Goal: Task Accomplishment & Management: Manage account settings

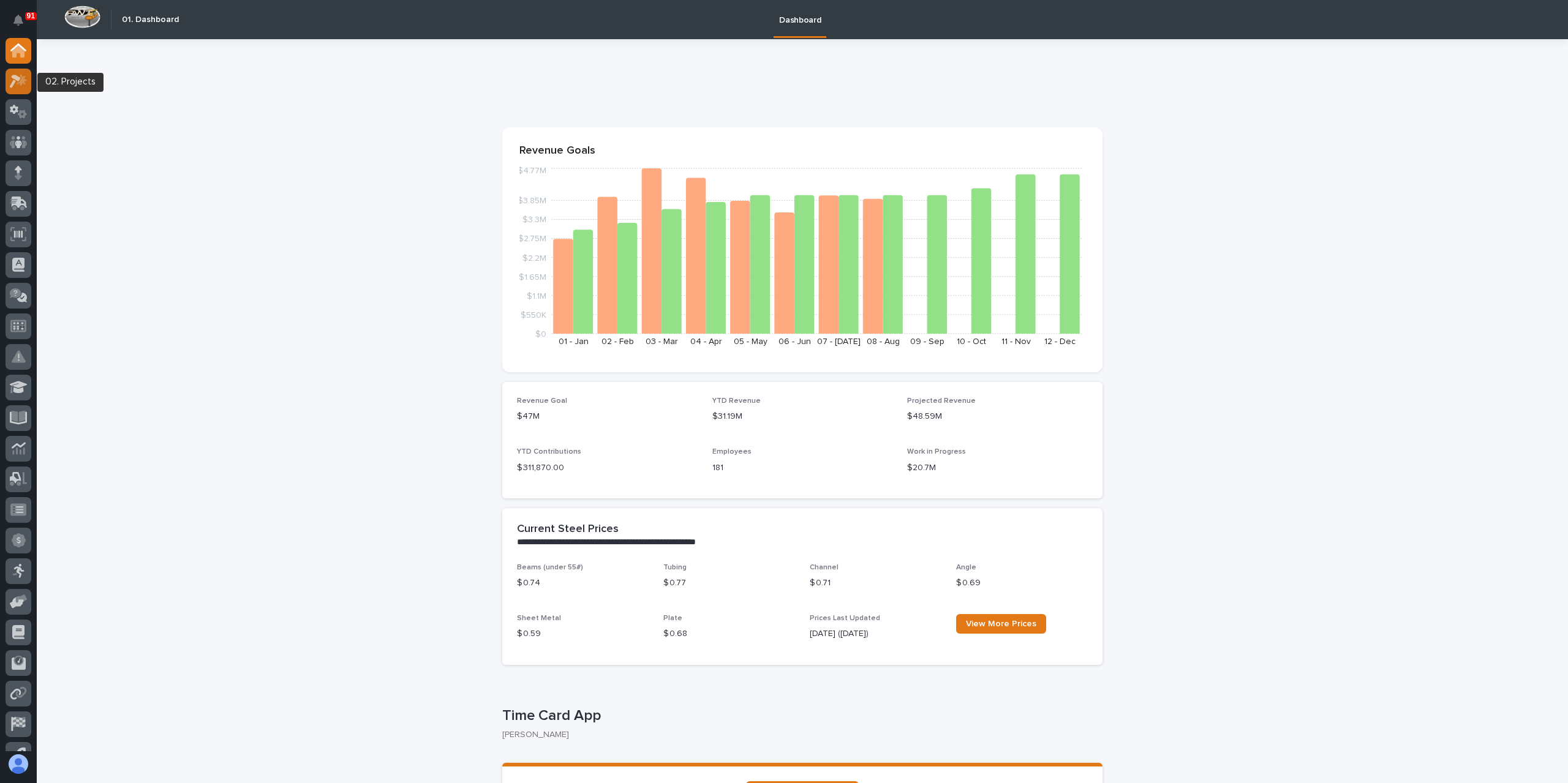
click at [21, 83] on icon at bounding box center [21, 80] width 10 height 12
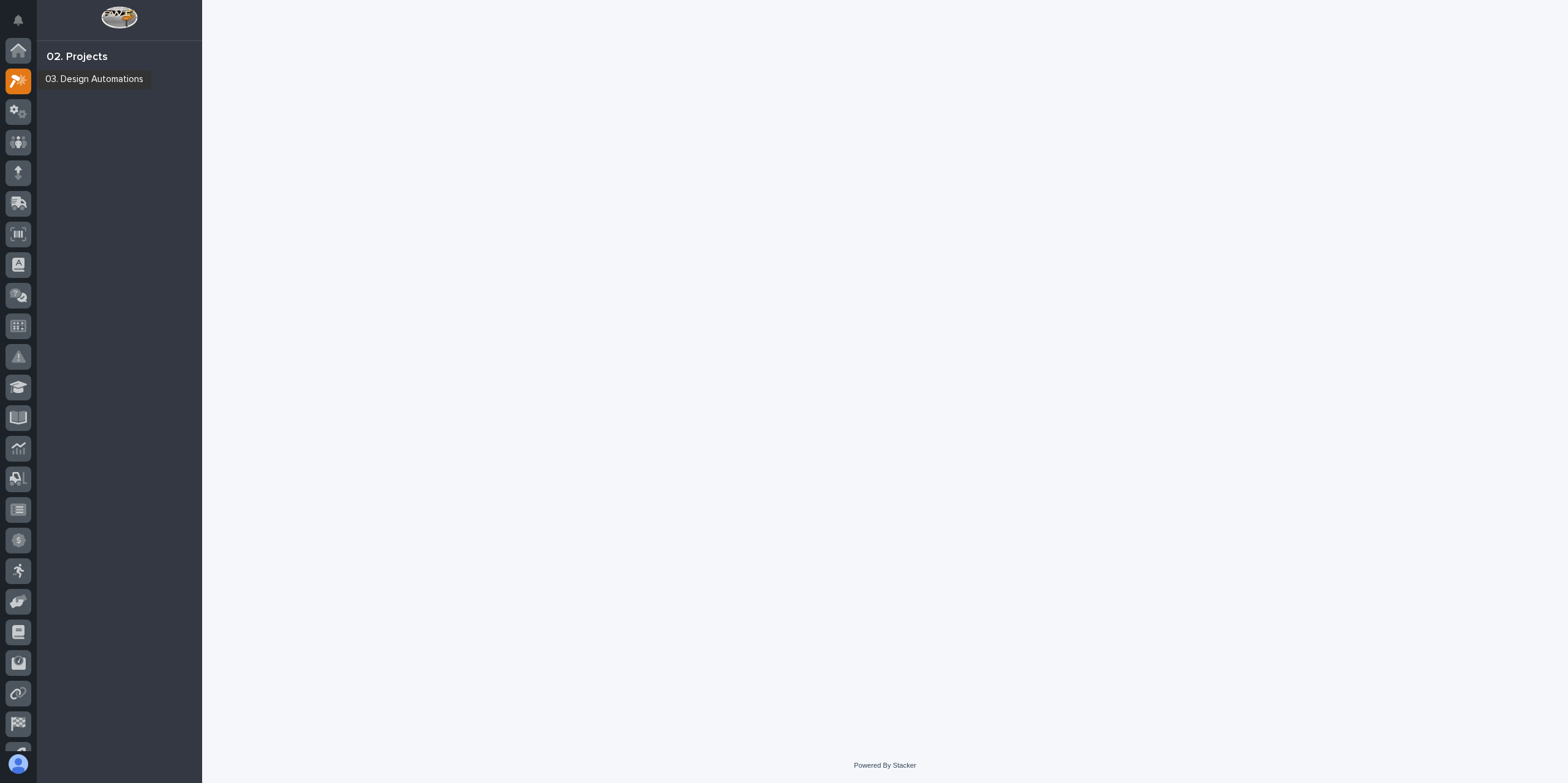
scroll to position [31, 0]
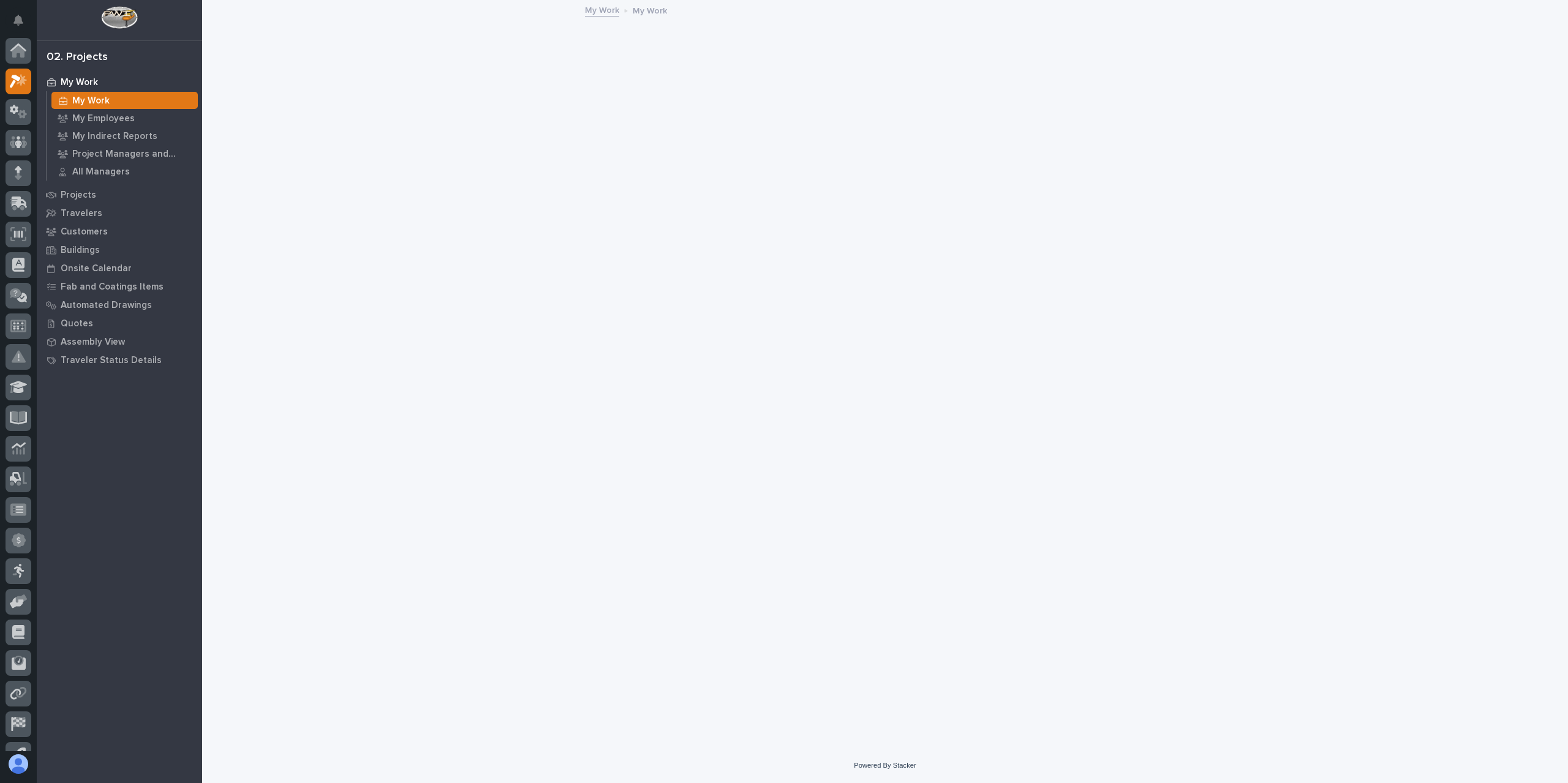
scroll to position [31, 0]
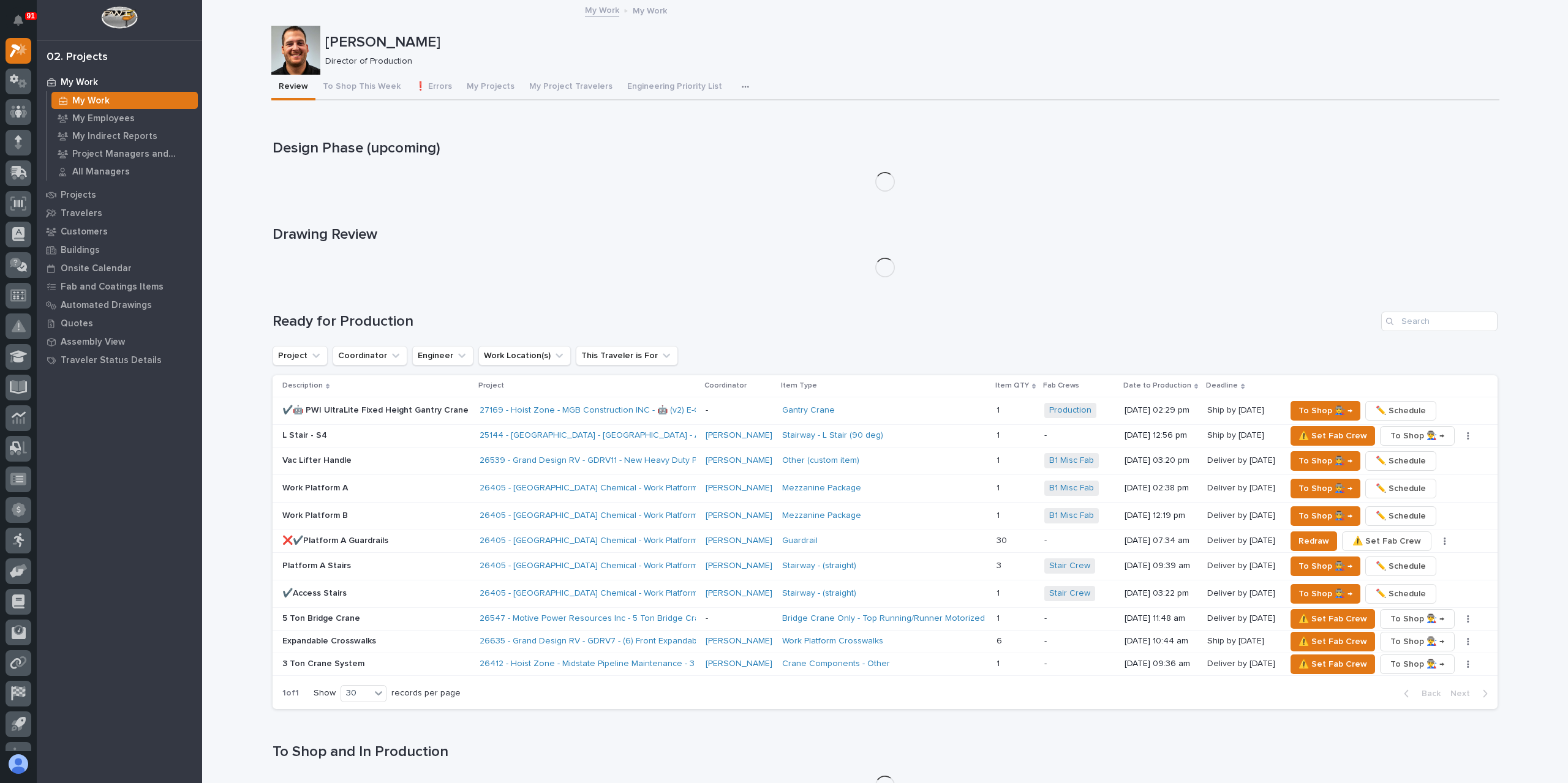
click at [29, 33] on div at bounding box center [18, 20] width 26 height 26
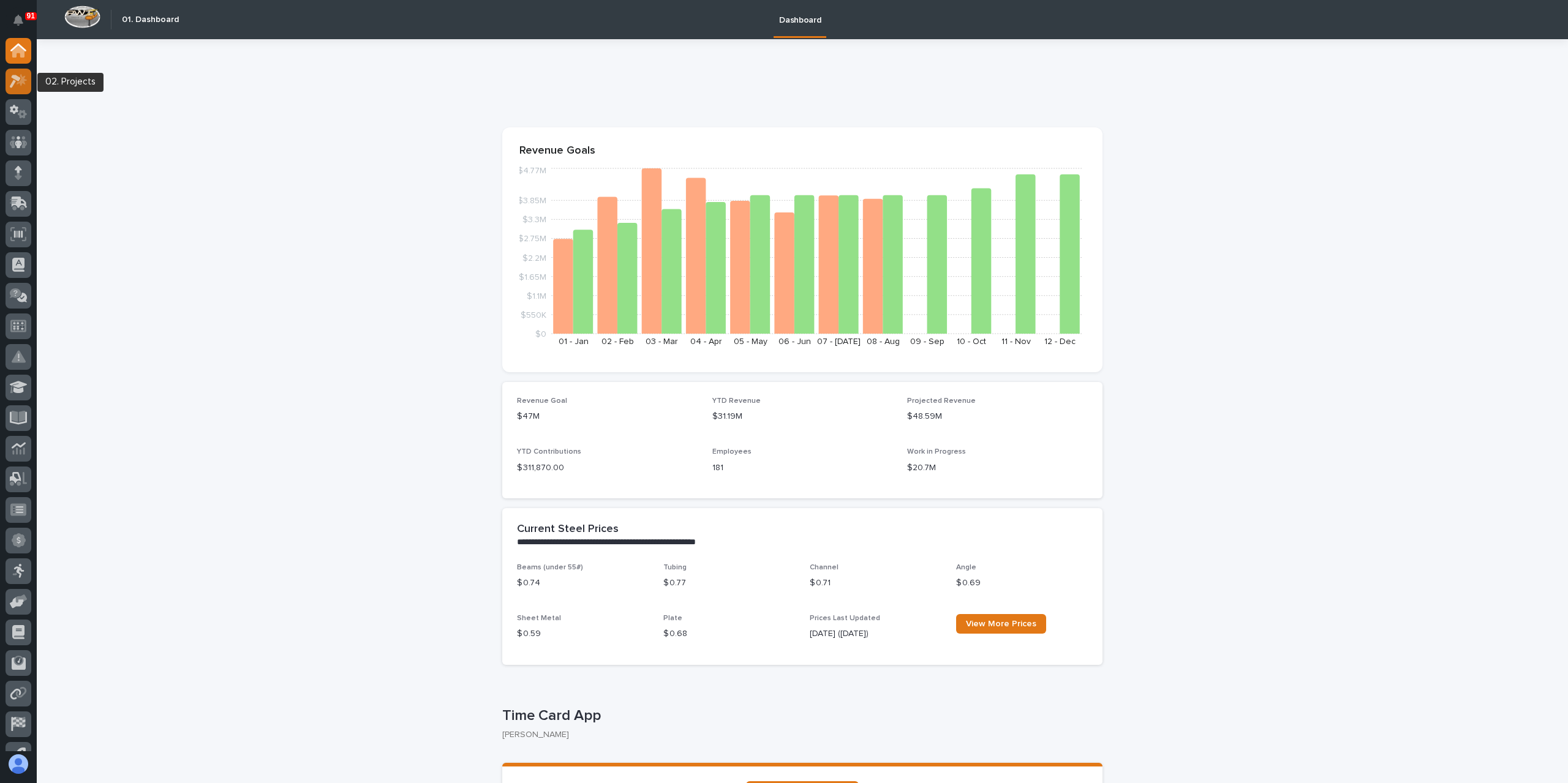
click at [17, 86] on icon at bounding box center [18, 81] width 18 height 14
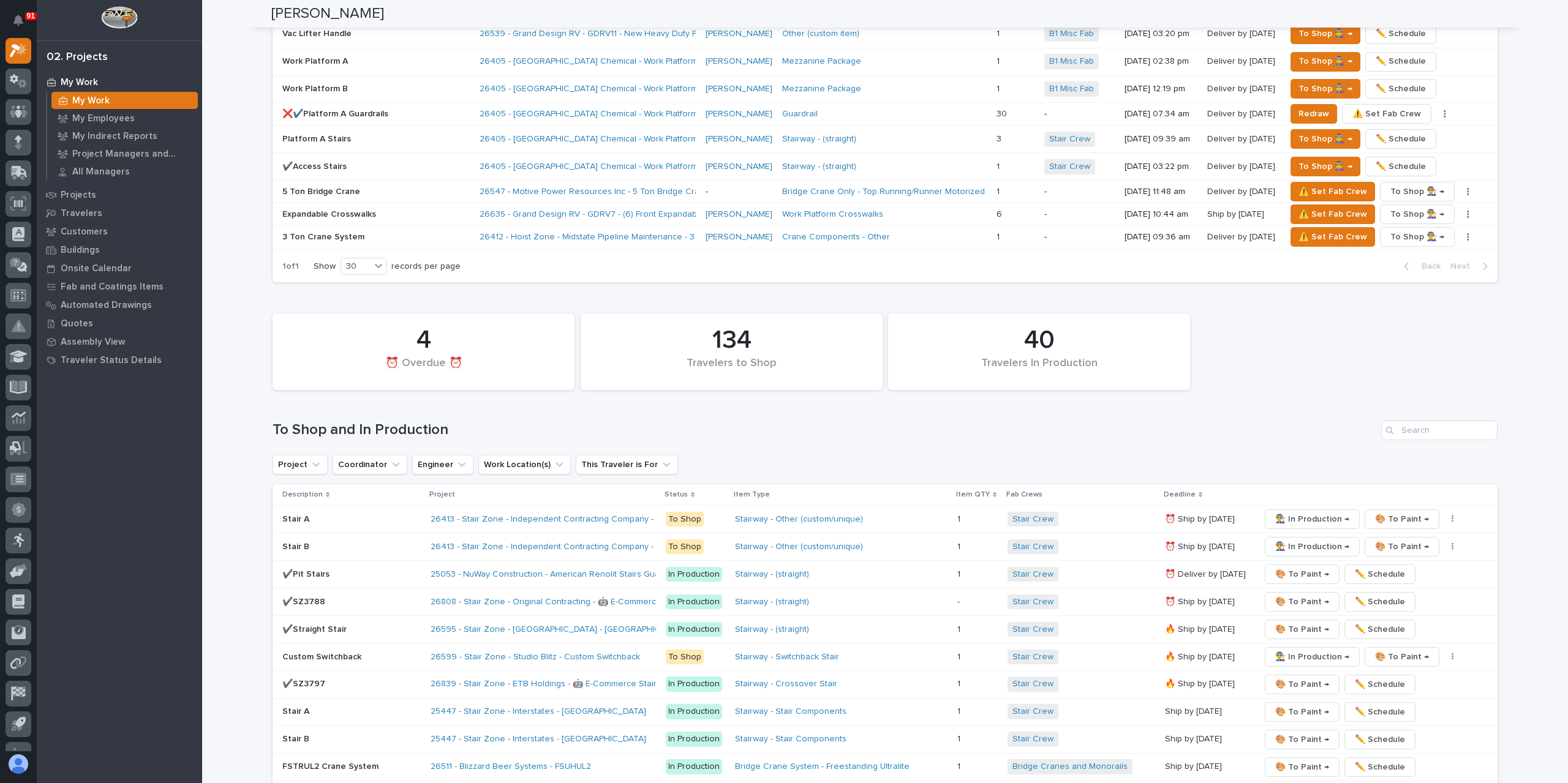
scroll to position [2266, 0]
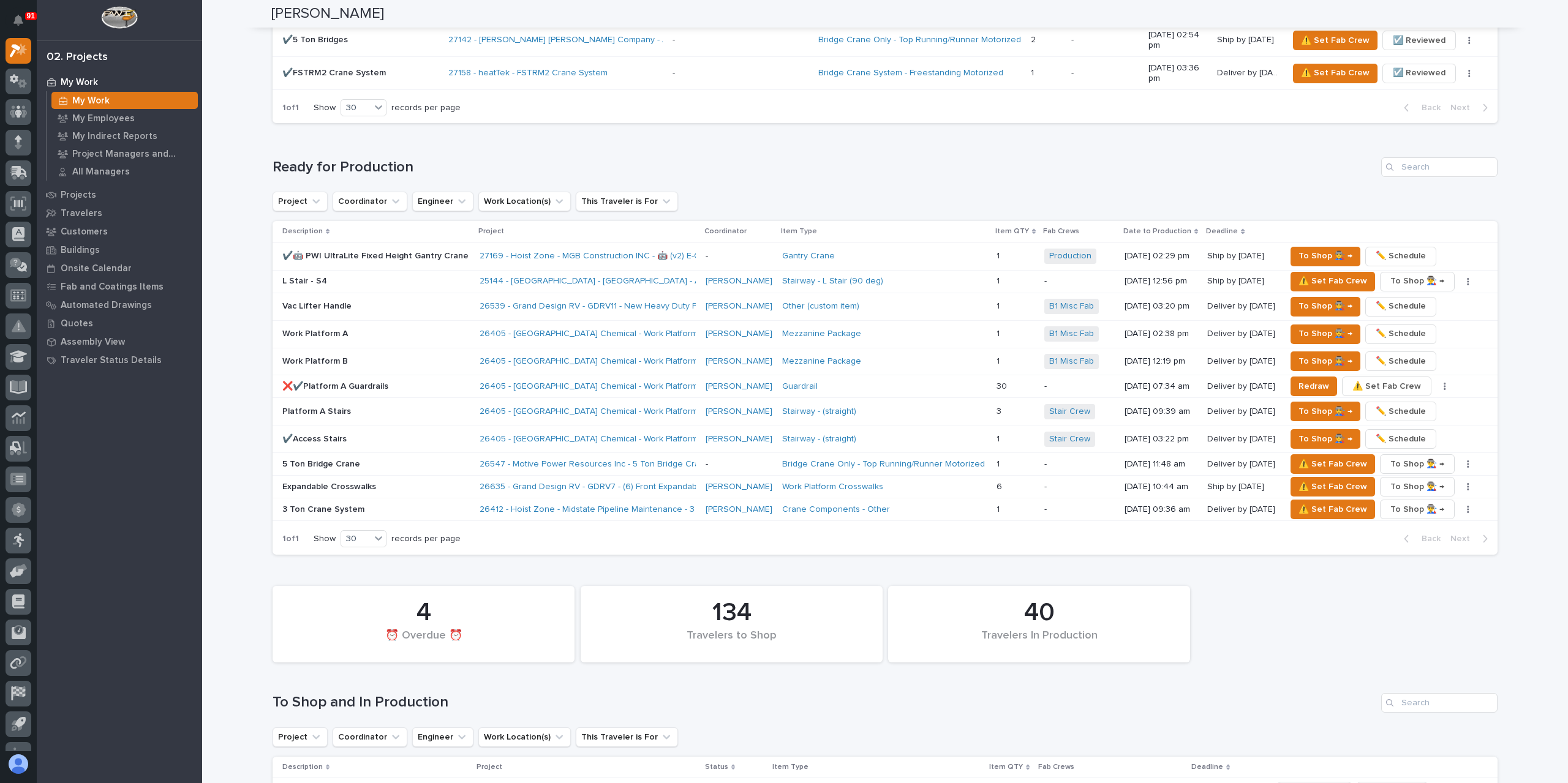
scroll to position [1470, 0]
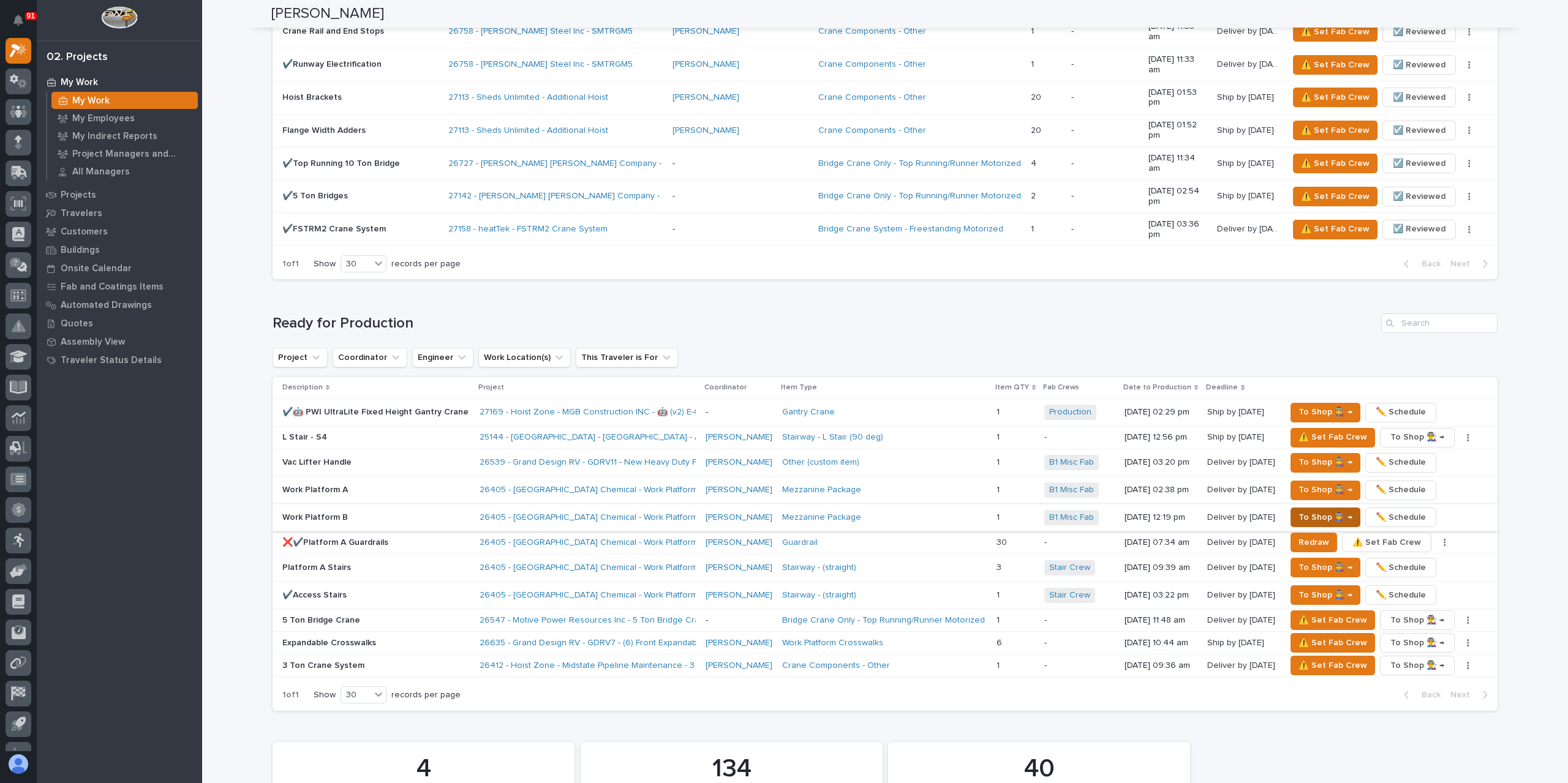
click at [1307, 510] on span "To Shop 👨‍🏭 →" at bounding box center [1325, 517] width 54 height 15
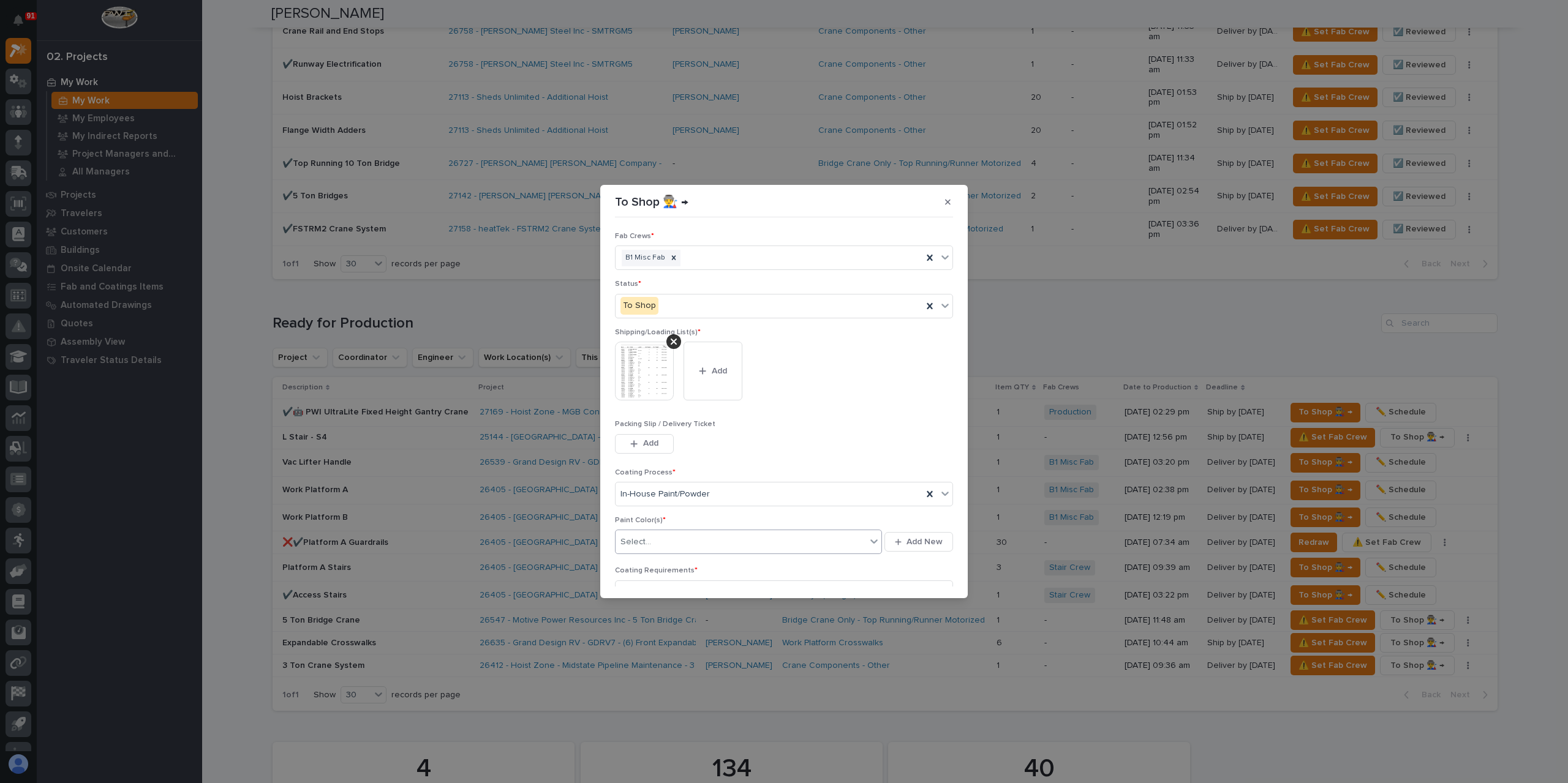
click at [670, 536] on div "Select..." at bounding box center [740, 543] width 251 height 20
click at [895, 540] on icon "button" at bounding box center [898, 543] width 7 height 7
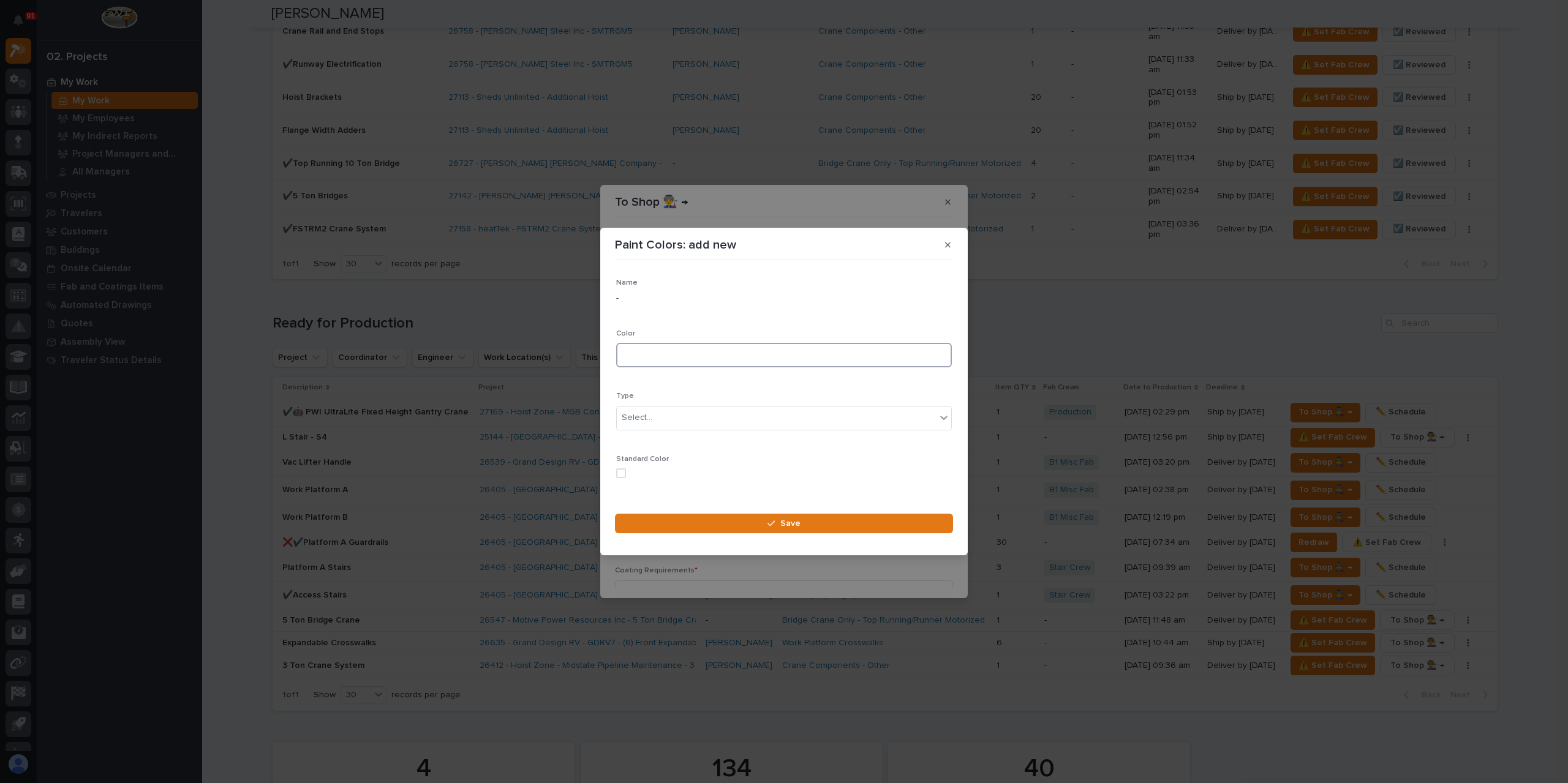
click at [653, 357] on input at bounding box center [784, 355] width 335 height 24
click at [768, 427] on div "Select..." at bounding box center [776, 418] width 319 height 20
click at [662, 464] on div "Paint" at bounding box center [779, 463] width 325 height 22
click at [699, 353] on input "Epoxy Gray Paint" at bounding box center [784, 355] width 335 height 24
type input "Epoxy Gray"
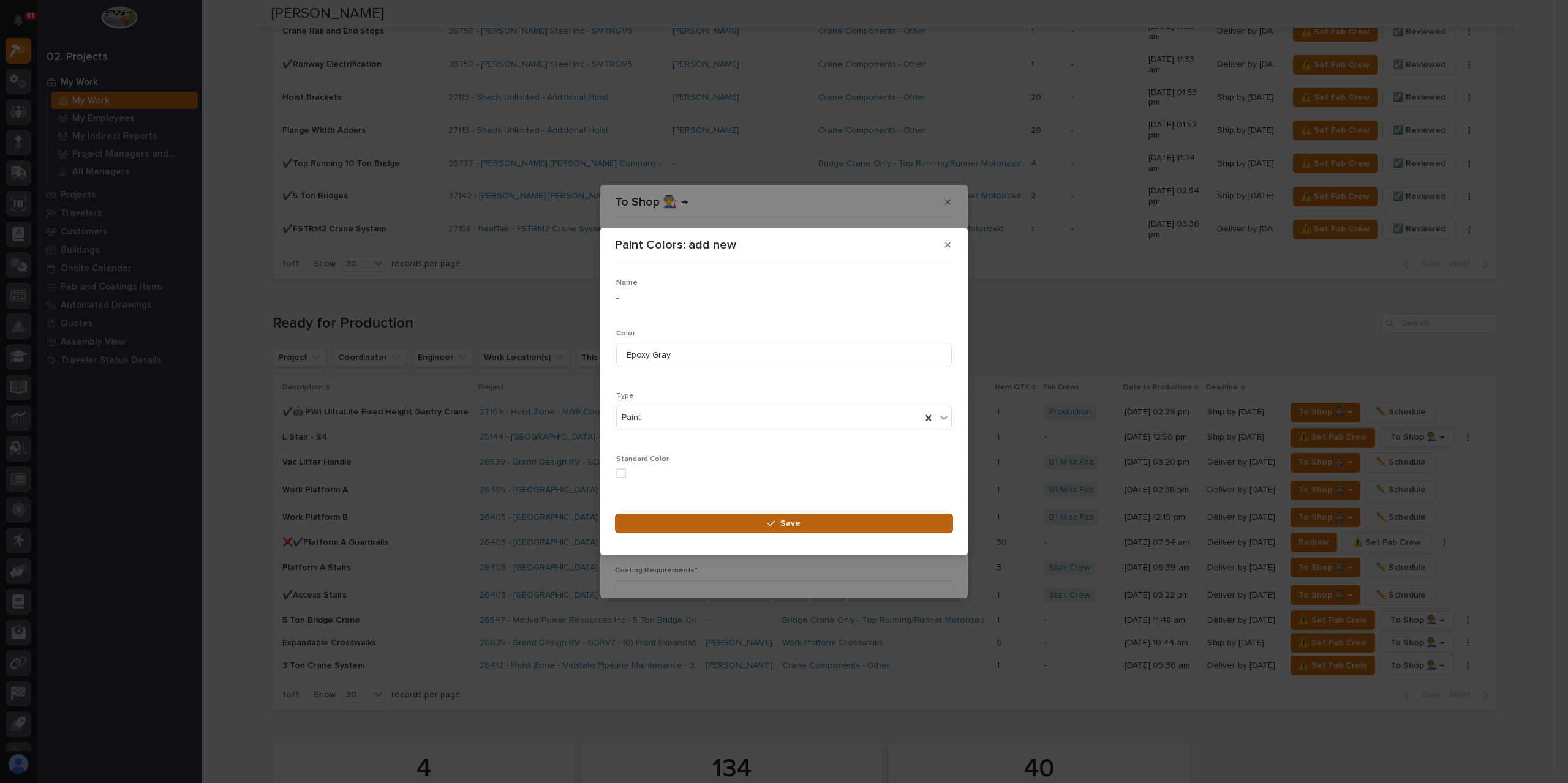
click at [756, 528] on button "Save" at bounding box center [784, 524] width 338 height 20
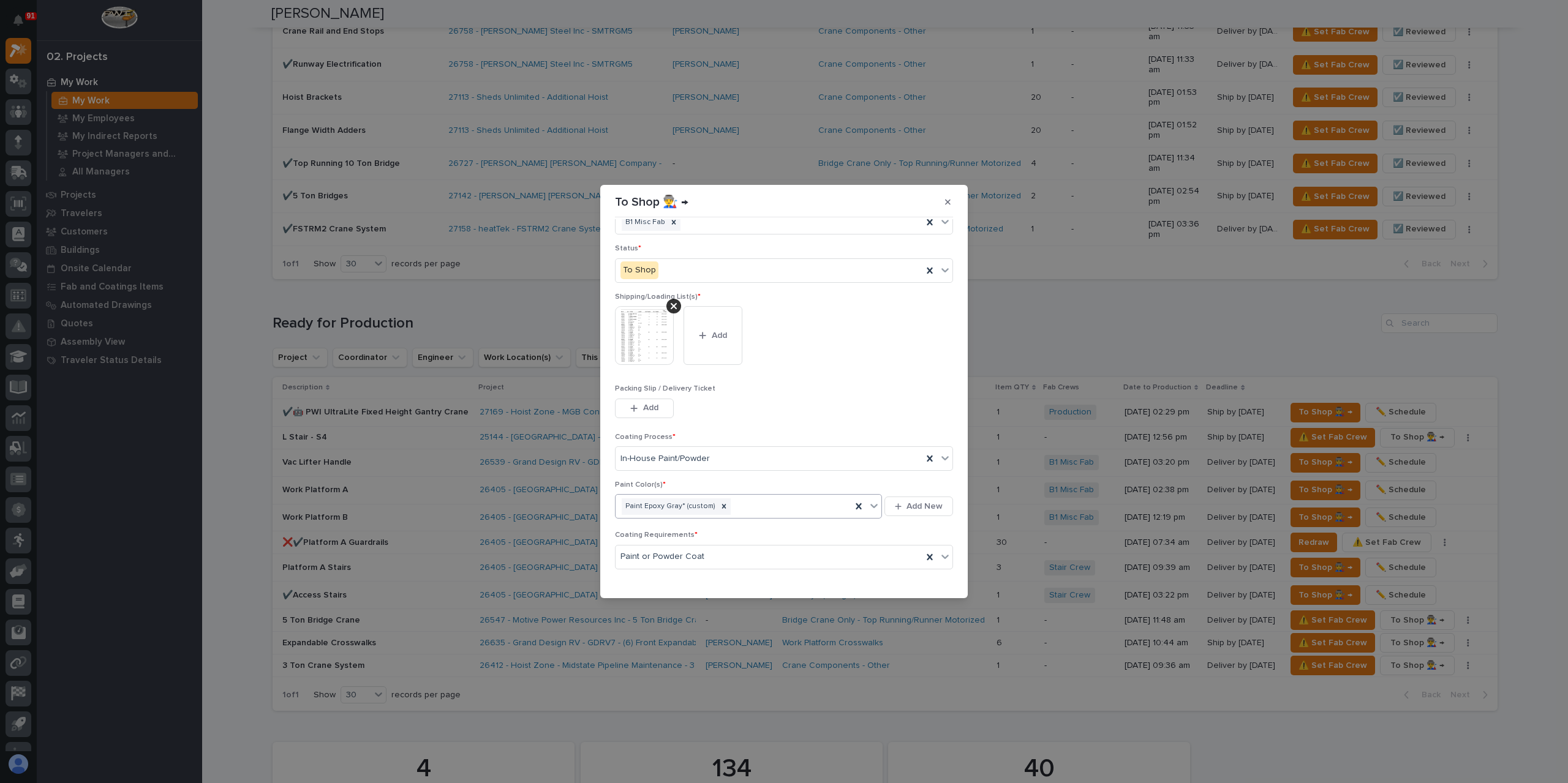
scroll to position [65, 0]
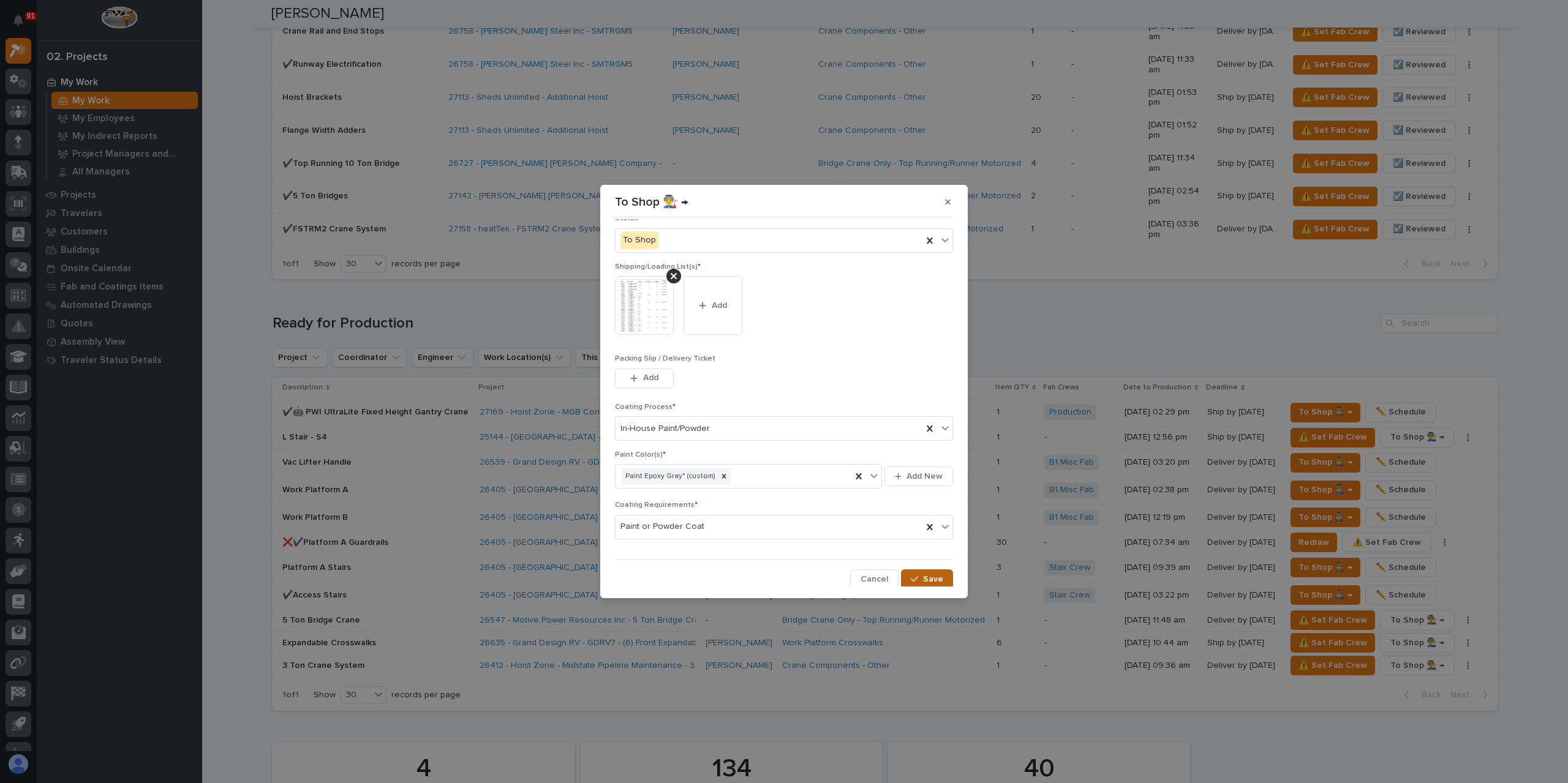
click at [930, 574] on span "Save" at bounding box center [933, 579] width 20 height 11
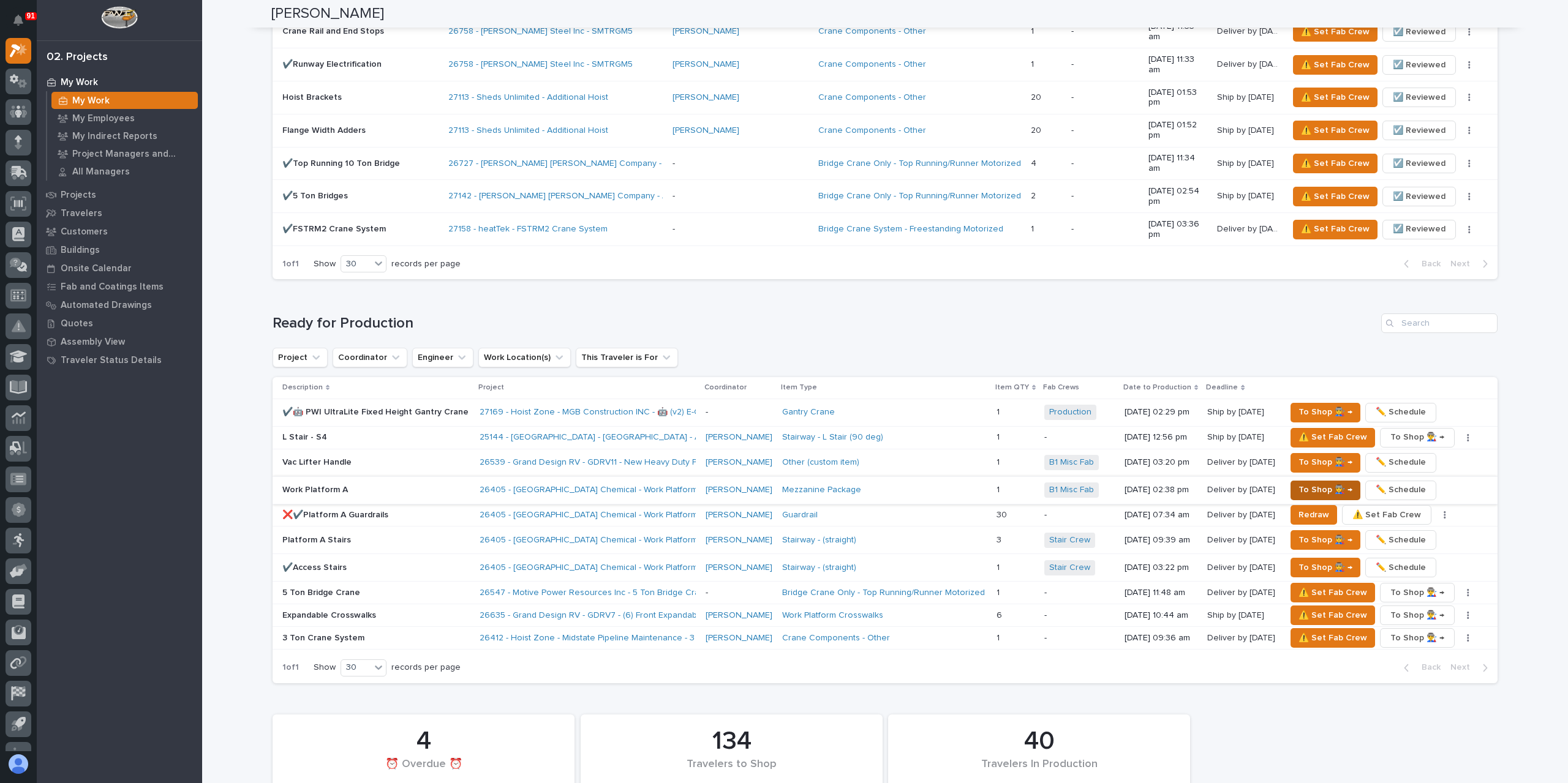
click at [1310, 483] on span "To Shop 👨‍🏭 →" at bounding box center [1325, 490] width 54 height 15
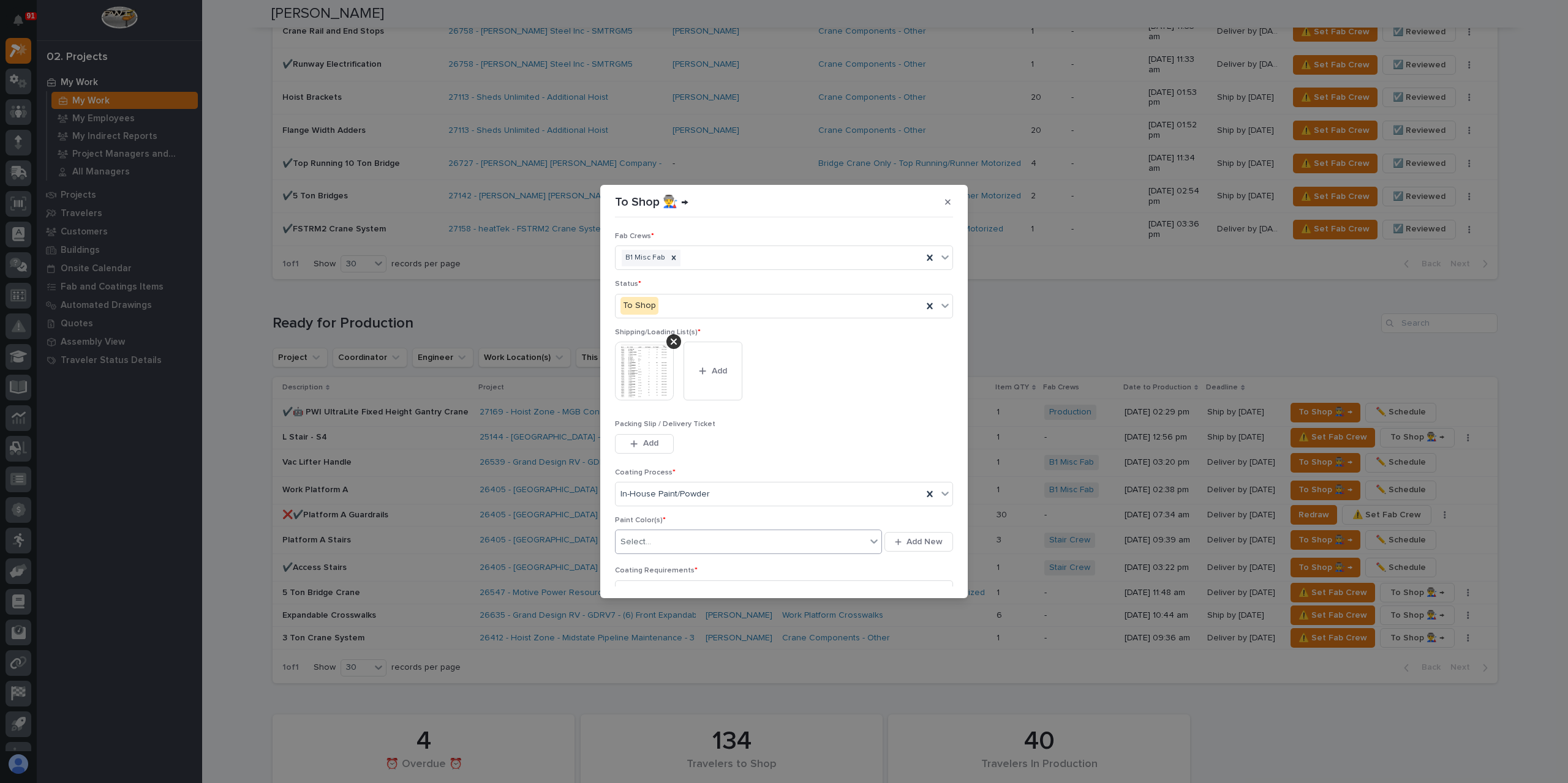
click at [681, 532] on div "Select..." at bounding box center [740, 543] width 251 height 20
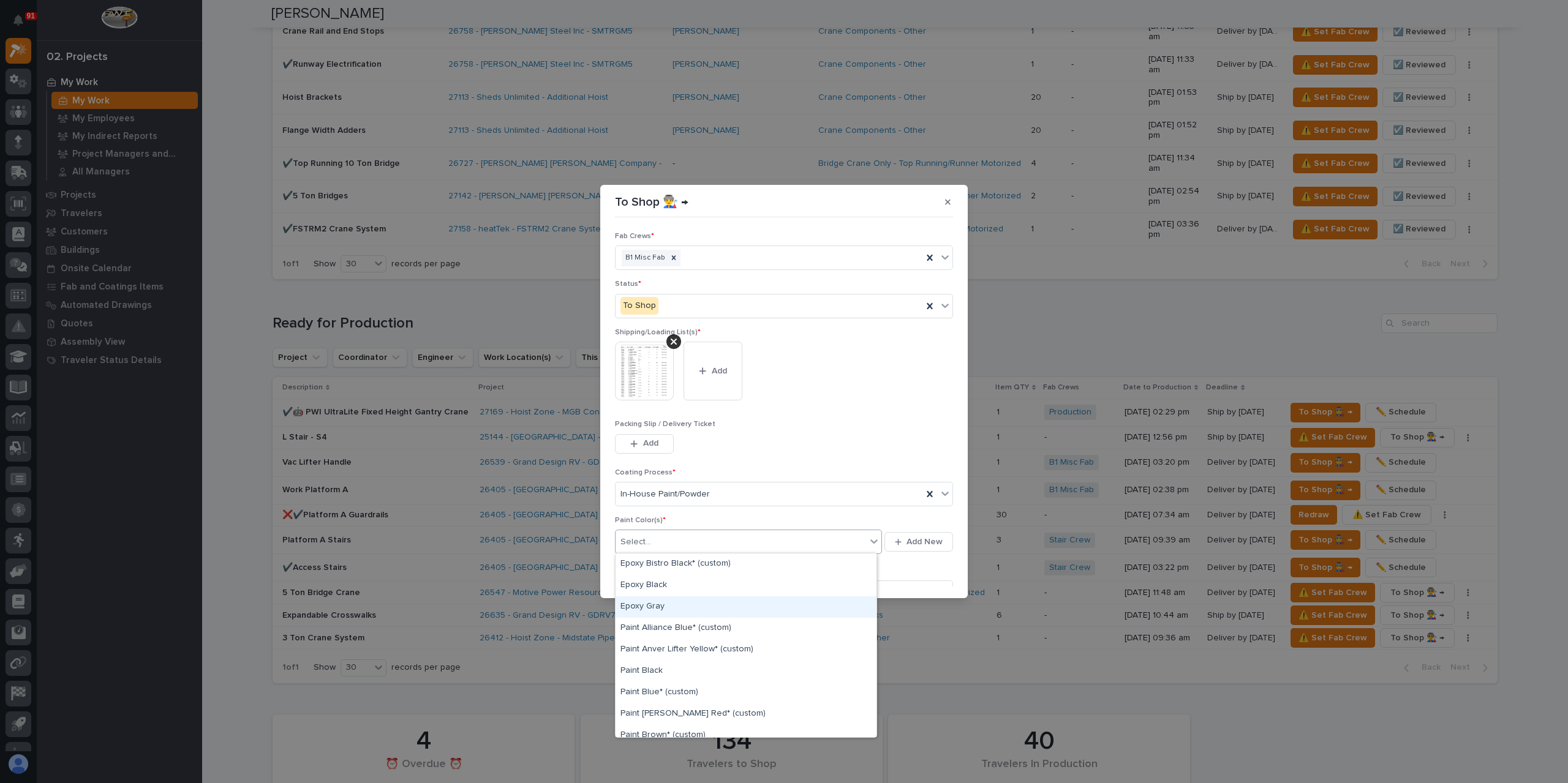
click at [651, 613] on div "Epoxy Gray" at bounding box center [746, 607] width 261 height 22
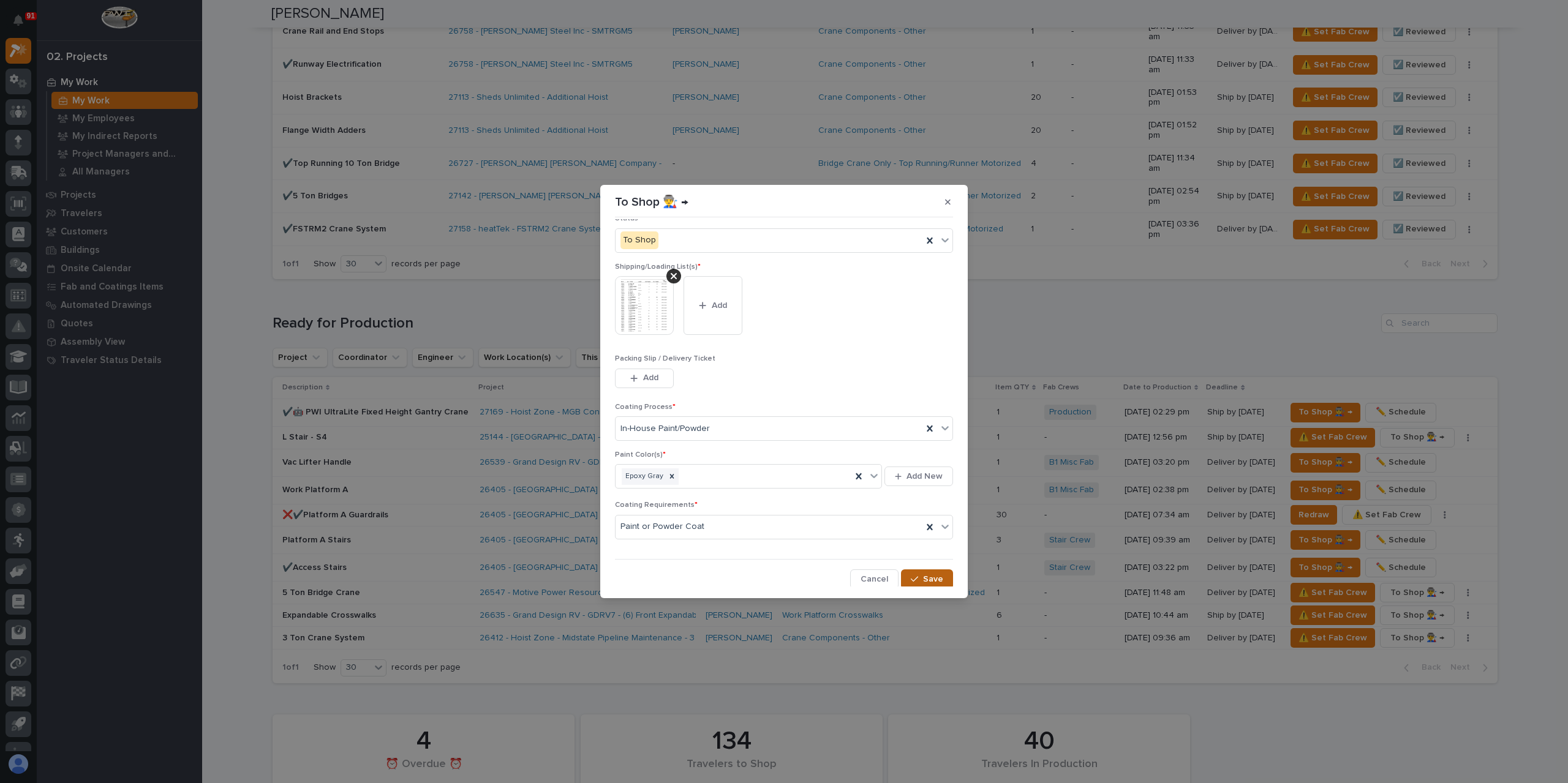
click at [923, 583] on span "Save" at bounding box center [933, 579] width 20 height 11
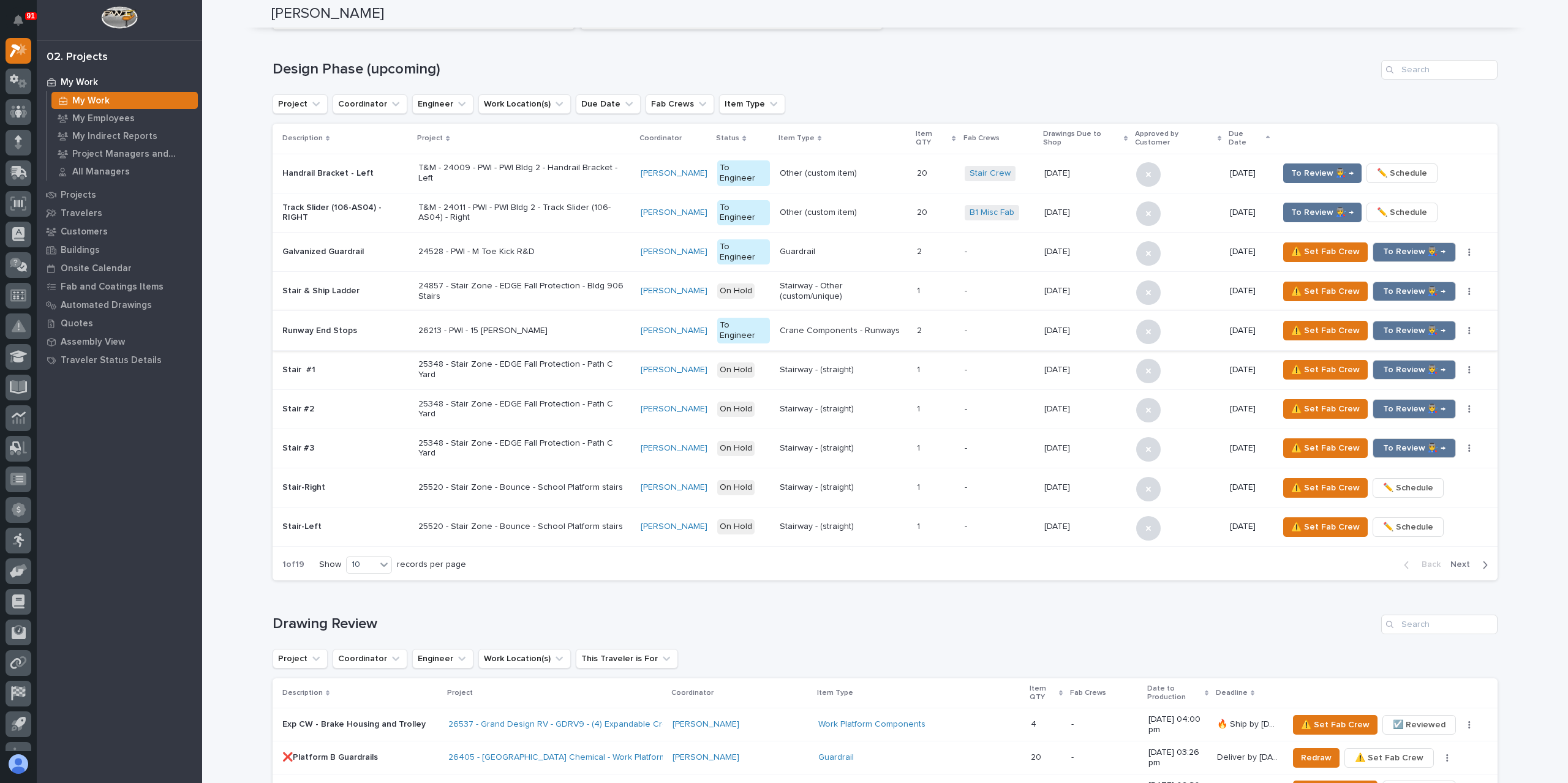
scroll to position [0, 0]
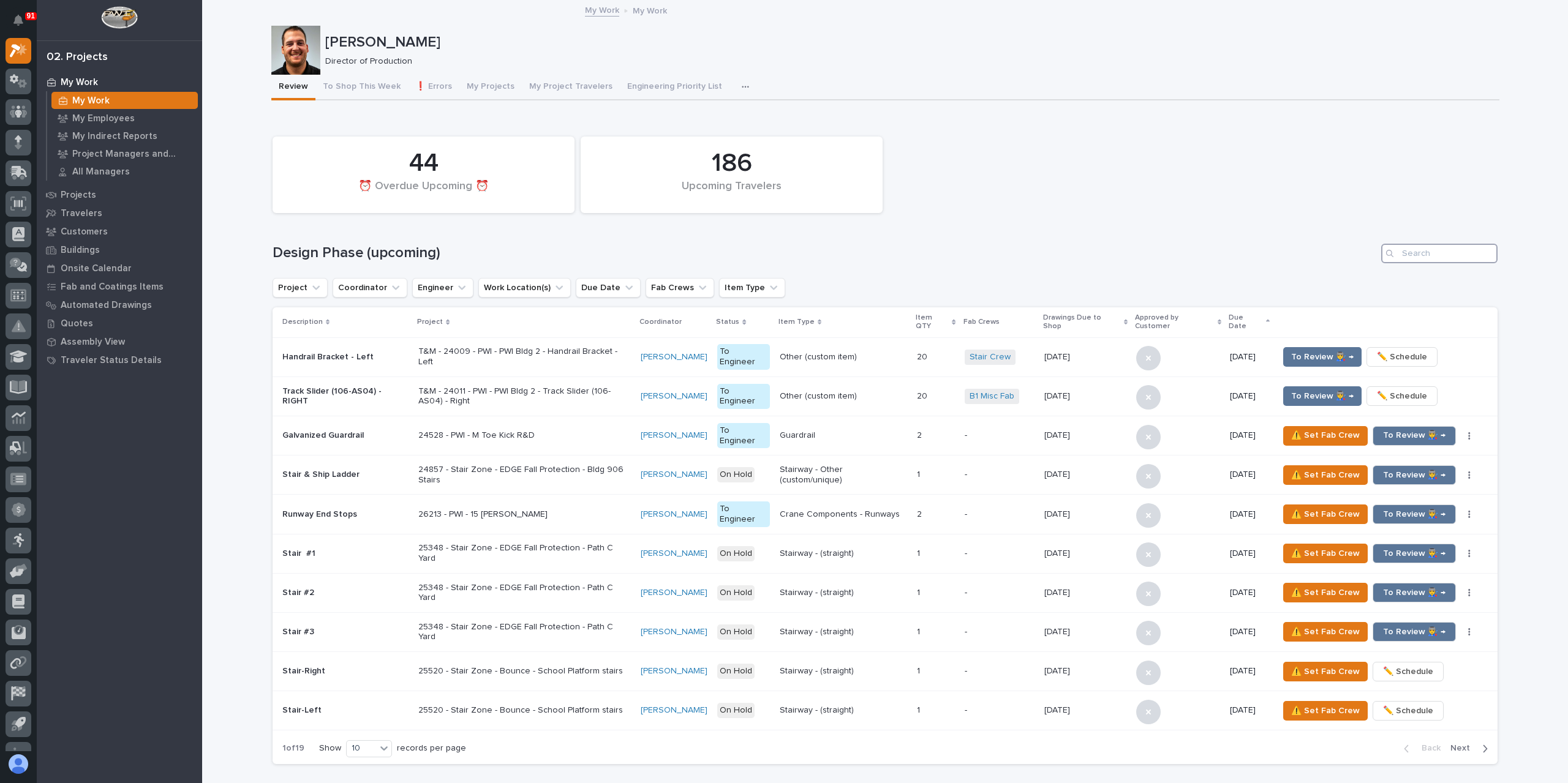
click at [1417, 251] on input "Search" at bounding box center [1439, 253] width 116 height 20
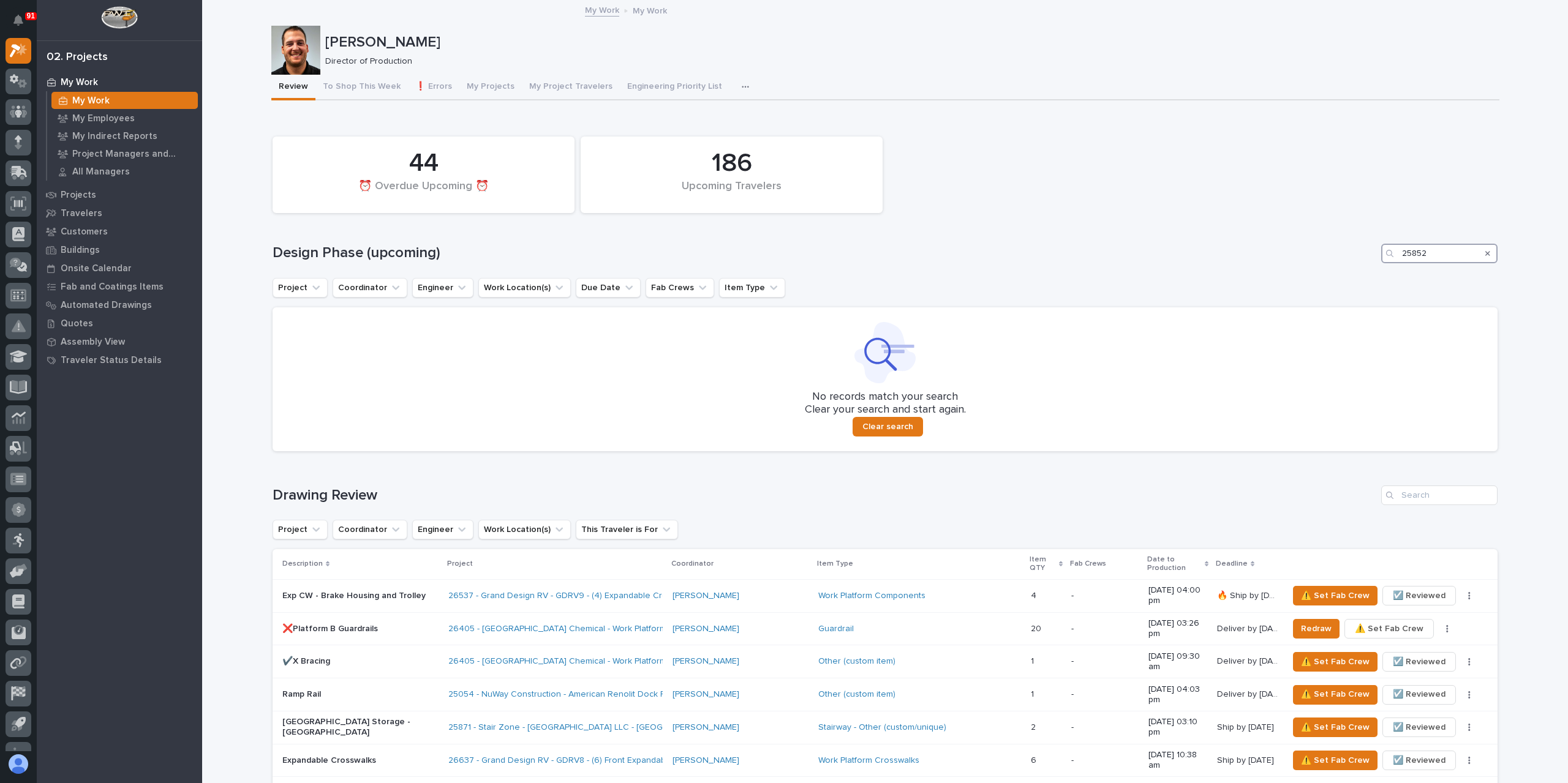
type input "25852"
click at [1485, 253] on icon "Search" at bounding box center [1487, 253] width 5 height 7
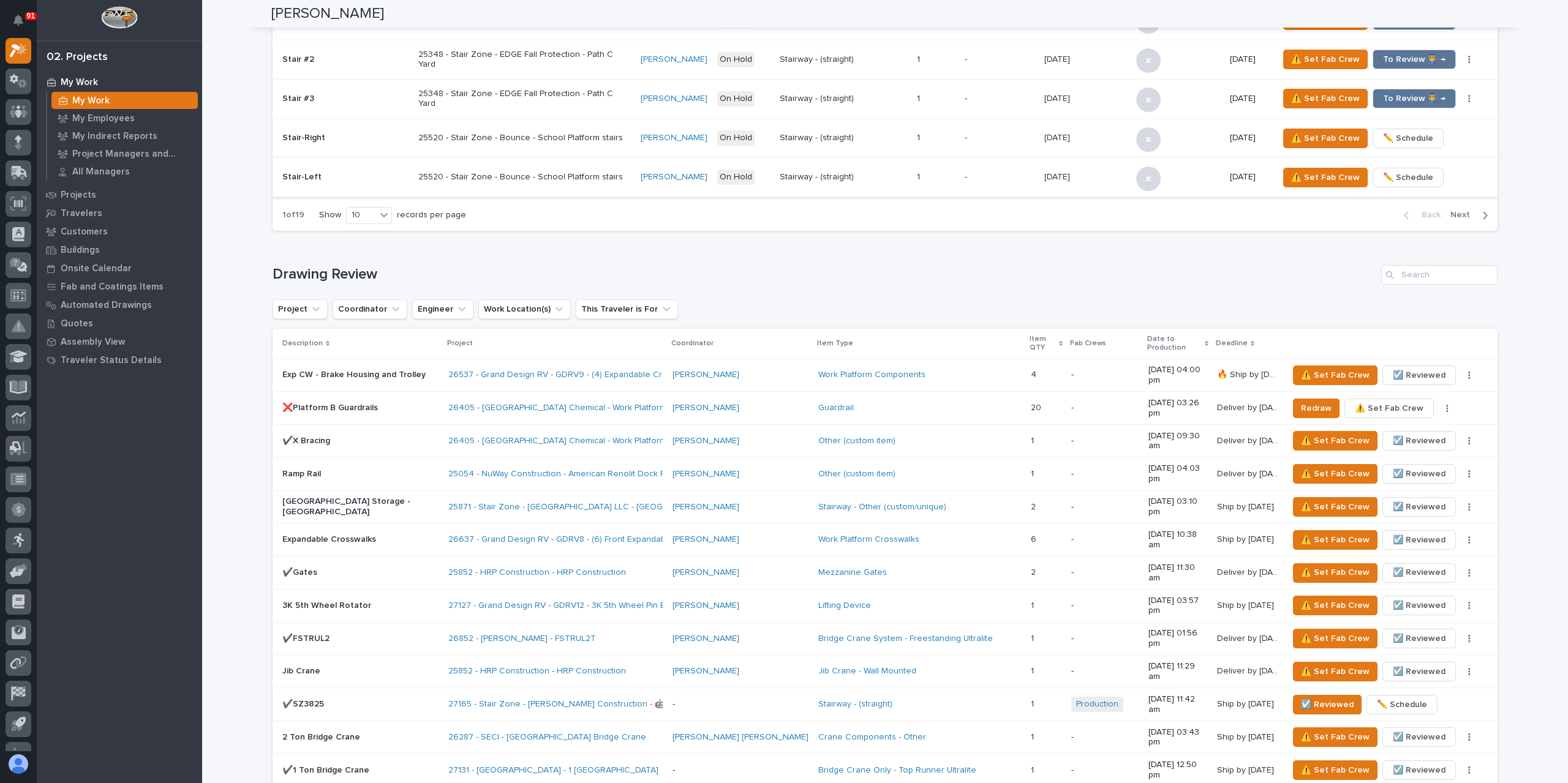
scroll to position [674, 0]
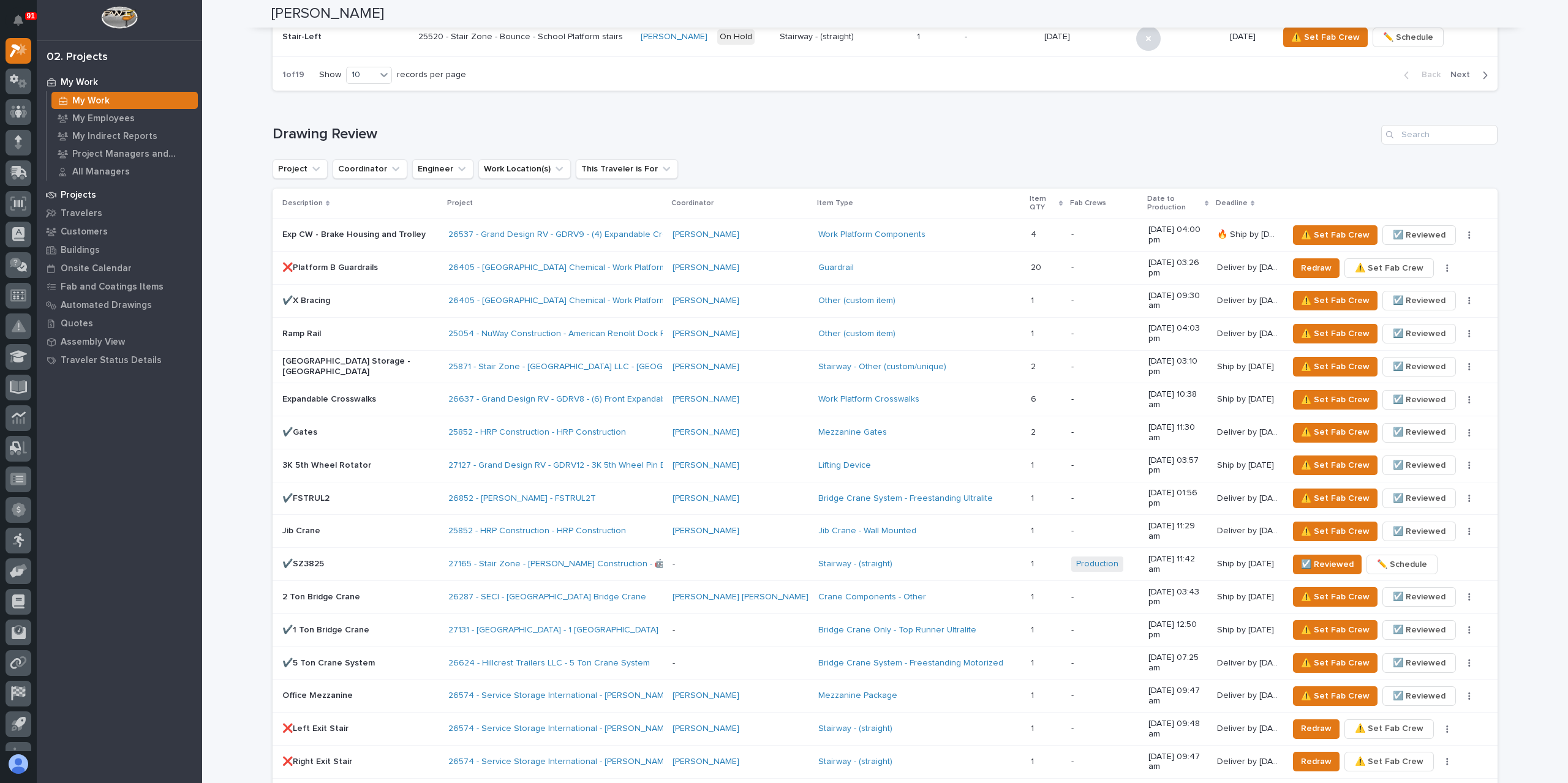
click at [86, 196] on p "Projects" at bounding box center [78, 196] width 35 height 11
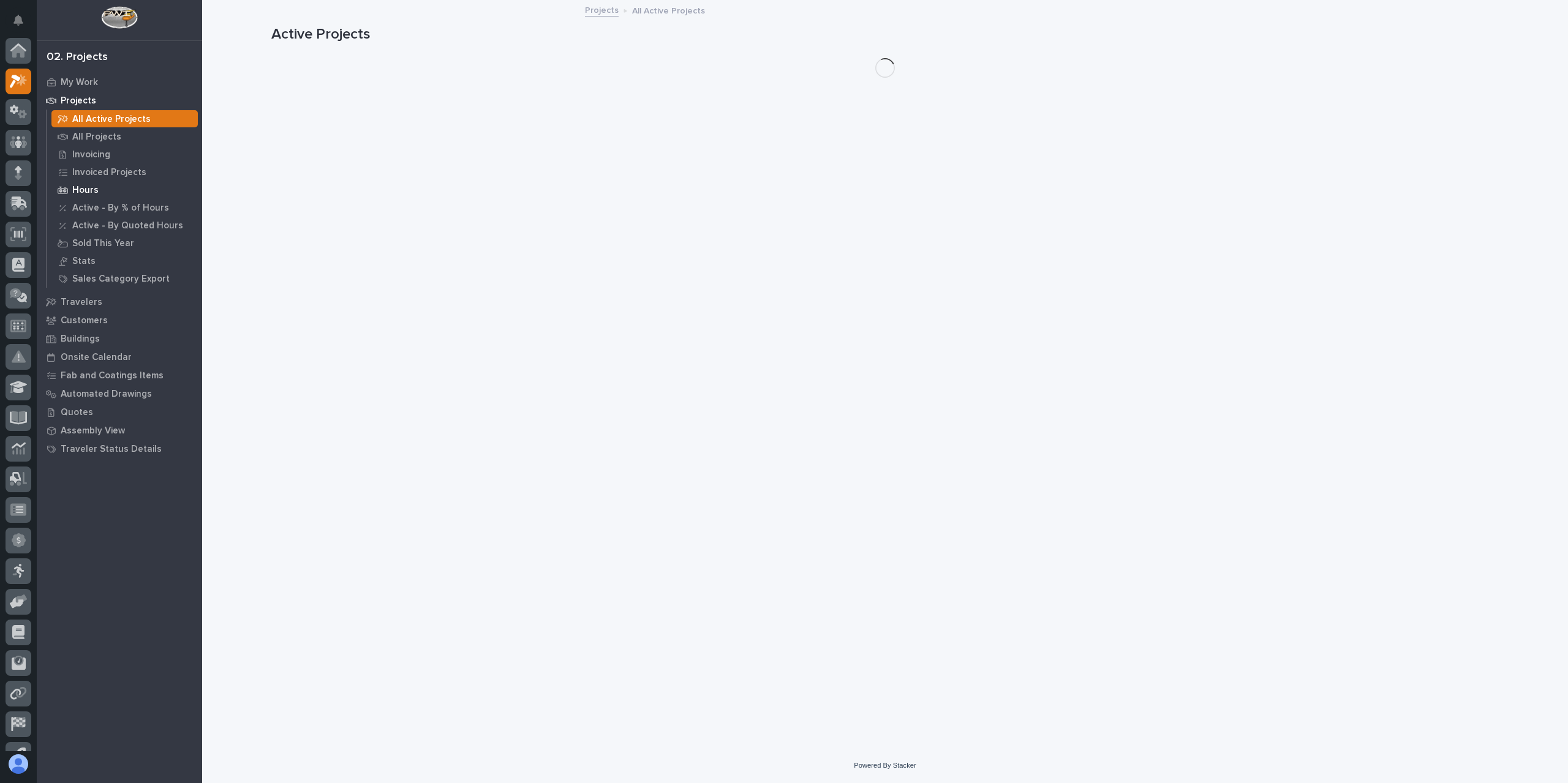
scroll to position [31, 0]
click at [98, 136] on p "All Projects" at bounding box center [96, 137] width 49 height 11
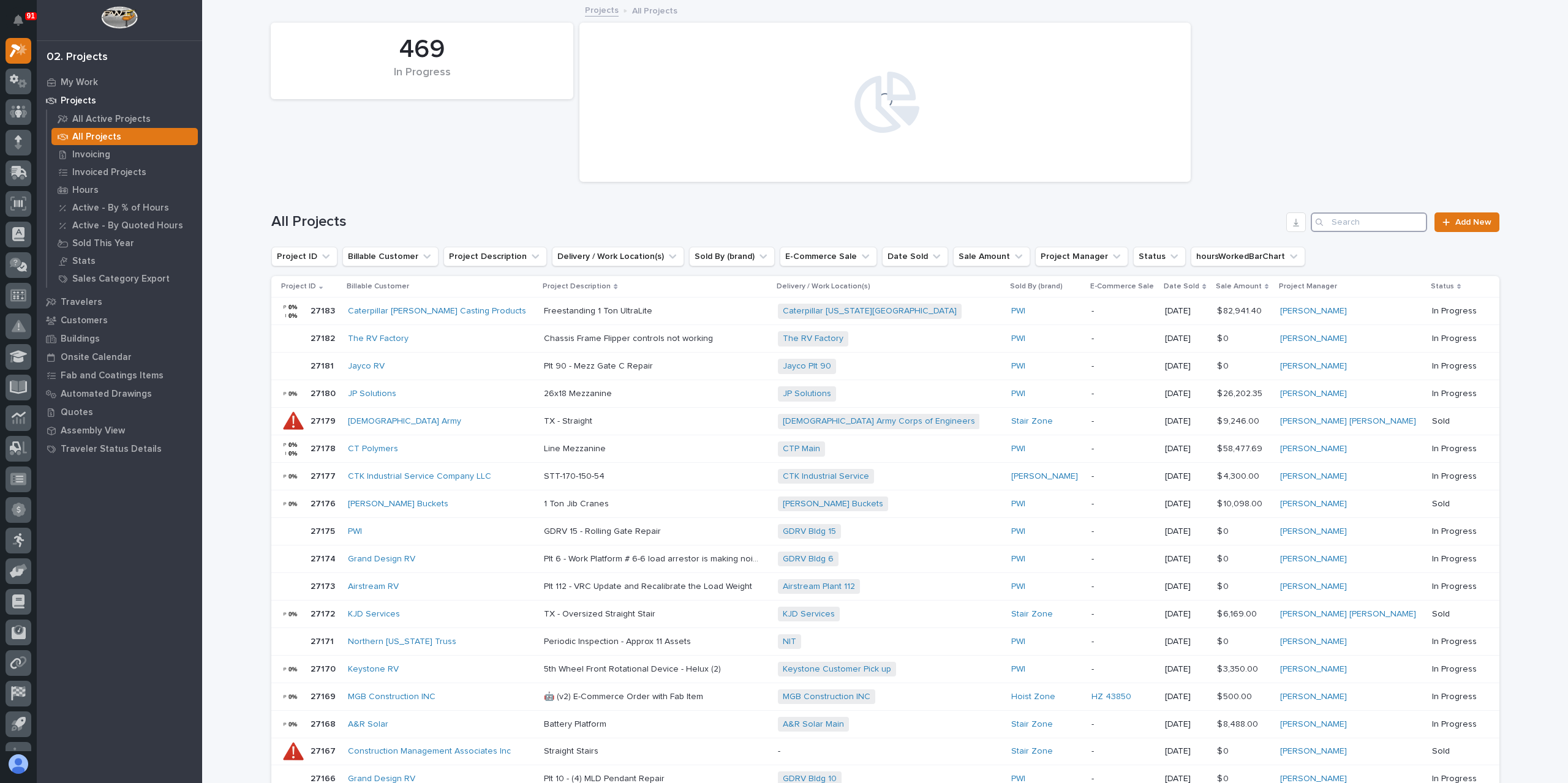
click at [1336, 213] on input "Search" at bounding box center [1368, 222] width 116 height 20
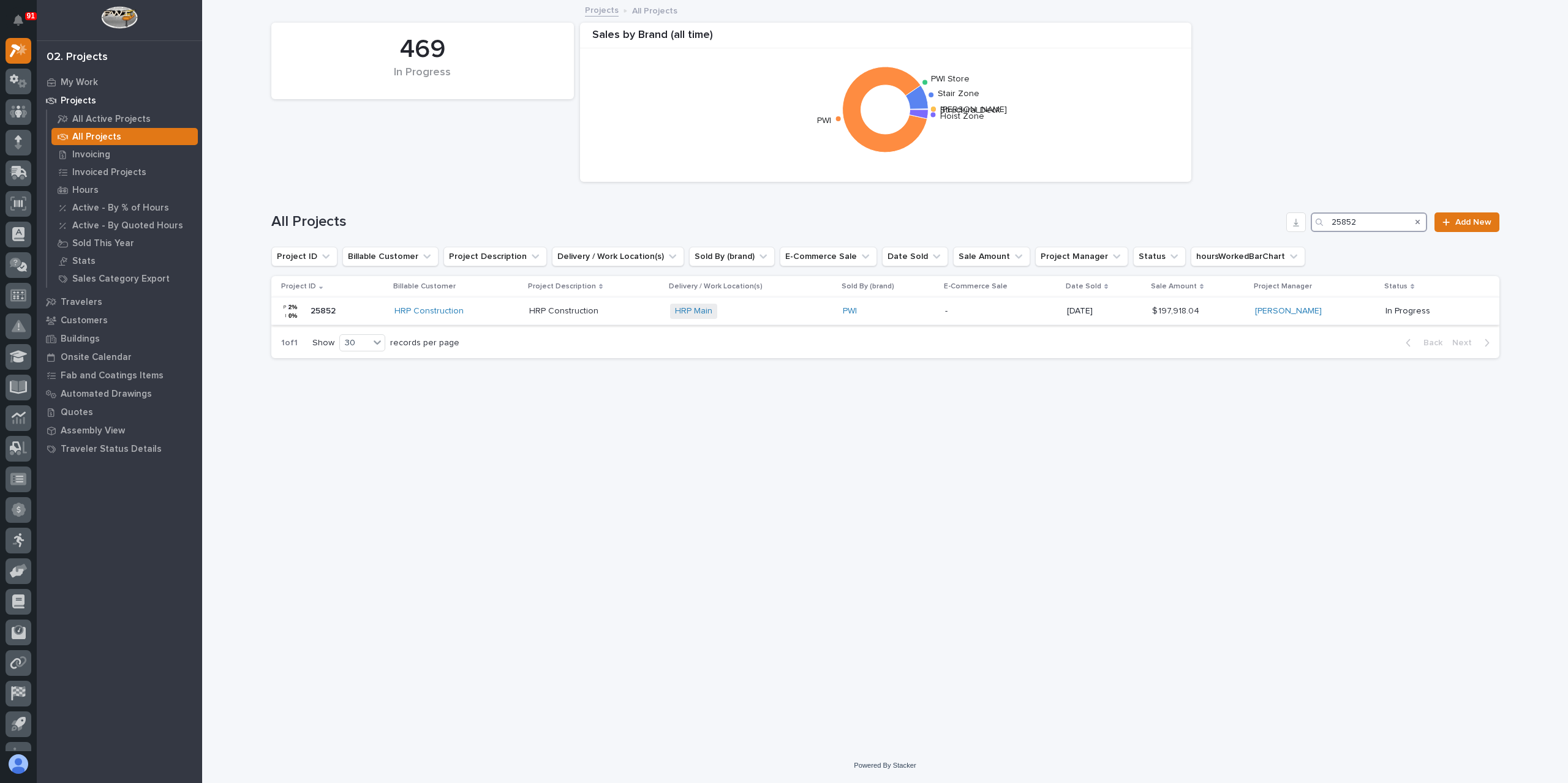
type input "25852"
click at [572, 304] on p "HRP Construction" at bounding box center [565, 310] width 72 height 13
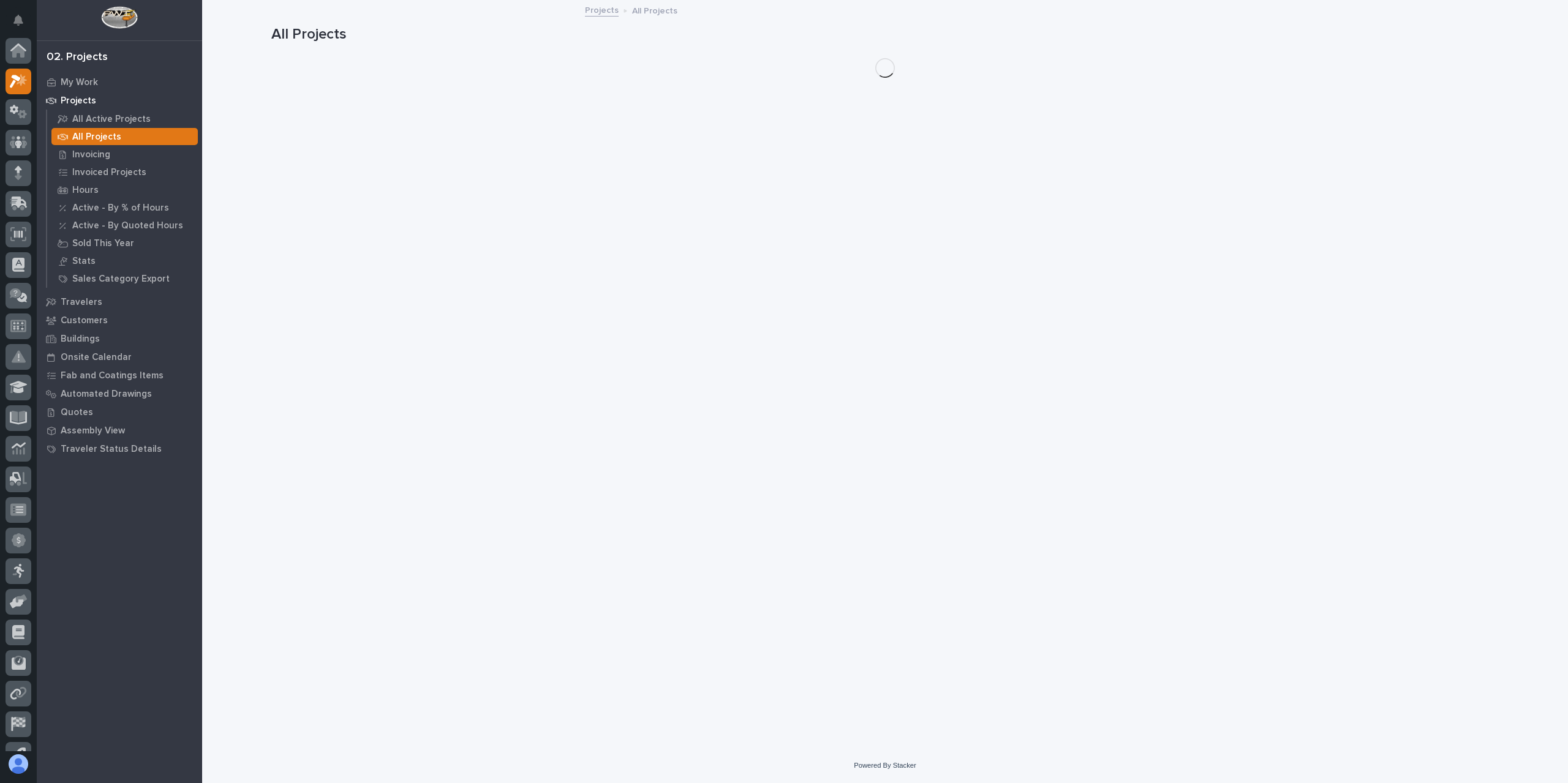
scroll to position [33, 0]
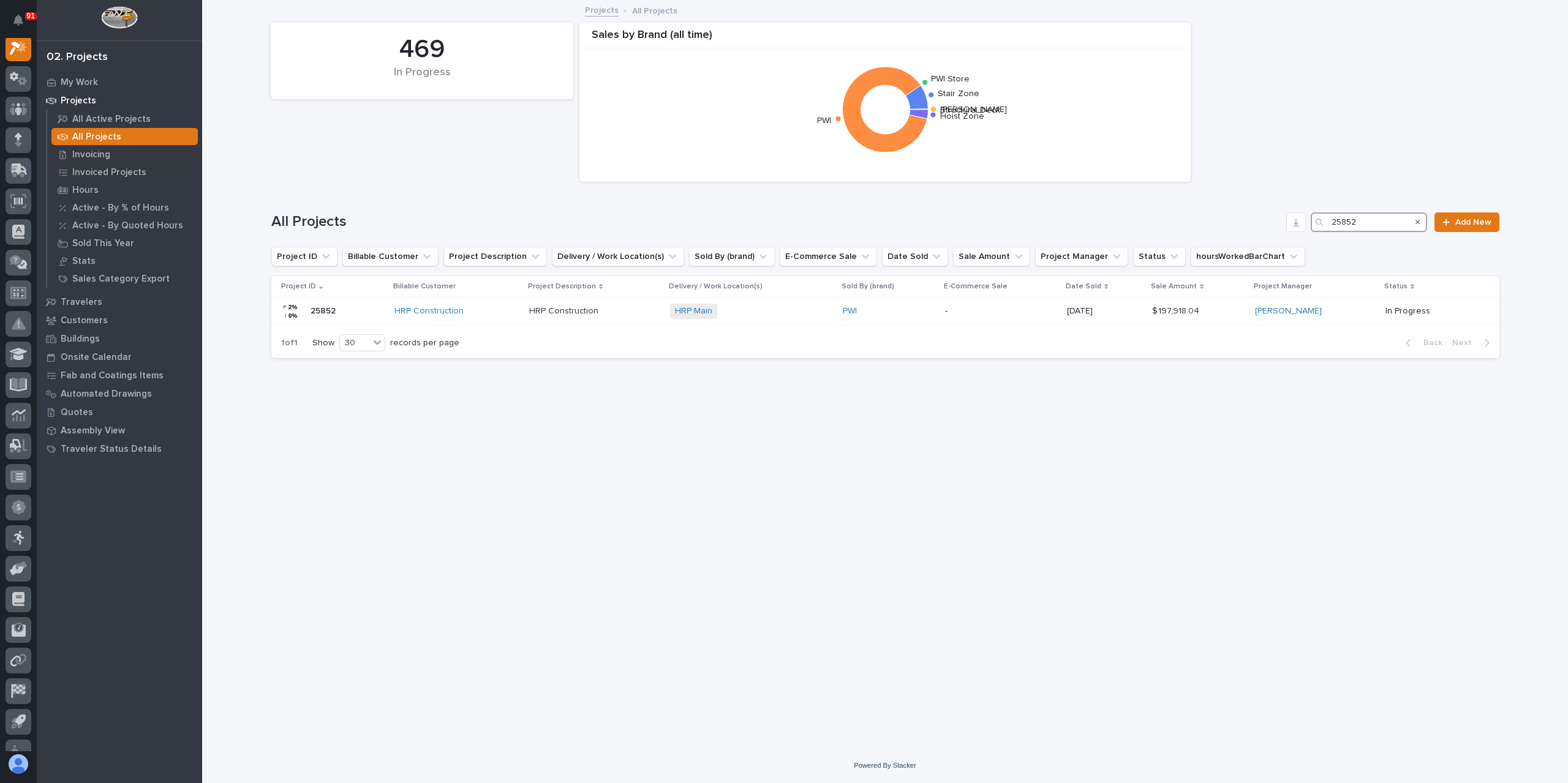
drag, startPoint x: 1379, startPoint y: 219, endPoint x: 1252, endPoint y: 221, distance: 127.0
click at [1252, 221] on div "All Projects 25852 Add New" at bounding box center [885, 222] width 1228 height 20
type input "25054"
click at [598, 315] on p "American Renolit Dock Rail" at bounding box center [571, 310] width 109 height 13
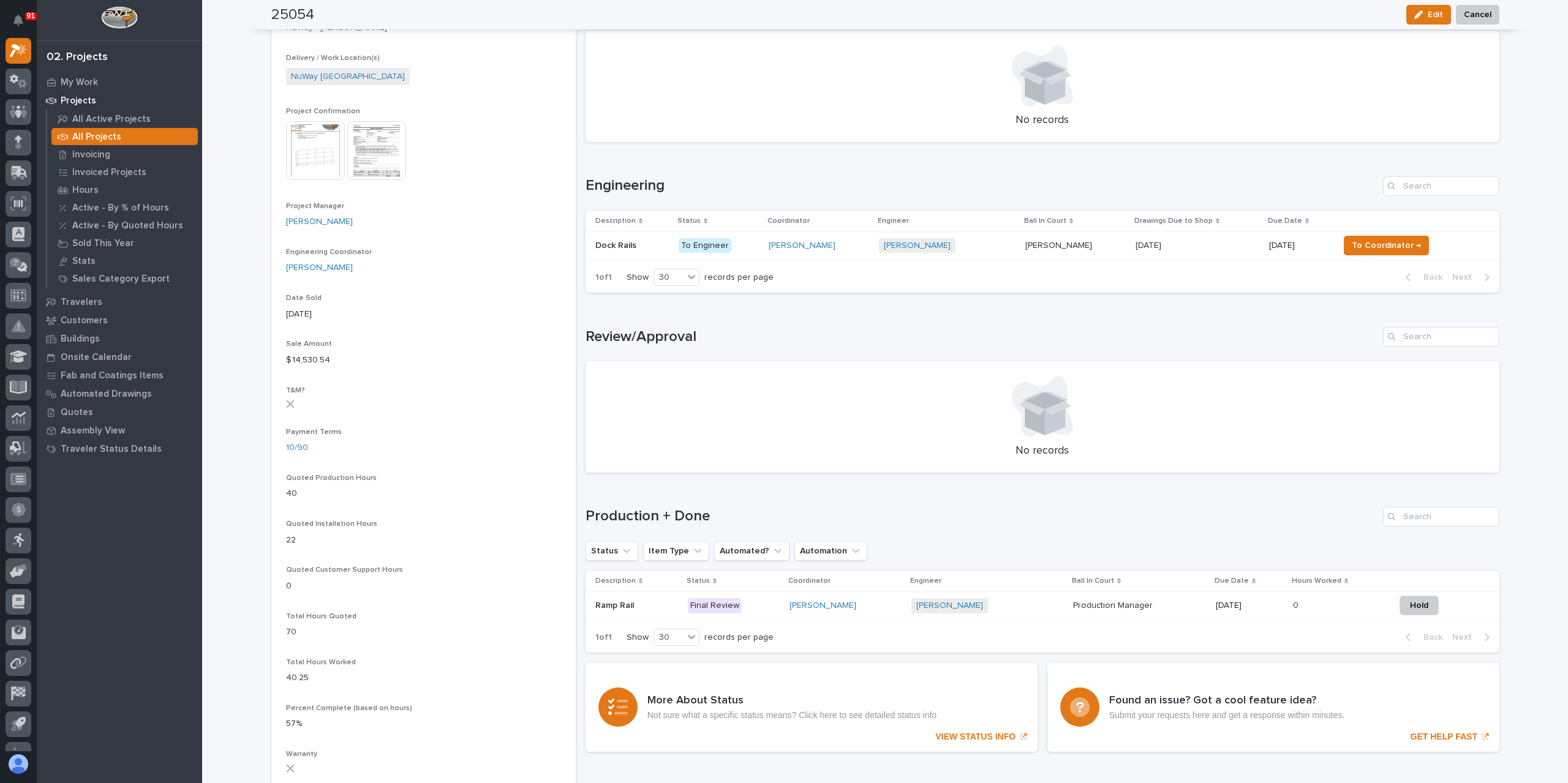
scroll to position [439, 0]
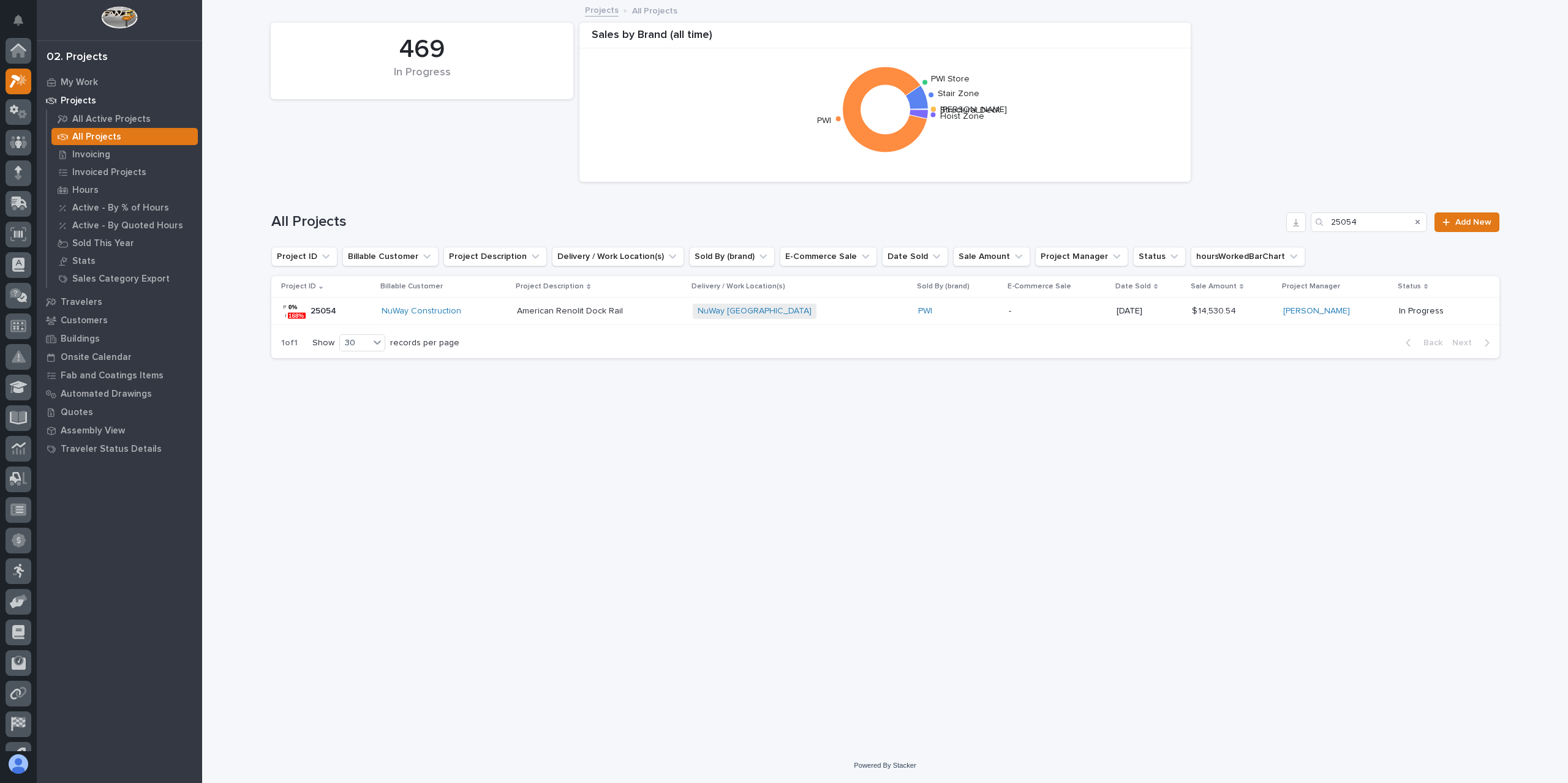
scroll to position [33, 0]
click at [1362, 216] on input "25054" at bounding box center [1368, 222] width 116 height 20
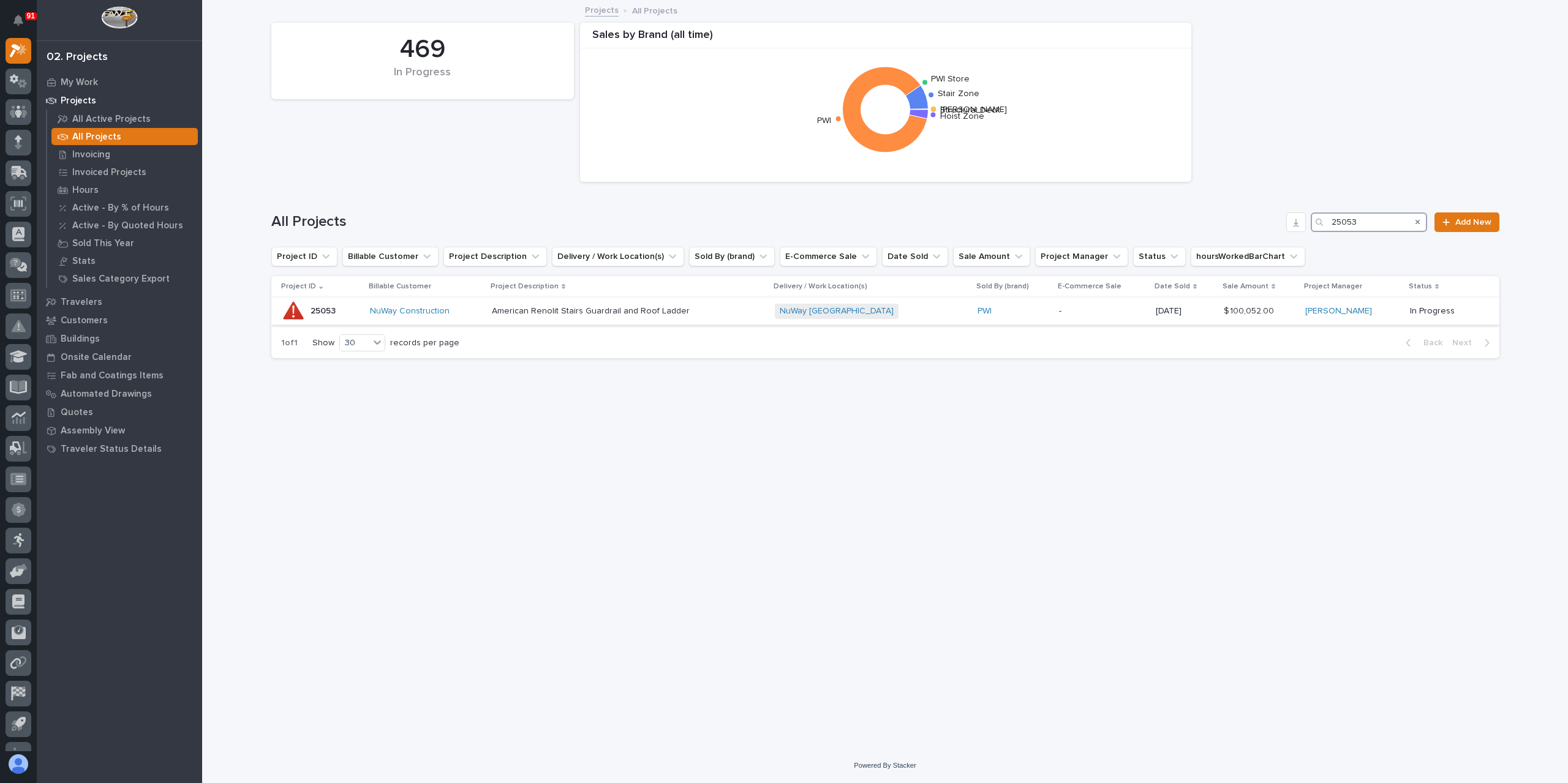
type input "25053"
click at [576, 318] on div "American Renolit Stairs Guardrail and Roof Ladder American Renolit Stairs Guard…" at bounding box center [628, 312] width 273 height 20
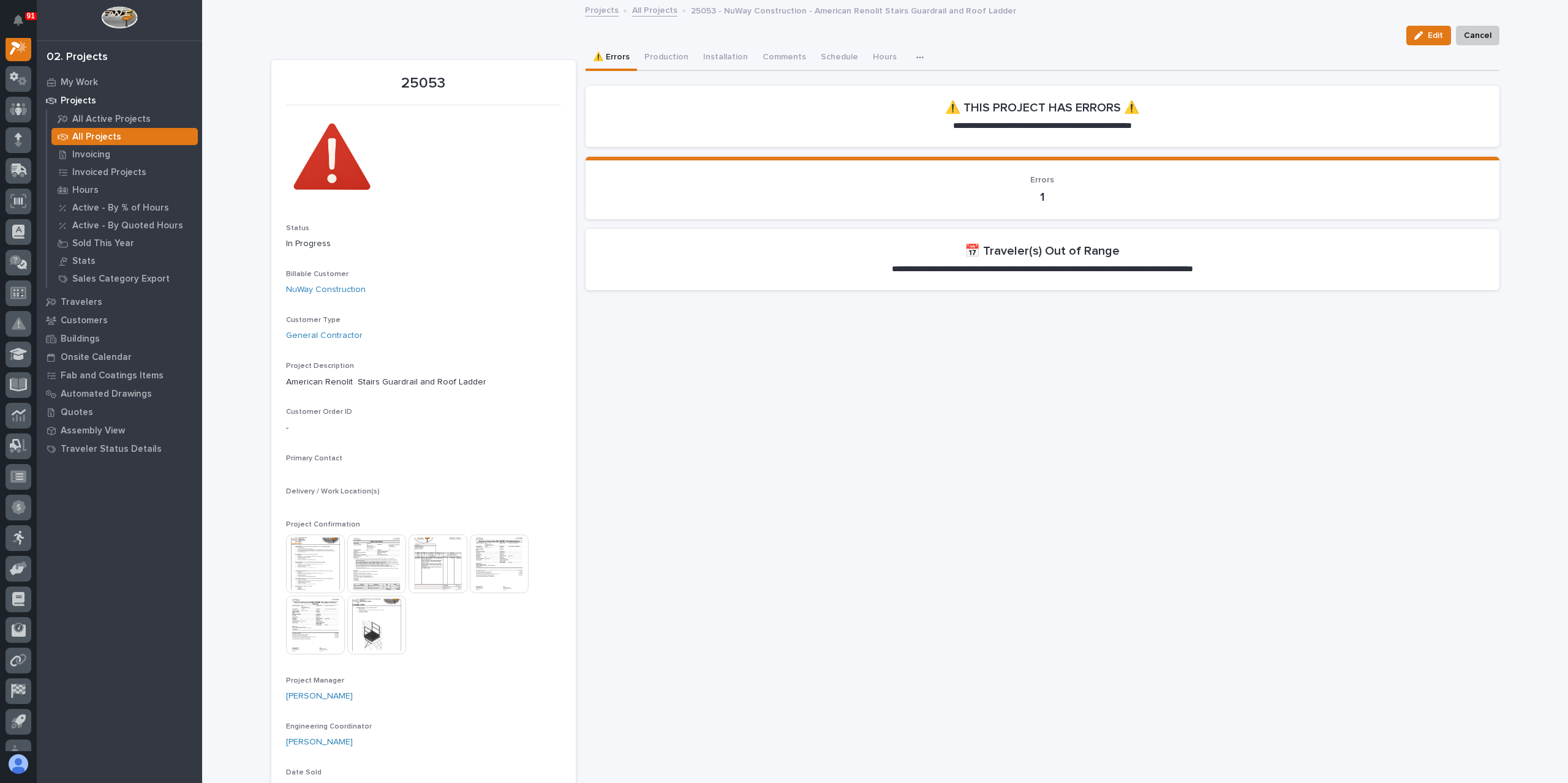
scroll to position [31, 0]
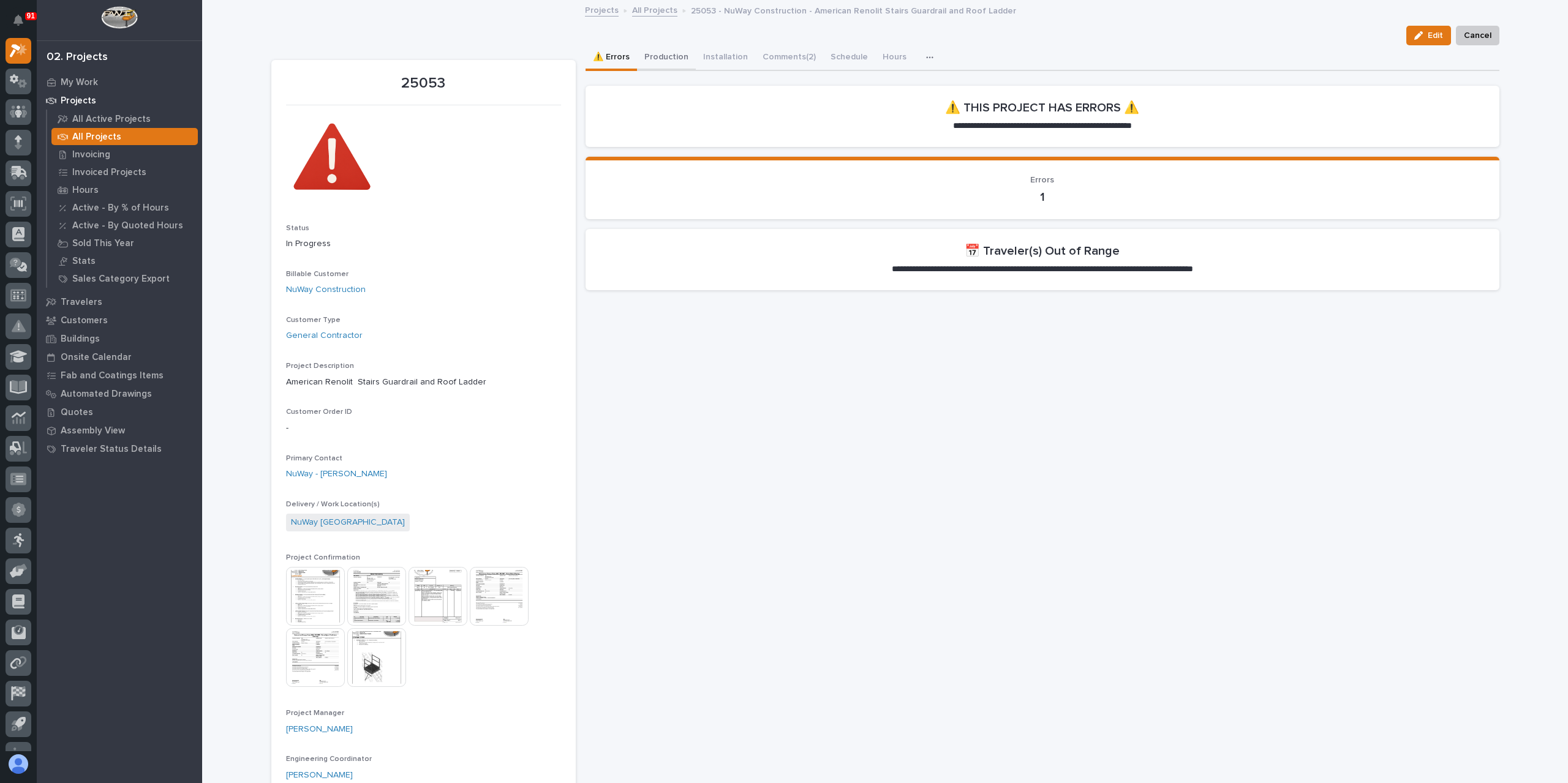
click at [660, 58] on button "Production" at bounding box center [666, 58] width 59 height 26
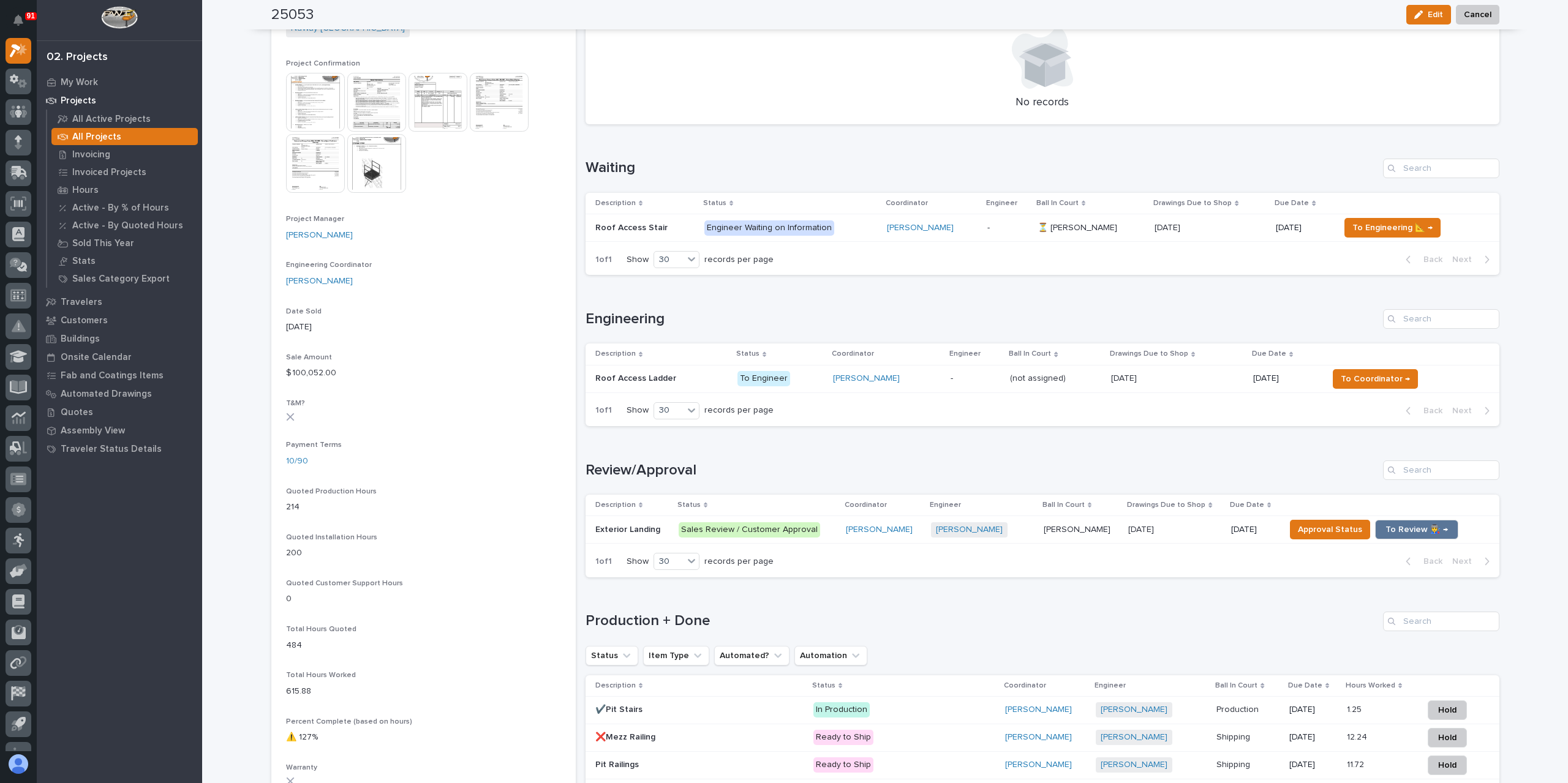
scroll to position [556, 0]
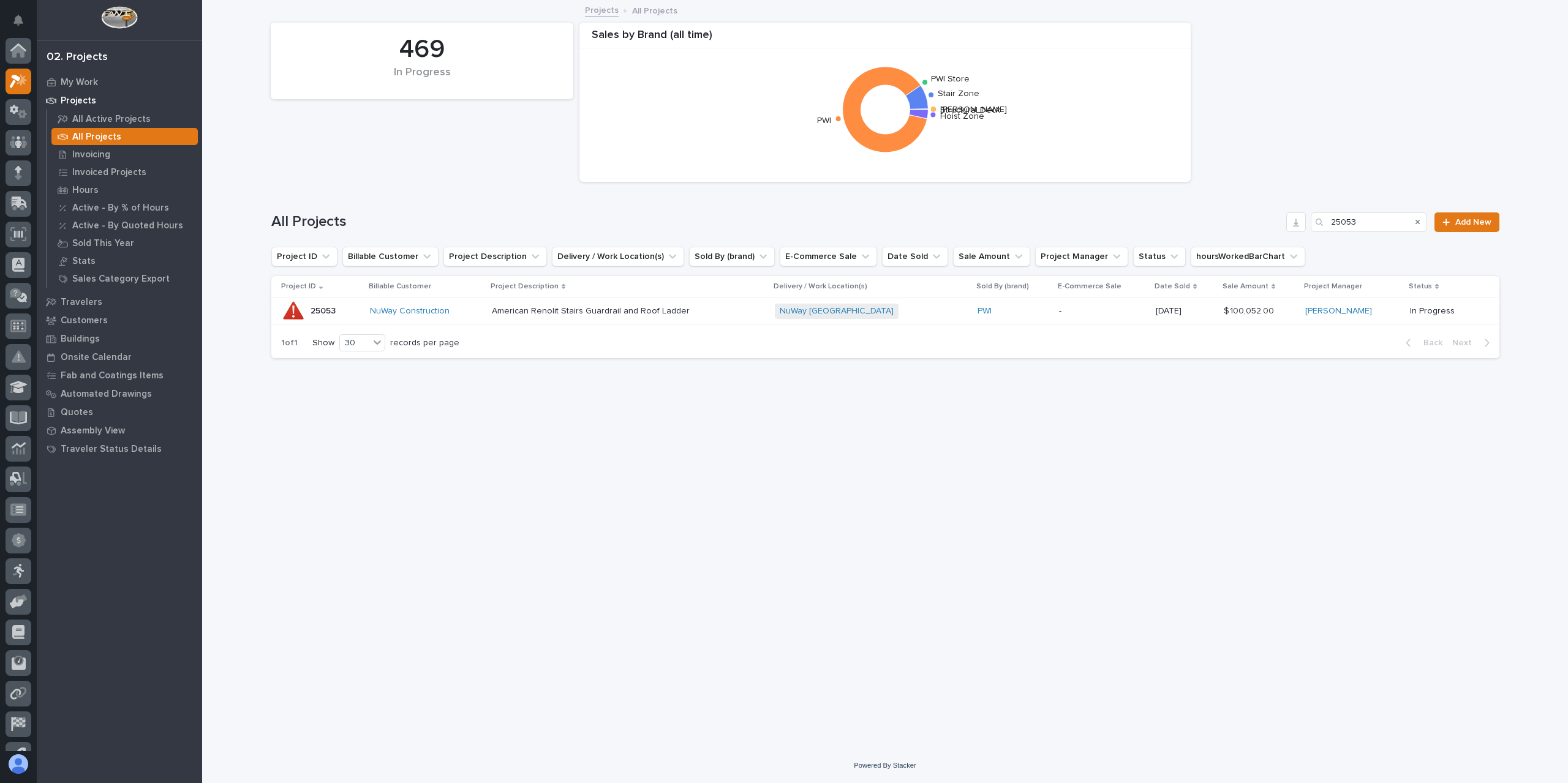
scroll to position [33, 0]
drag, startPoint x: 1360, startPoint y: 229, endPoint x: 1366, endPoint y: 226, distance: 6.7
click at [1364, 227] on input "25053" at bounding box center [1368, 222] width 116 height 20
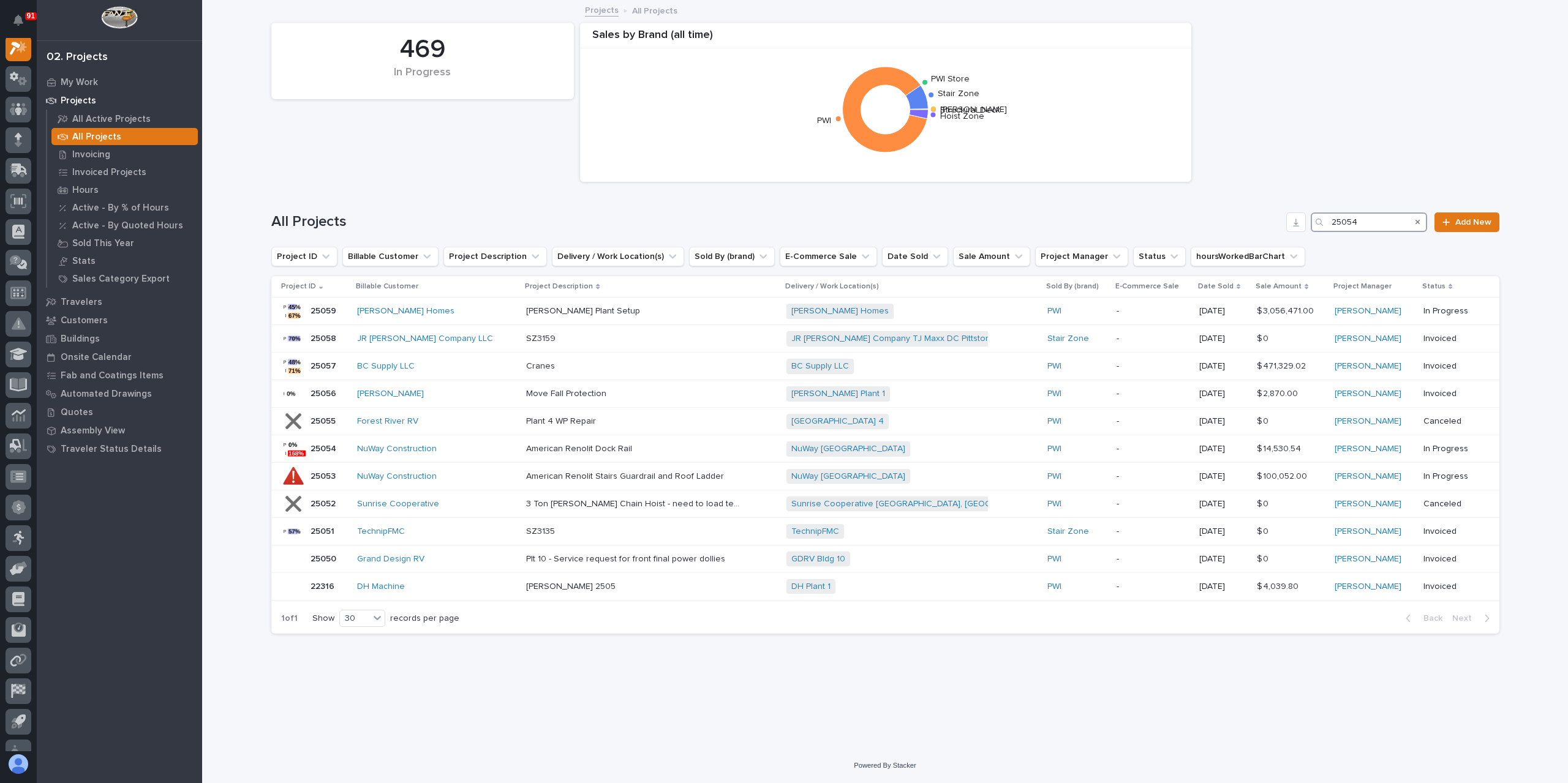
scroll to position [31, 0]
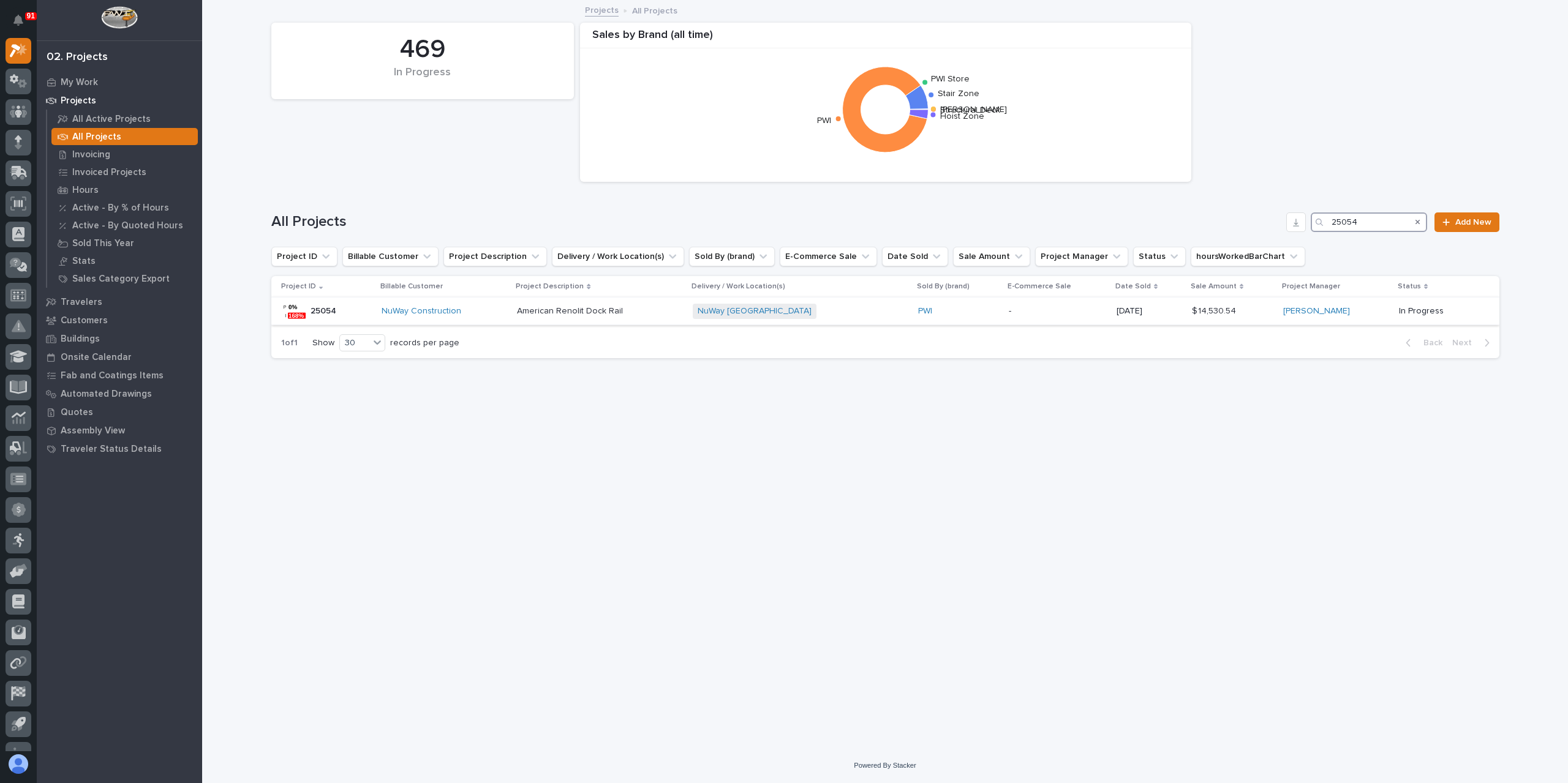
type input "25054"
click at [545, 325] on td "American Renolit Dock Rail American Renolit Dock Rail" at bounding box center [600, 311] width 175 height 28
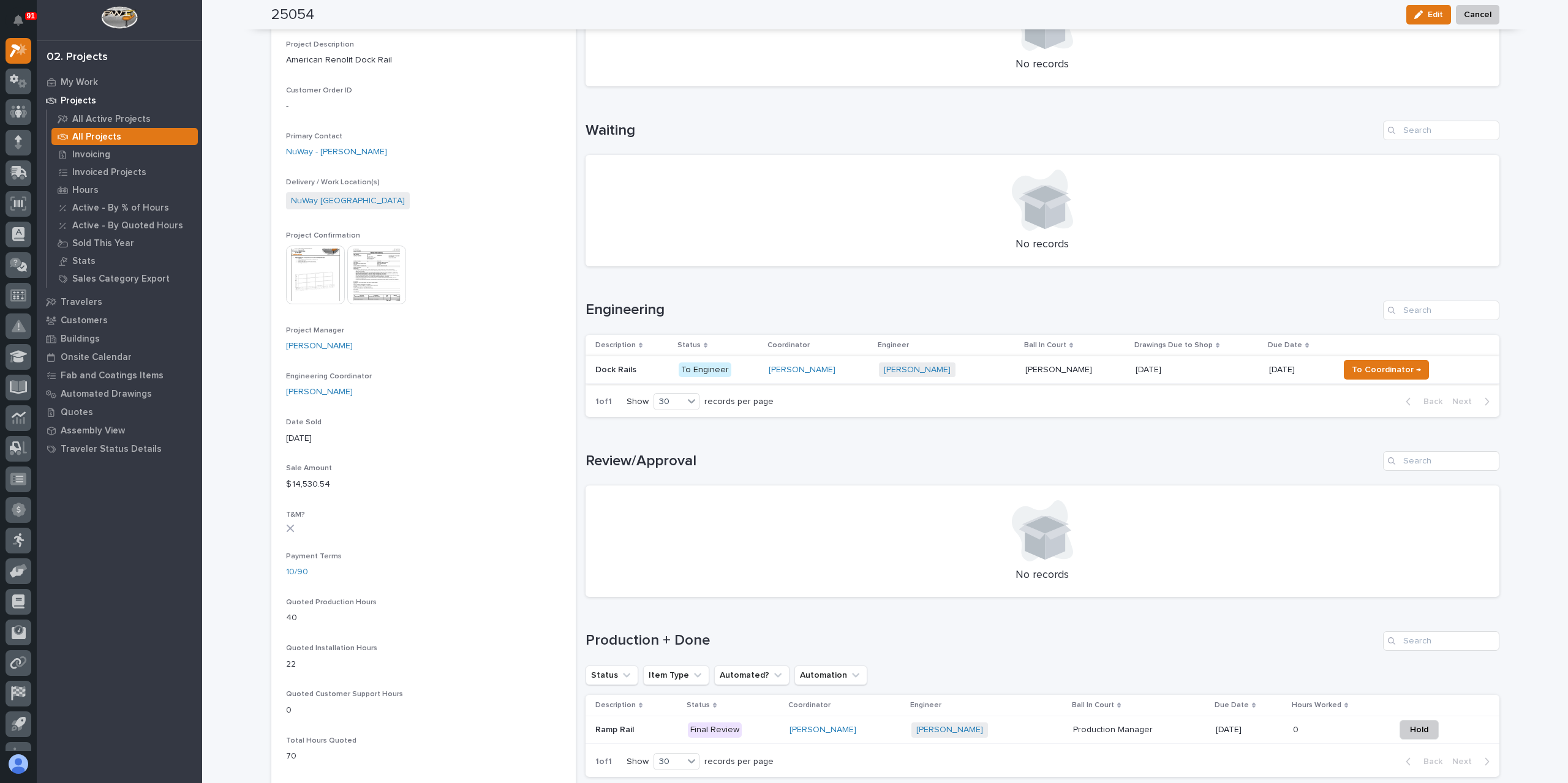
scroll to position [429, 0]
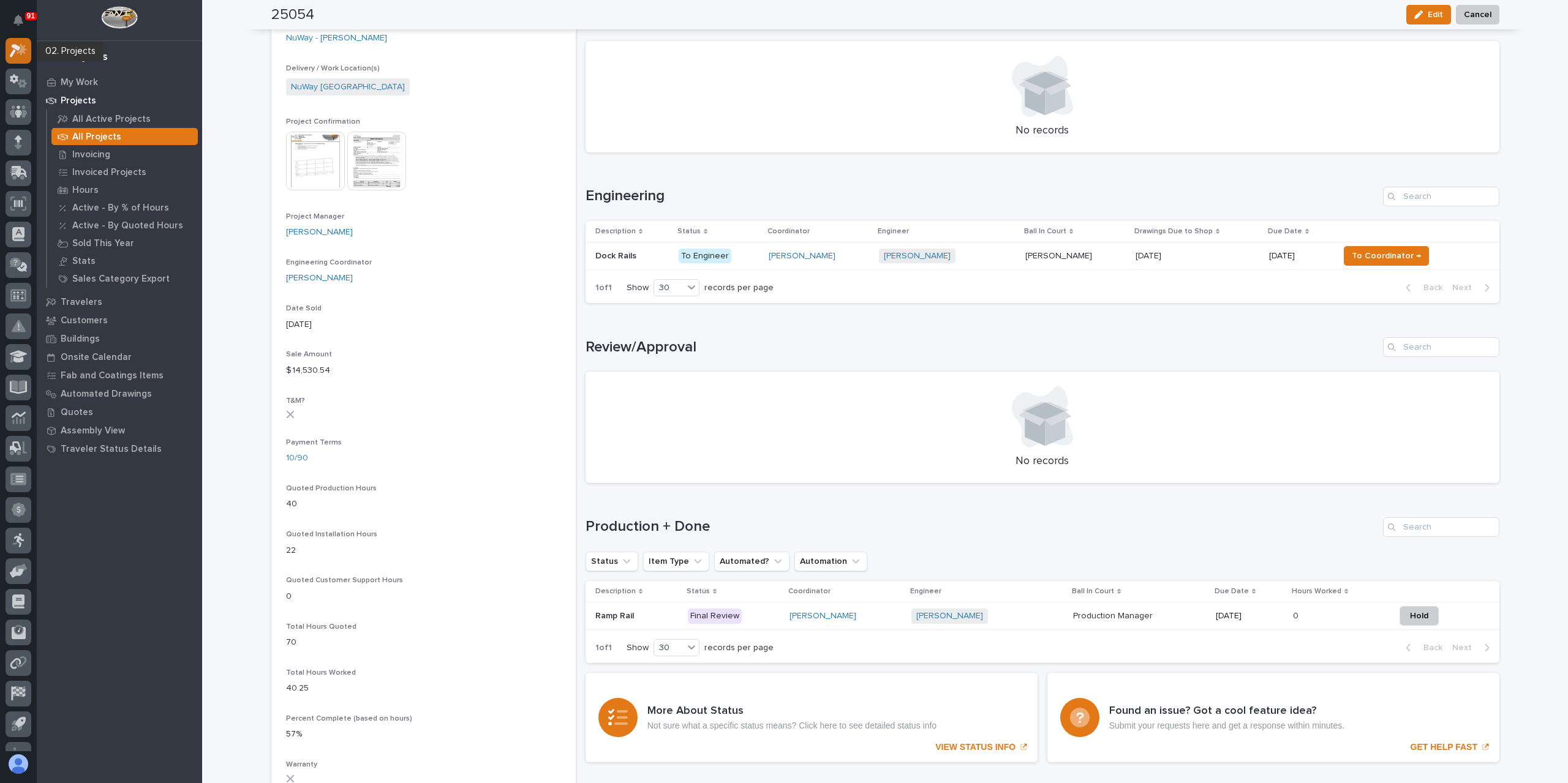
click at [14, 54] on icon at bounding box center [18, 50] width 18 height 14
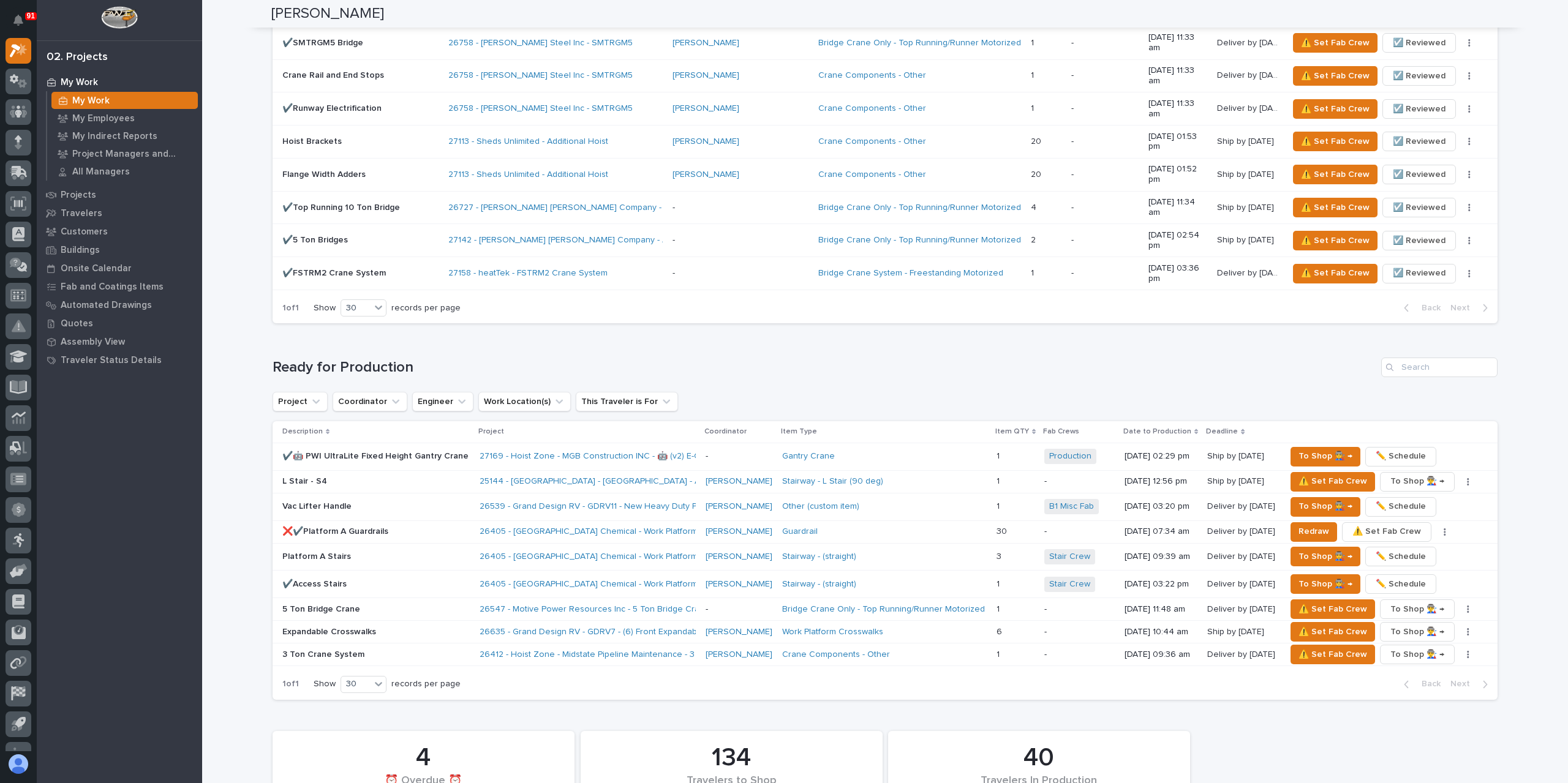
scroll to position [1470, 0]
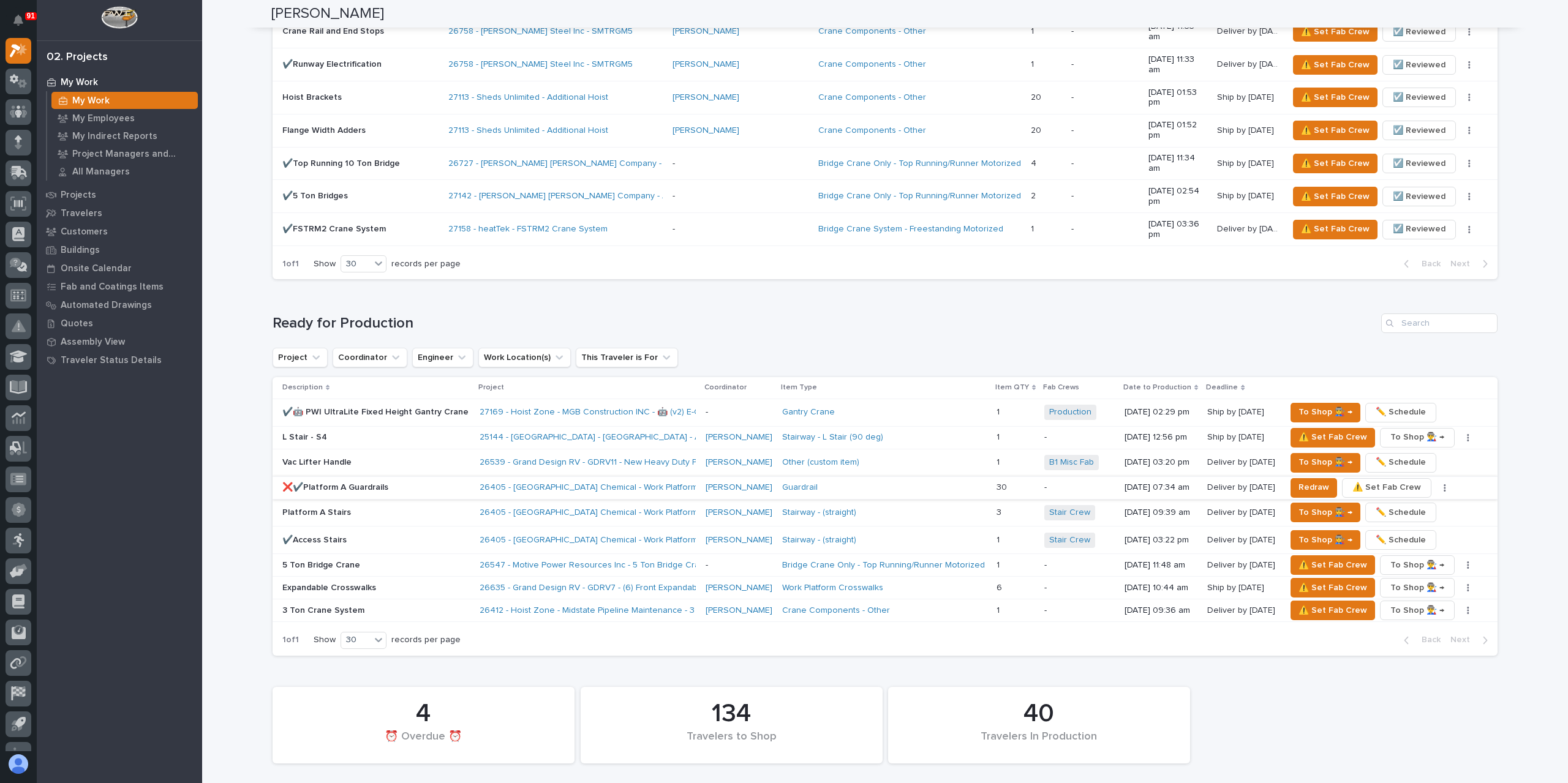
click at [1367, 480] on span "⚠️ Set Fab Crew" at bounding box center [1386, 488] width 69 height 15
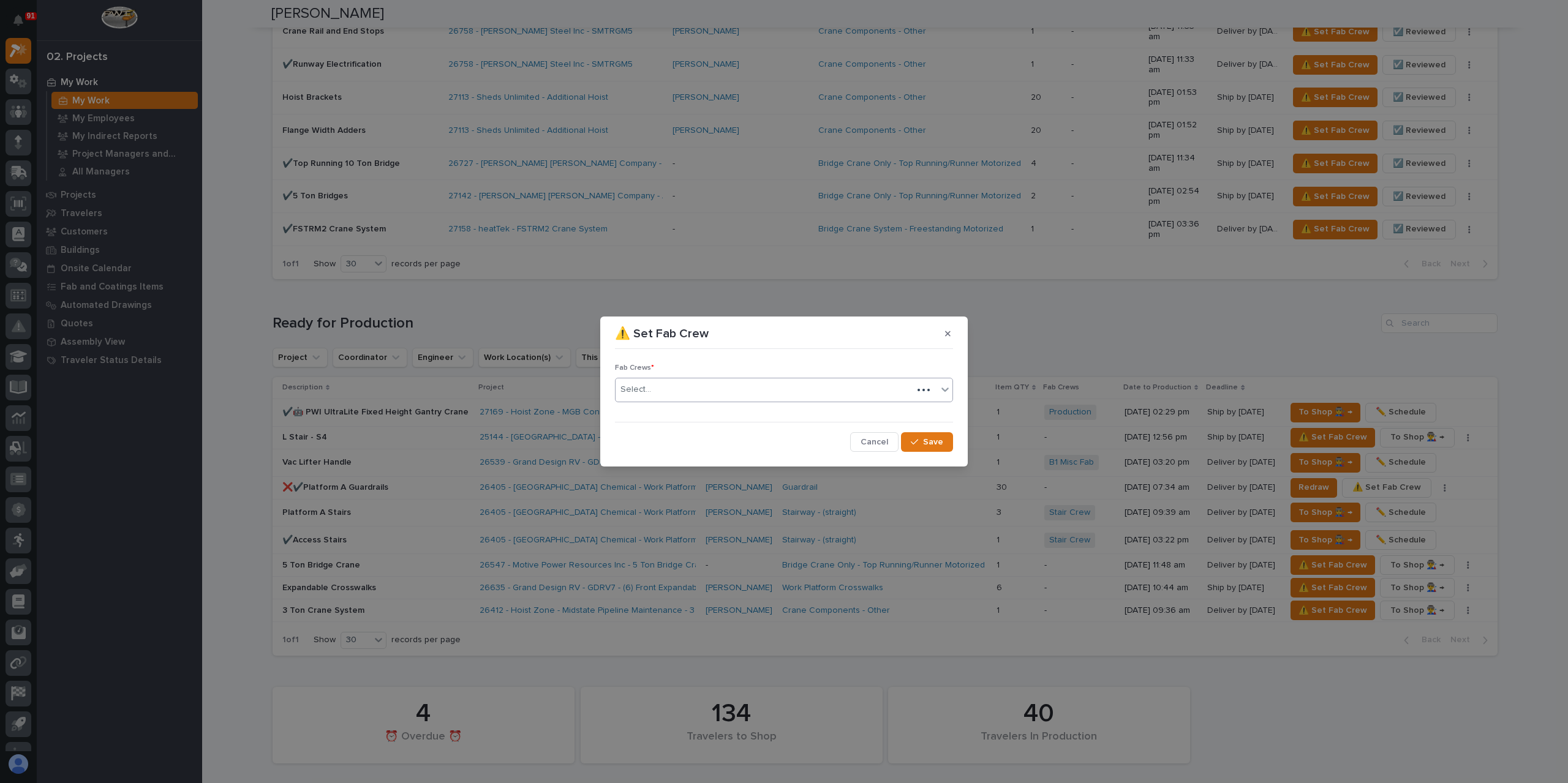
click at [706, 384] on div "Select..." at bounding box center [763, 390] width 297 height 20
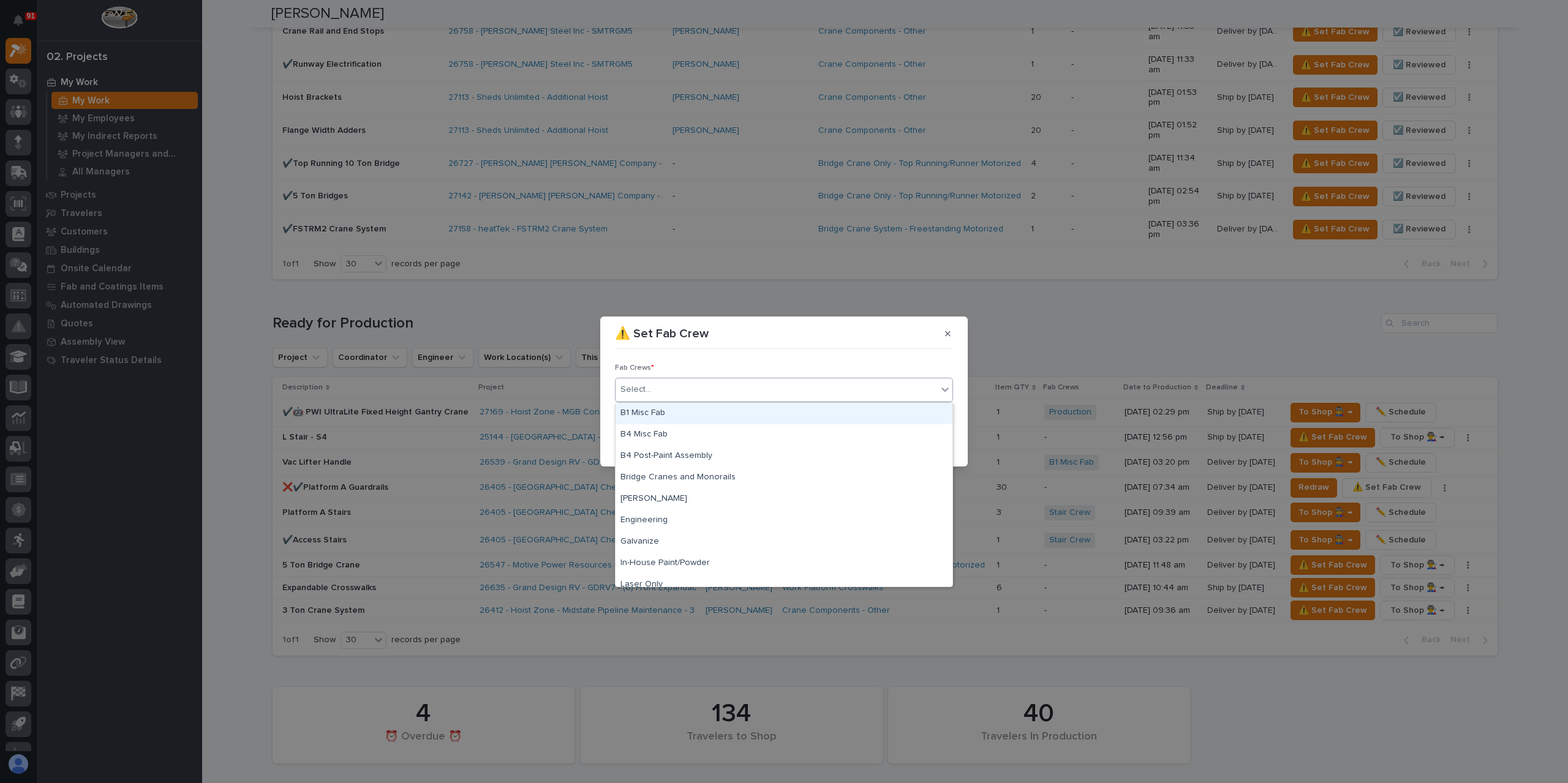
click at [693, 412] on div "B1 Misc Fab" at bounding box center [784, 414] width 337 height 22
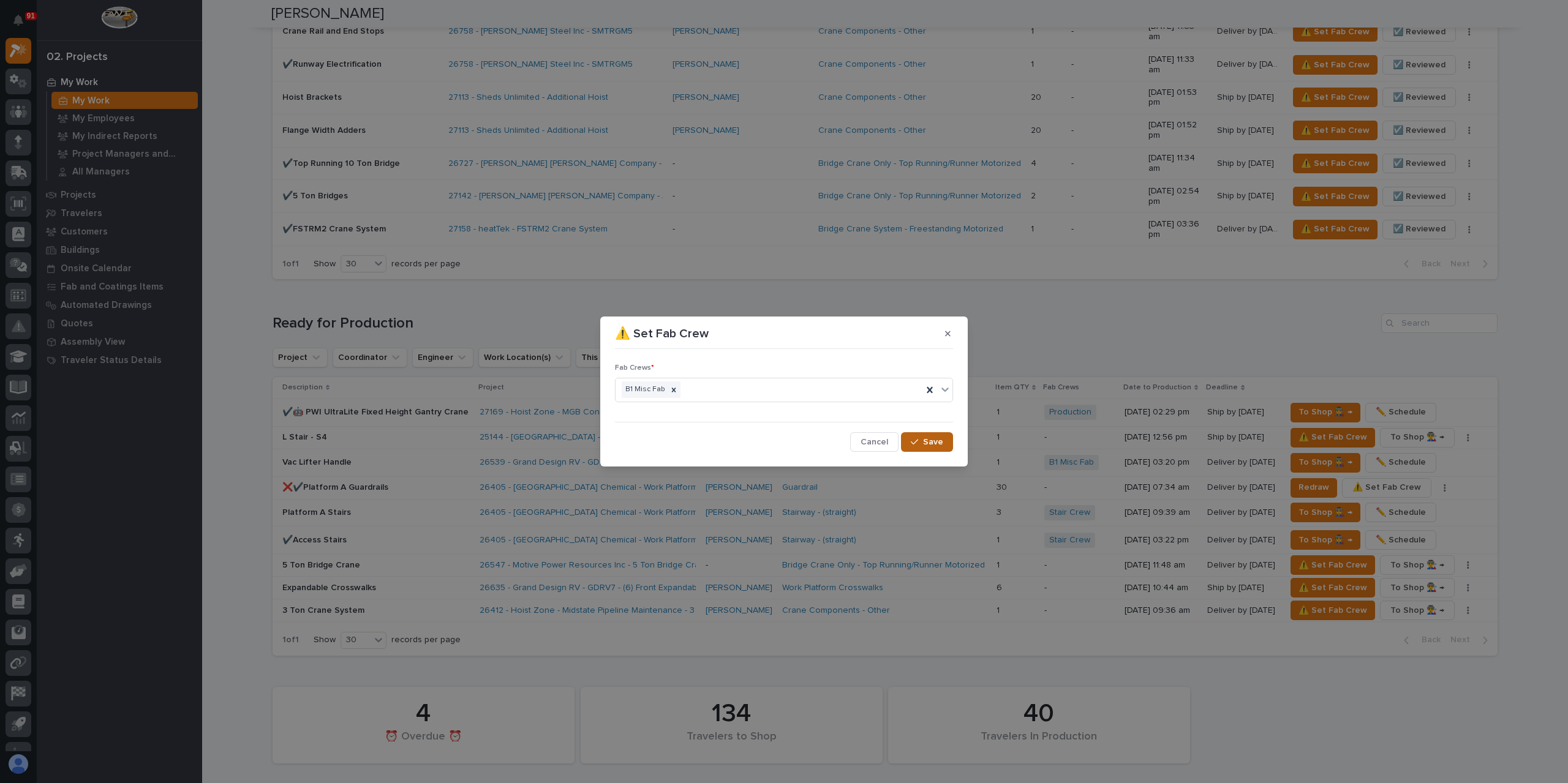
click at [934, 433] on button "Save" at bounding box center [927, 442] width 52 height 20
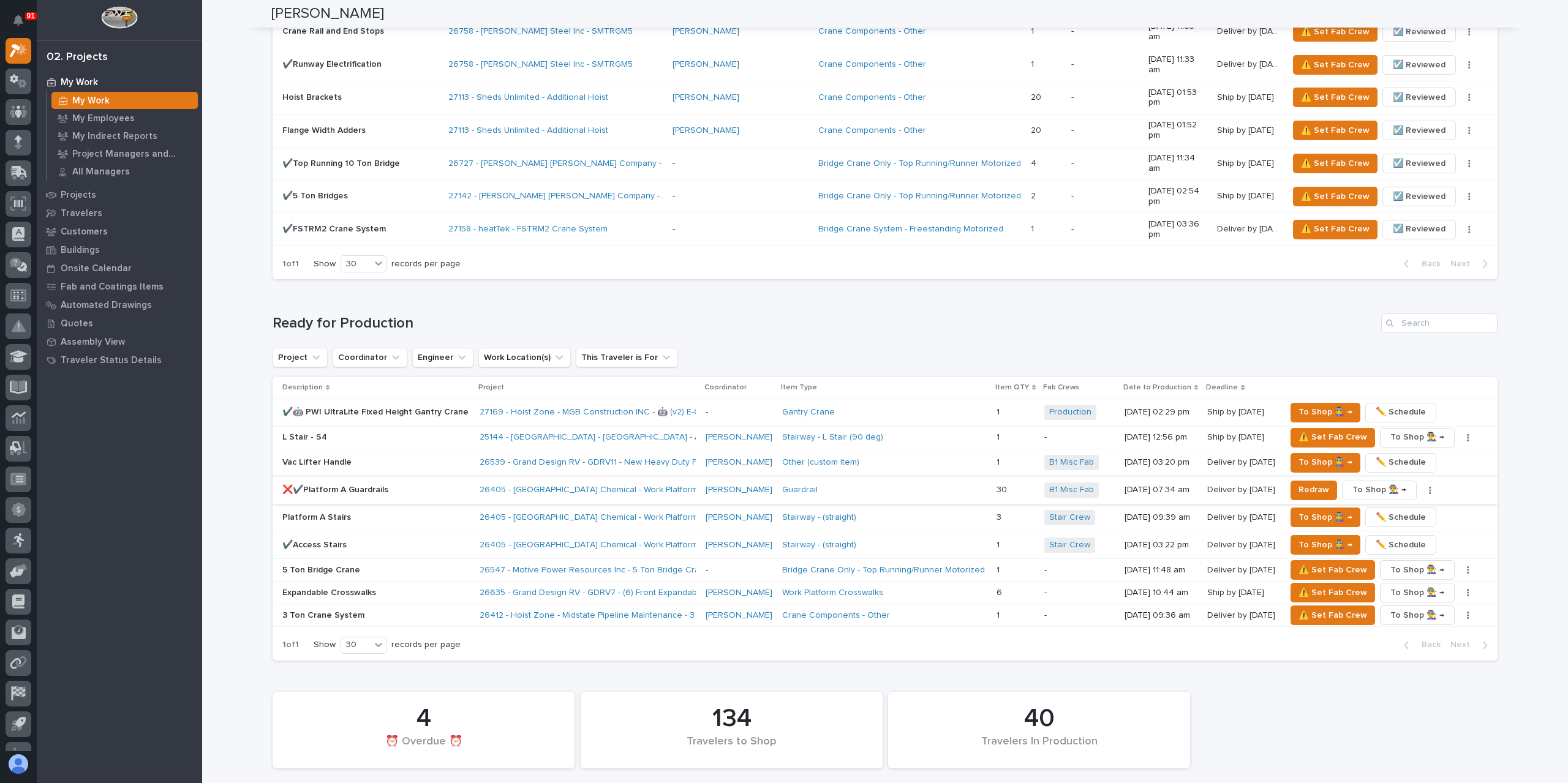
click at [1367, 483] on span "To Shop 👨‍🏭 →" at bounding box center [1379, 490] width 54 height 15
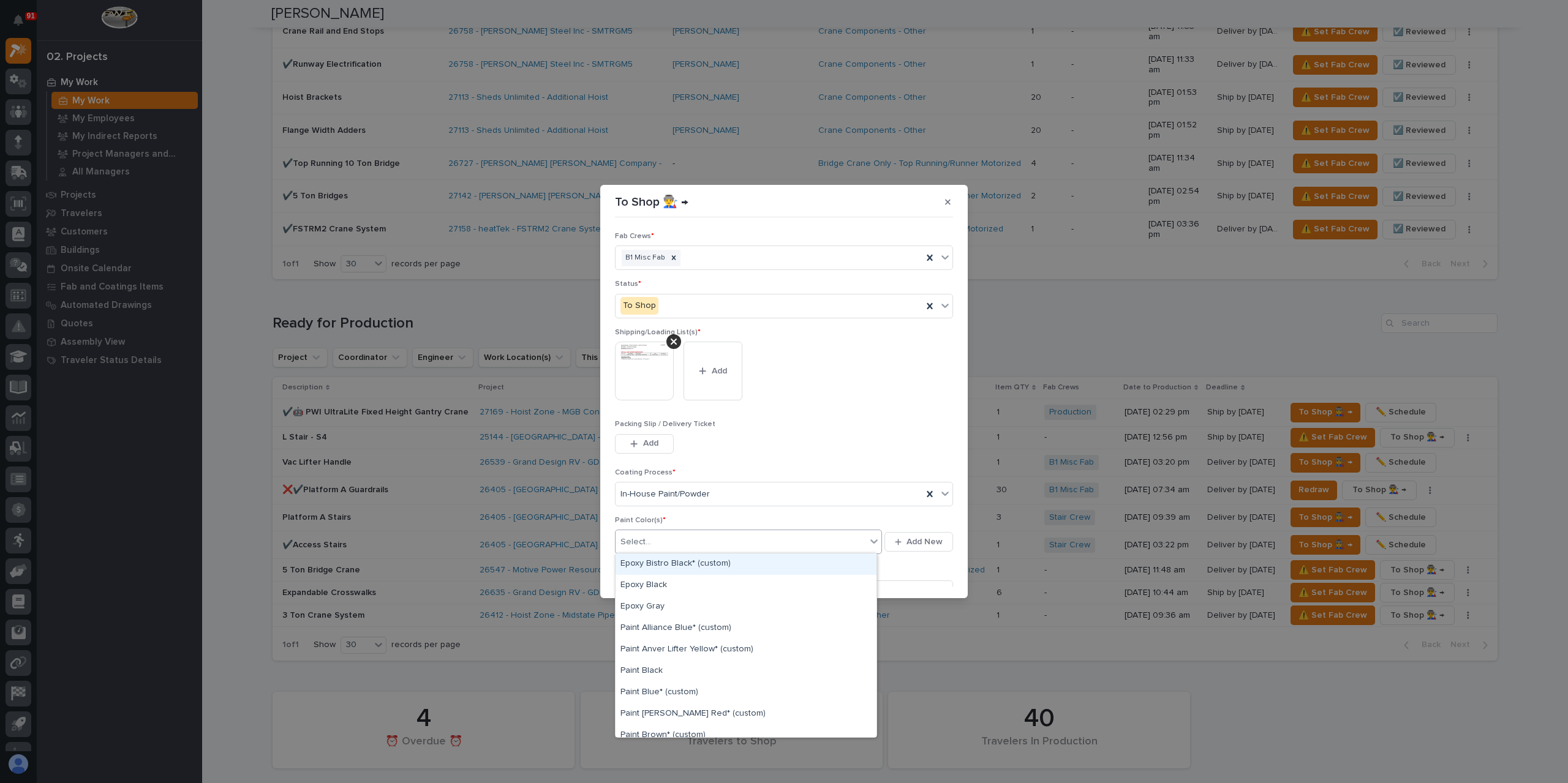
click at [668, 547] on div "Select..." at bounding box center [740, 543] width 251 height 20
drag, startPoint x: 676, startPoint y: 589, endPoint x: 664, endPoint y: 611, distance: 25.1
click at [664, 611] on div "Epoxy Gray" at bounding box center [746, 607] width 261 height 22
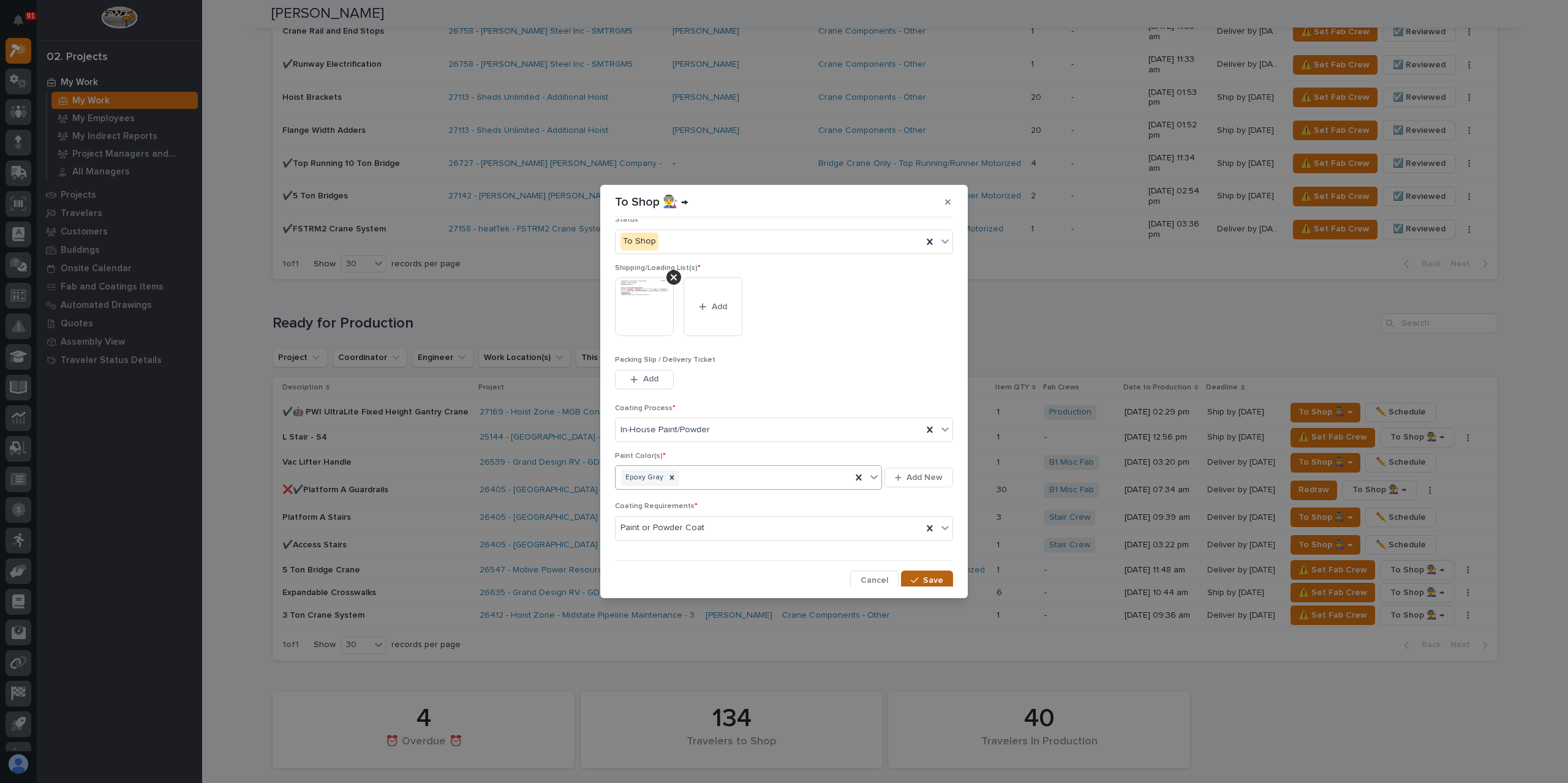
scroll to position [65, 0]
click at [923, 575] on span "Save" at bounding box center [933, 579] width 20 height 11
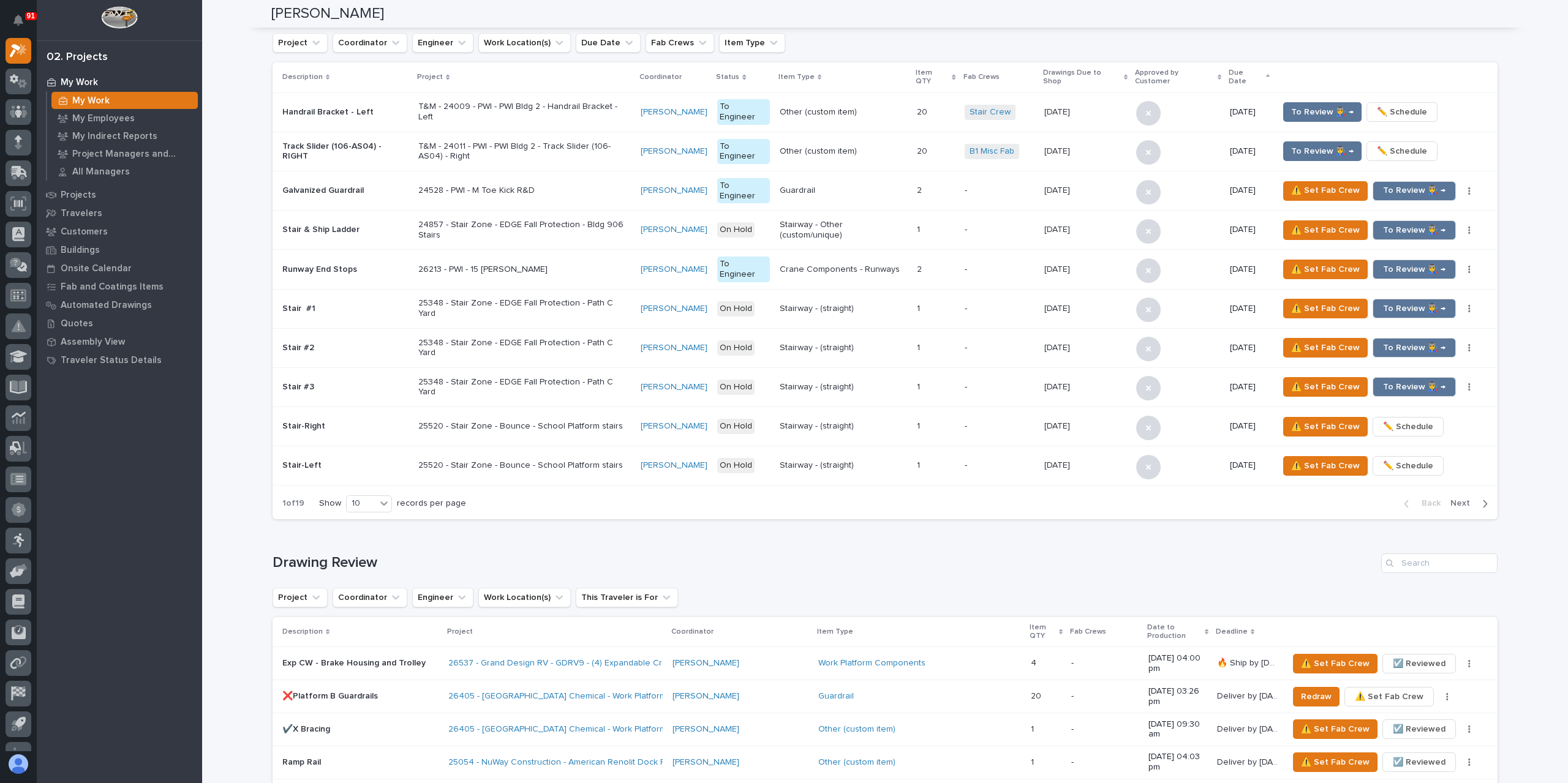
scroll to position [0, 0]
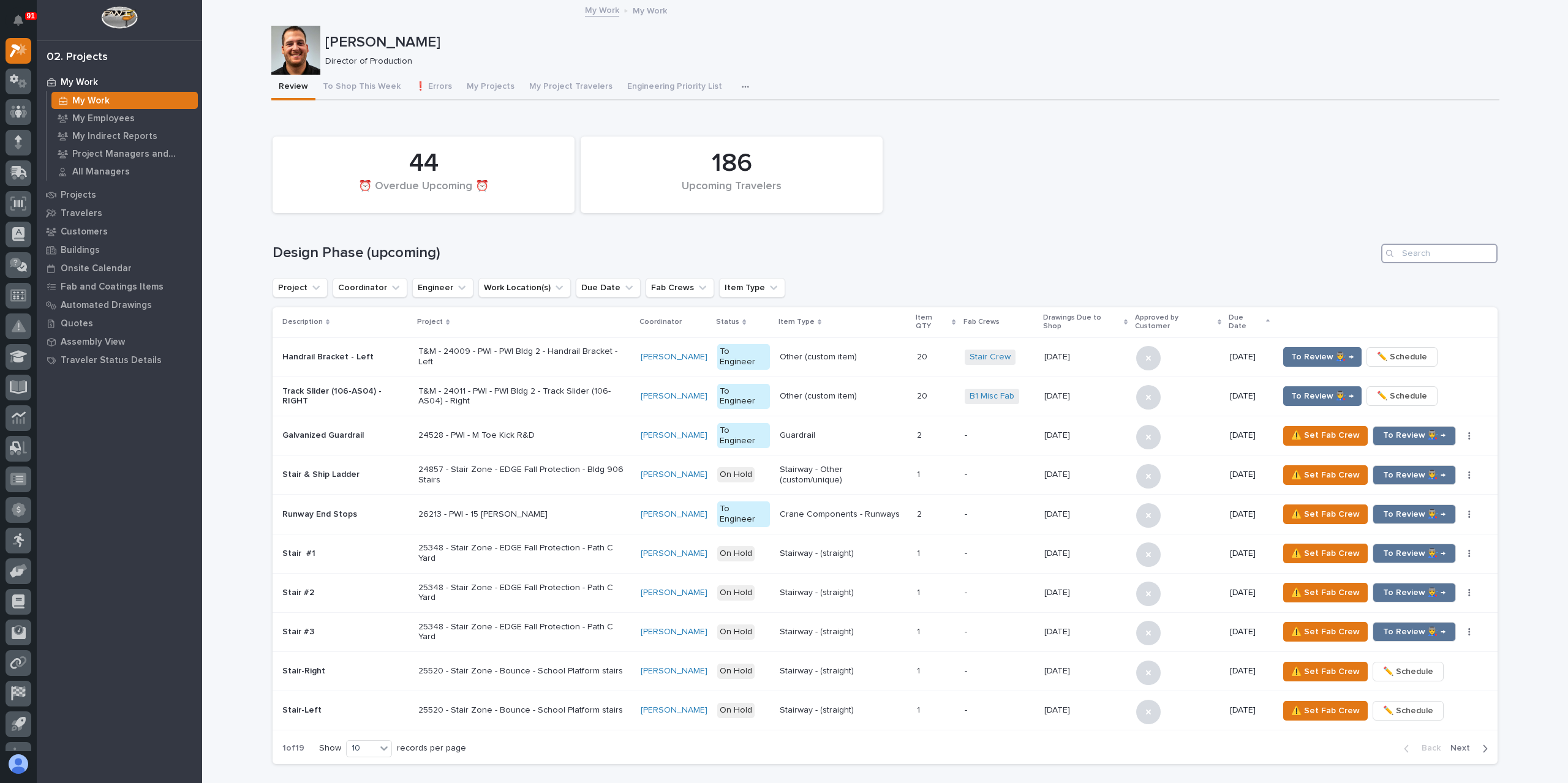
click at [1421, 251] on input "Search" at bounding box center [1439, 253] width 116 height 20
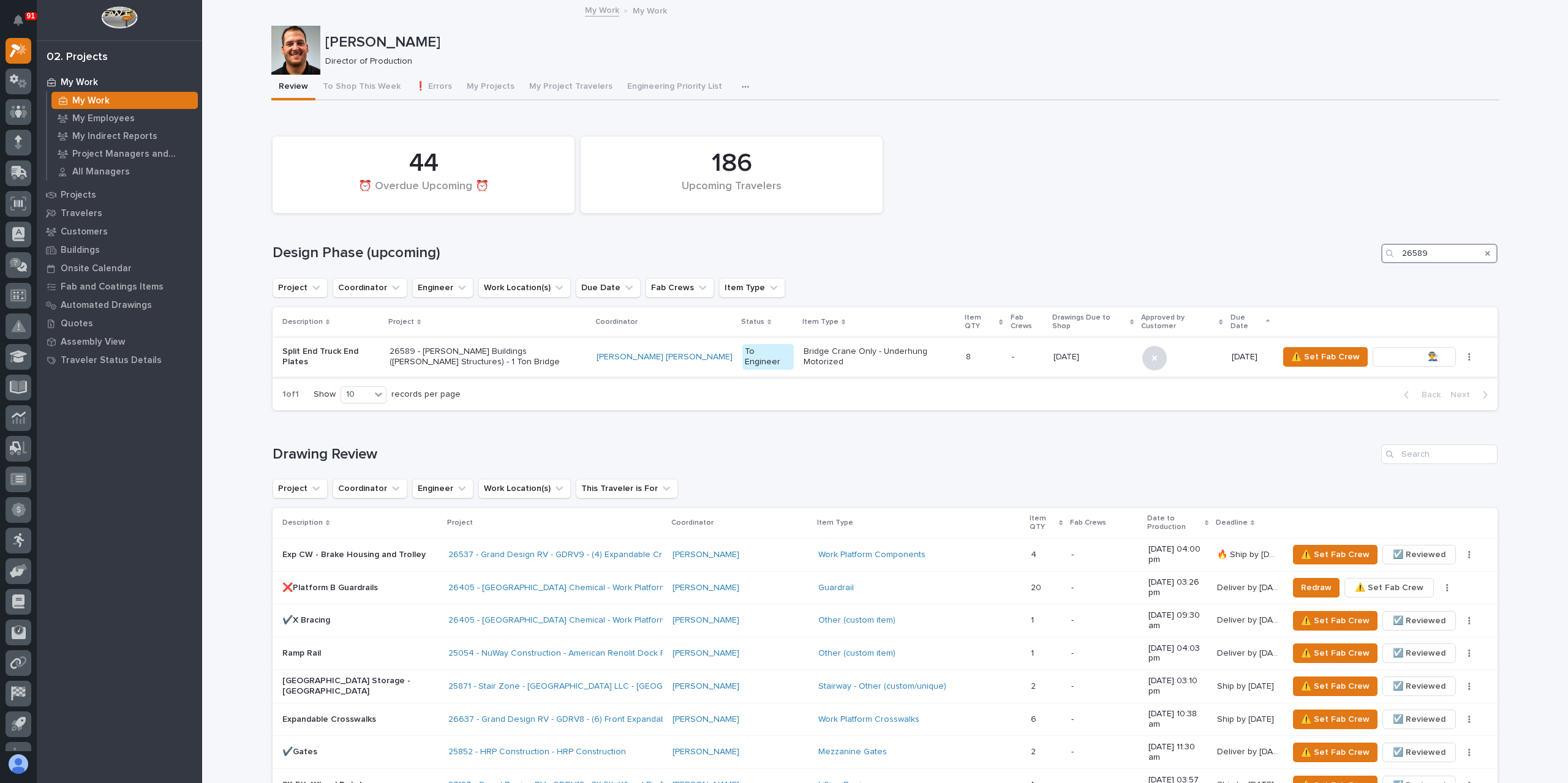
type input "26589"
click at [1421, 353] on span "To Review 👨‍🏭 →" at bounding box center [1414, 357] width 62 height 15
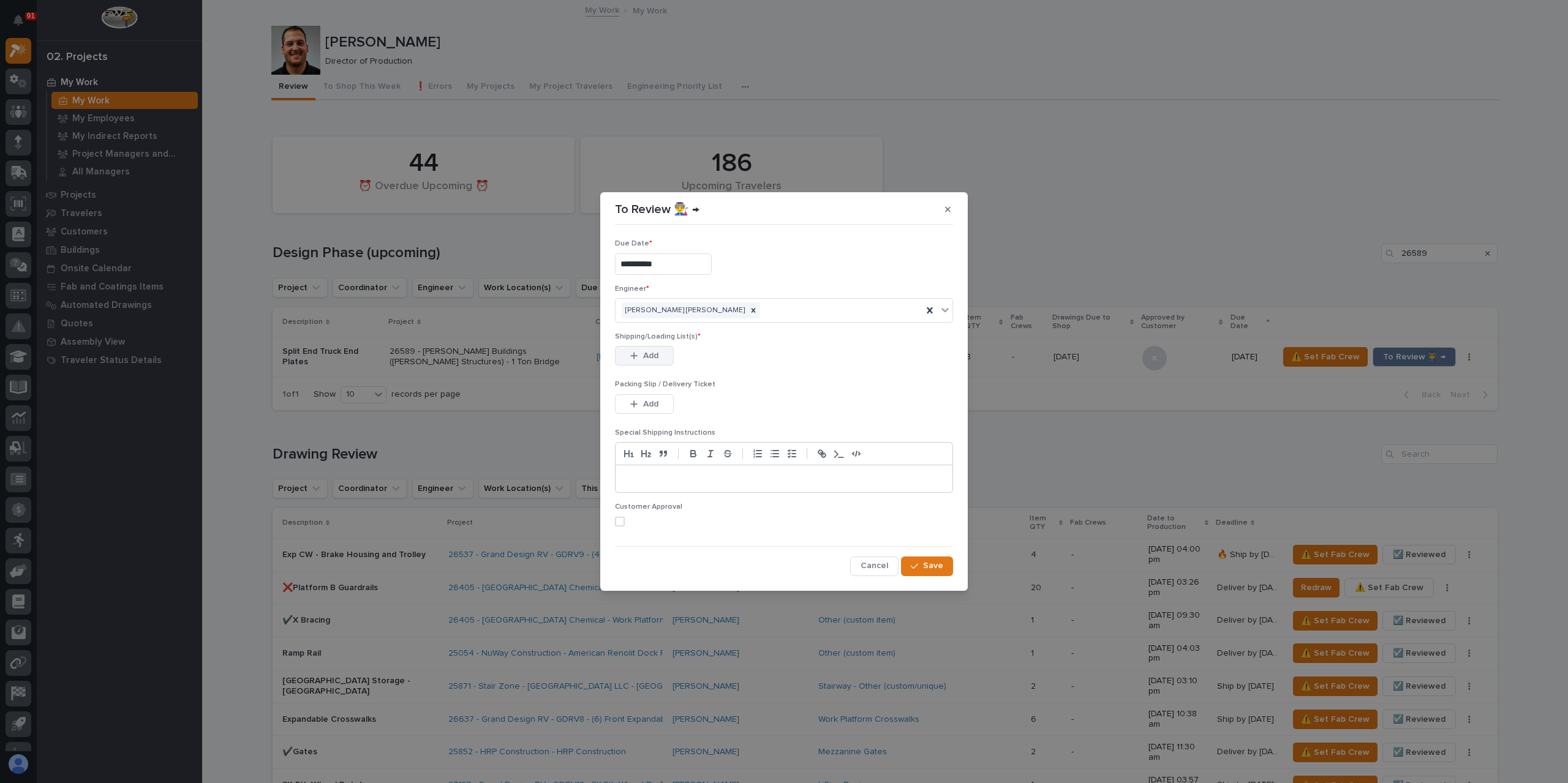
click at [647, 352] on span "Add" at bounding box center [651, 356] width 16 height 11
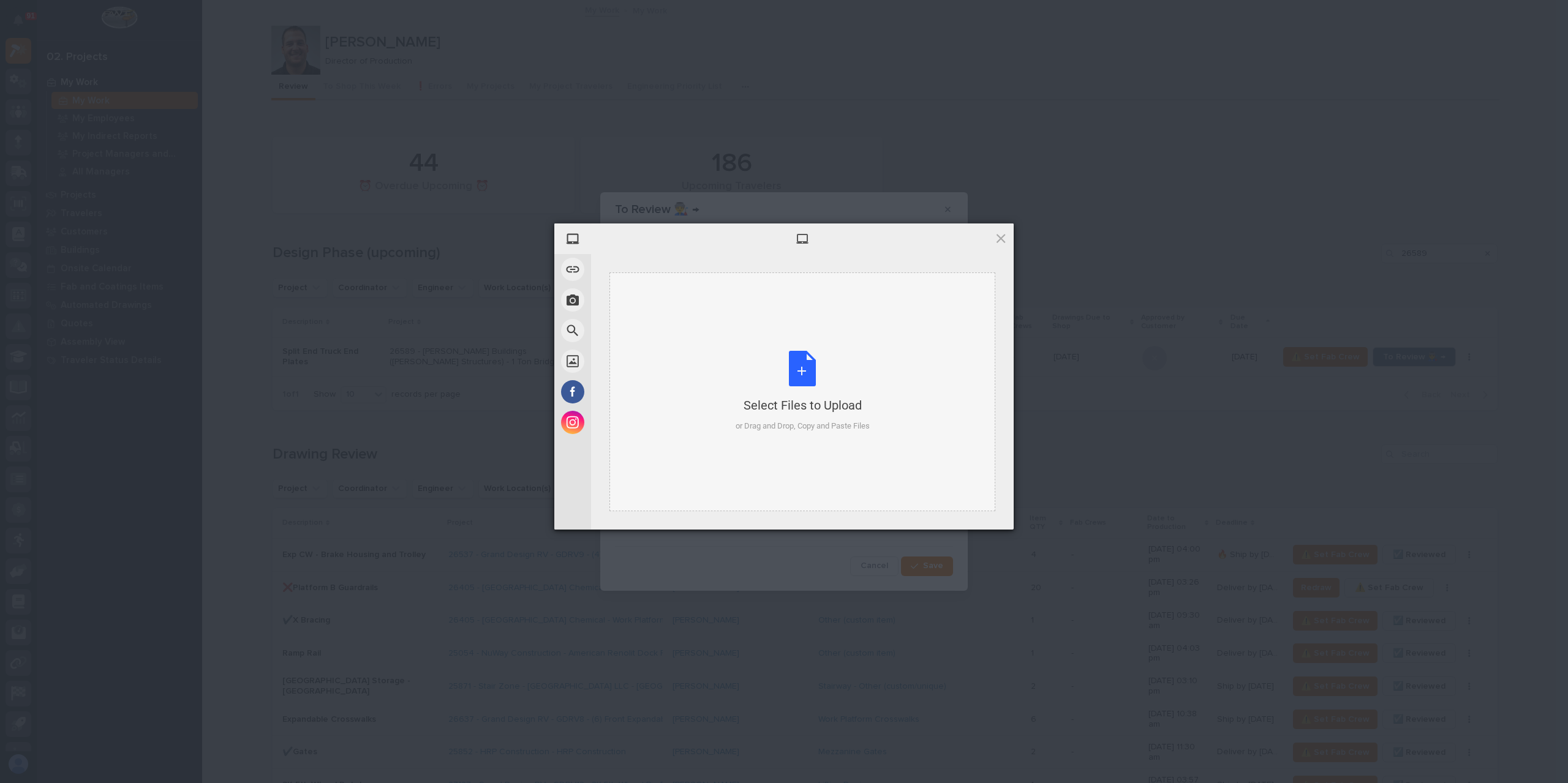
click at [739, 371] on div "Select Files to Upload or Drag and Drop, Copy and Paste Files" at bounding box center [802, 392] width 134 height 81
click at [995, 333] on span at bounding box center [994, 334] width 6 height 6
click at [839, 414] on div "Select Files to Upload or Drag and Drop, Copy and Paste Files" at bounding box center [802, 392] width 134 height 81
click at [954, 512] on span "Upload 1" at bounding box center [976, 513] width 62 height 23
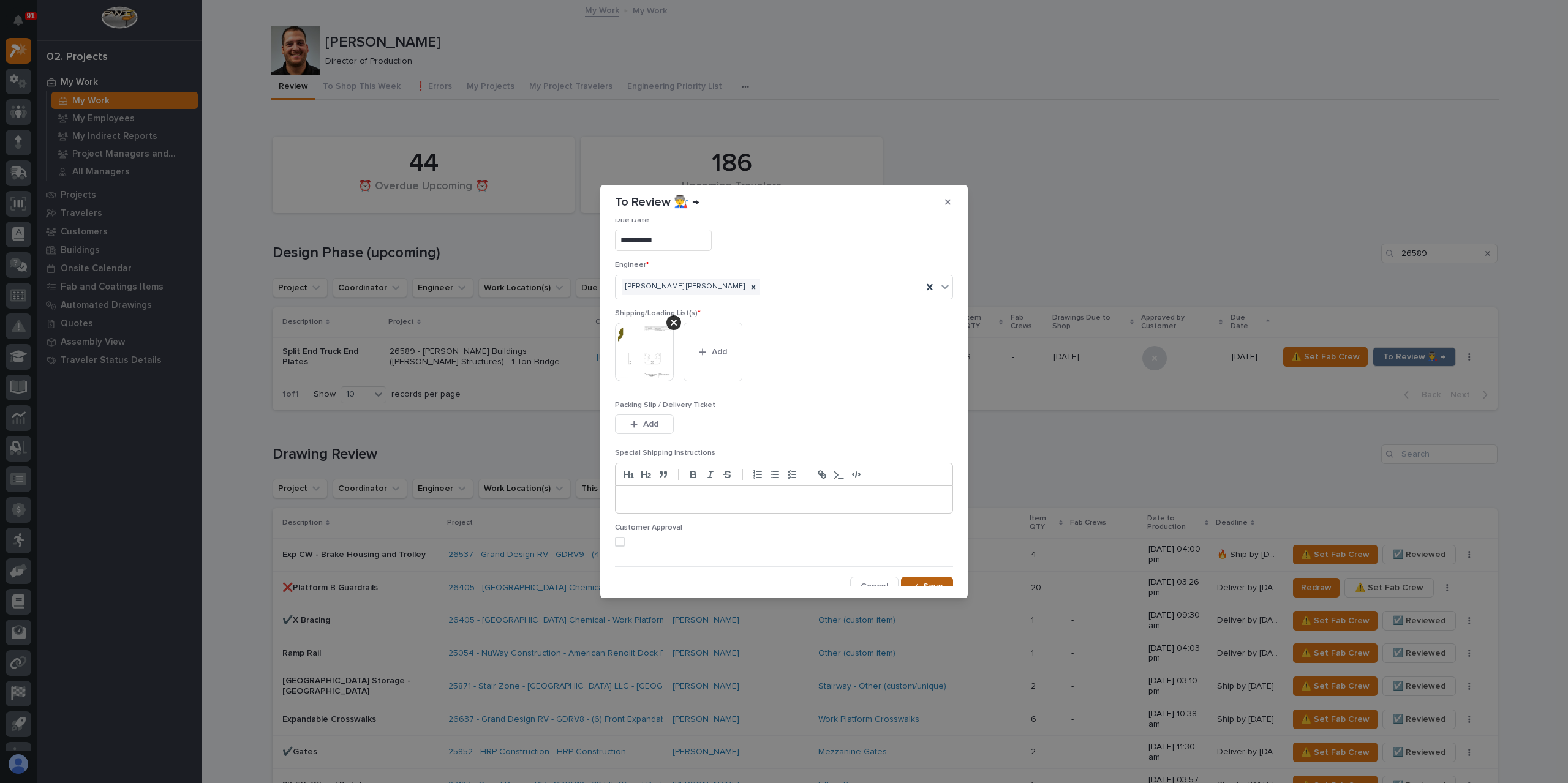
scroll to position [24, 0]
click at [939, 579] on button "Save" at bounding box center [927, 578] width 52 height 20
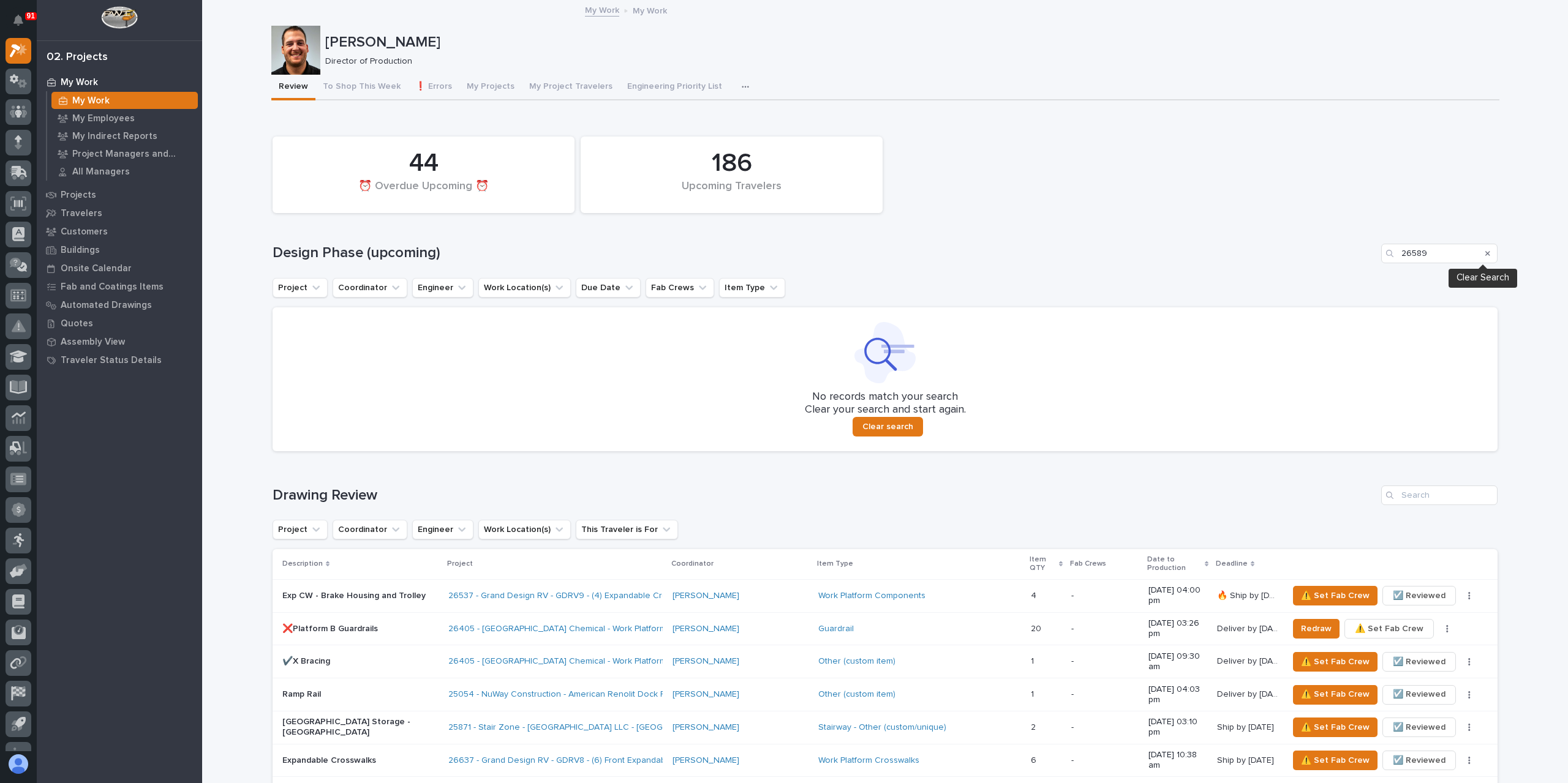
click at [1485, 253] on icon "Search" at bounding box center [1487, 253] width 5 height 7
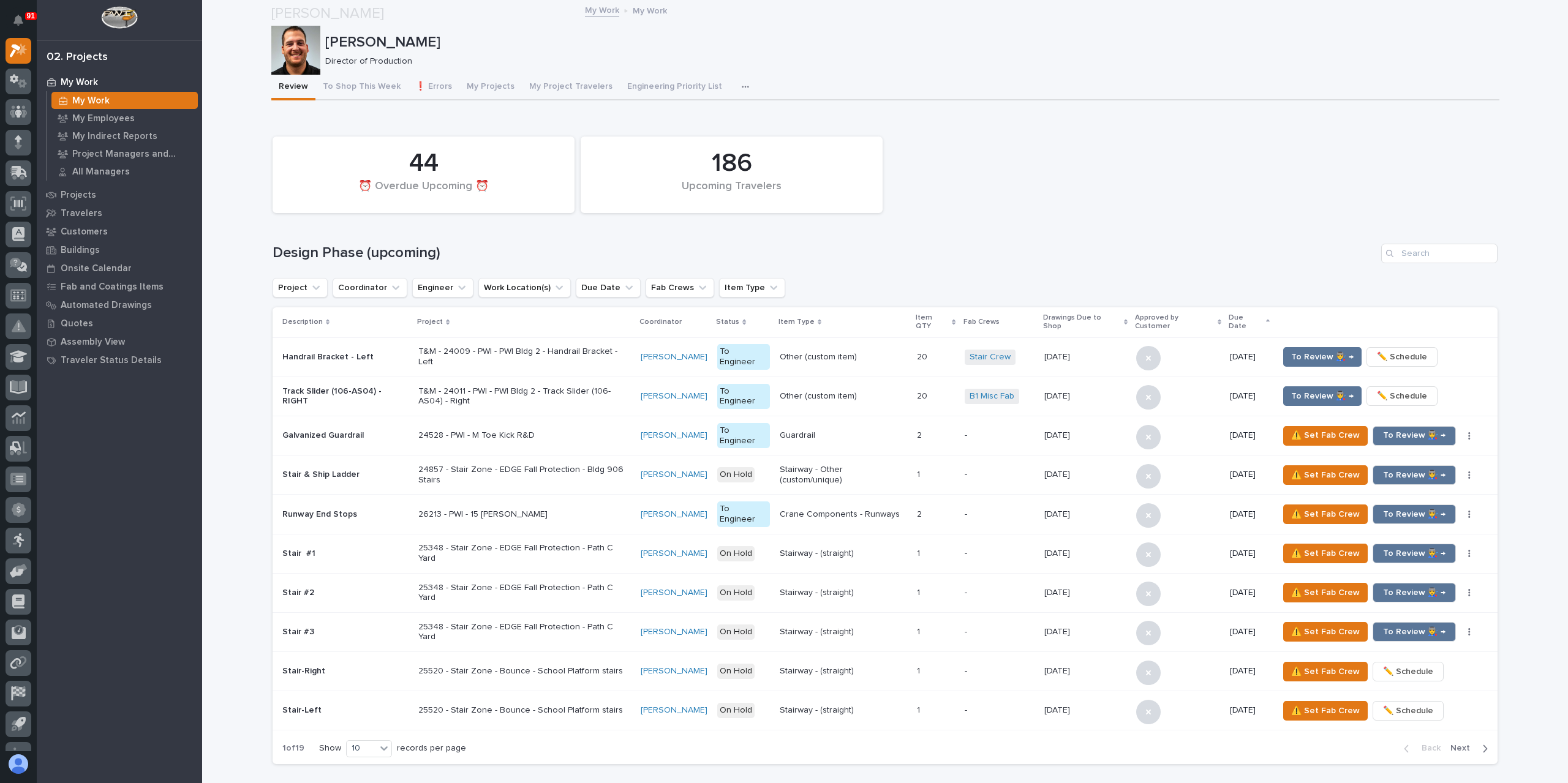
scroll to position [551, 0]
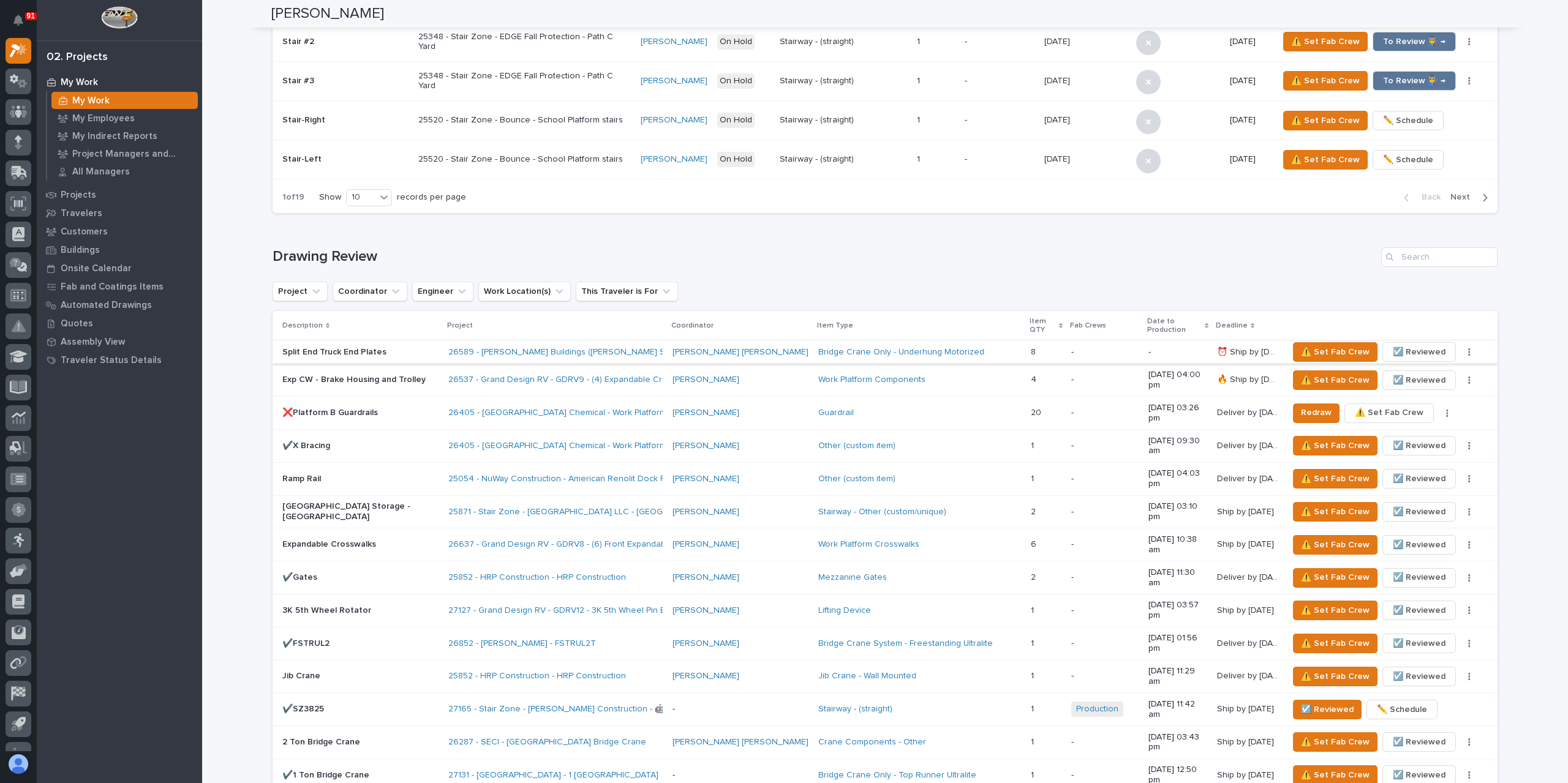
click at [1416, 345] on span "☑️ Reviewed" at bounding box center [1419, 352] width 53 height 15
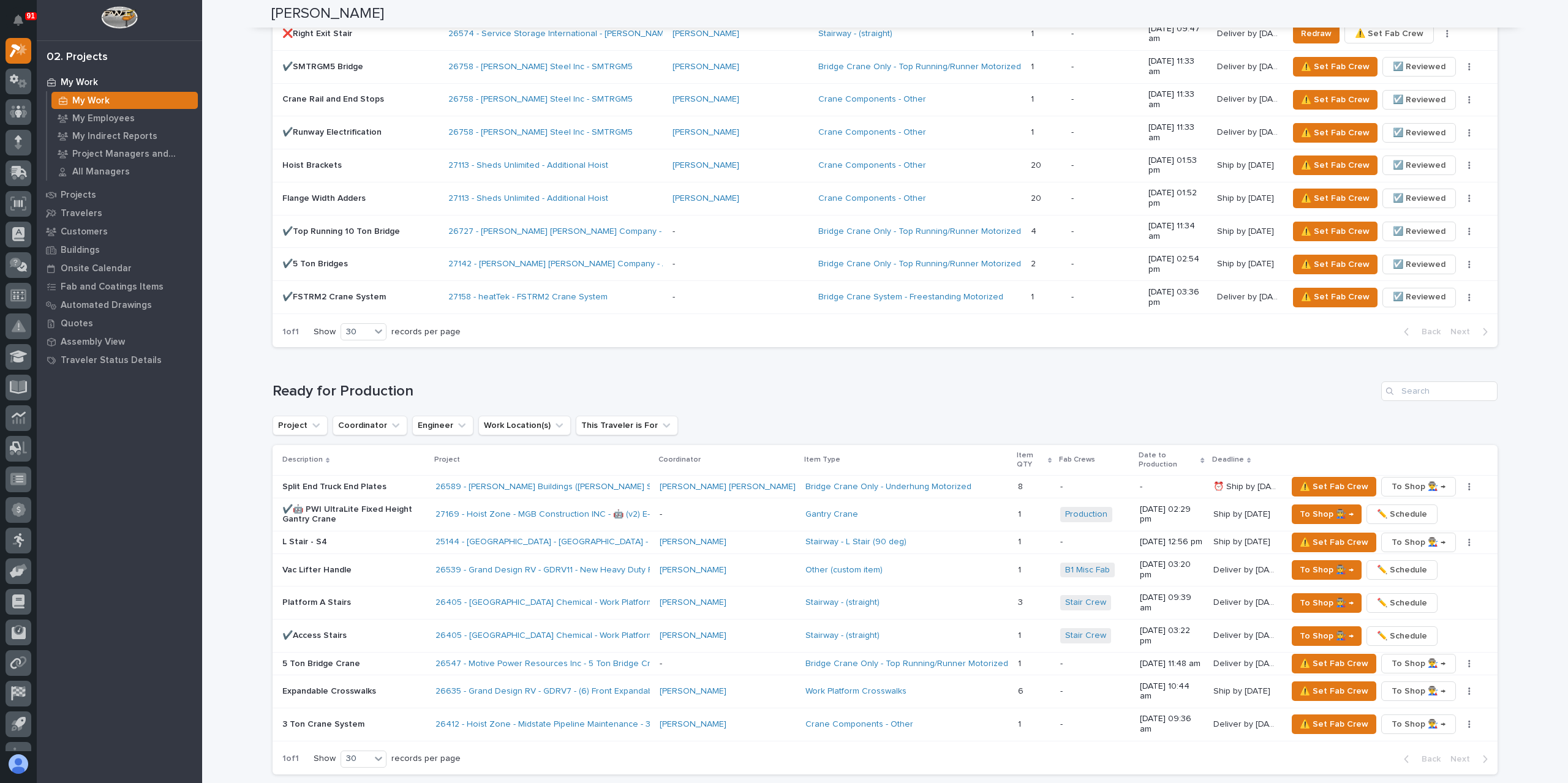
scroll to position [1408, 0]
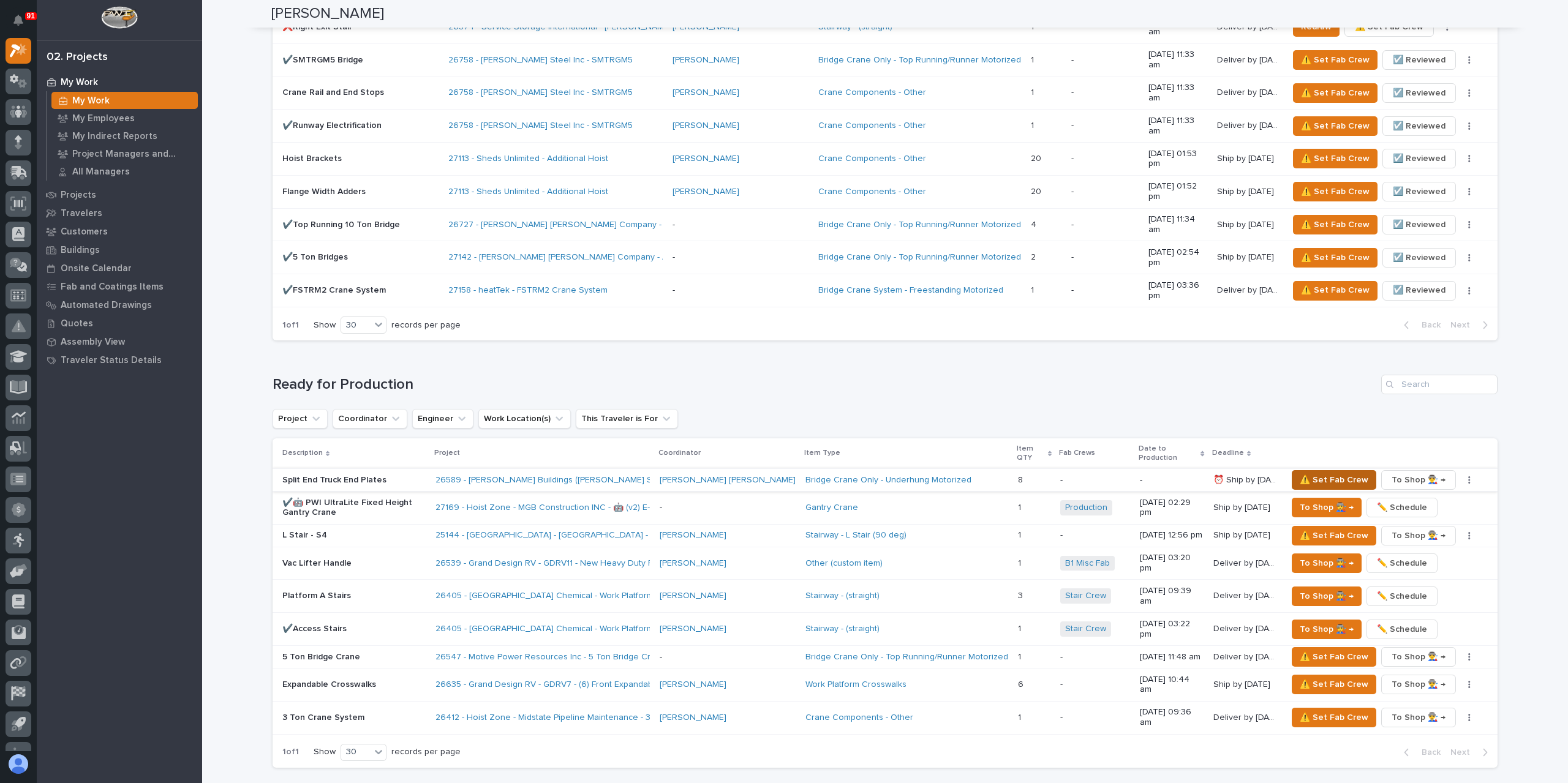
click at [1326, 473] on span "⚠️ Set Fab Crew" at bounding box center [1334, 480] width 69 height 15
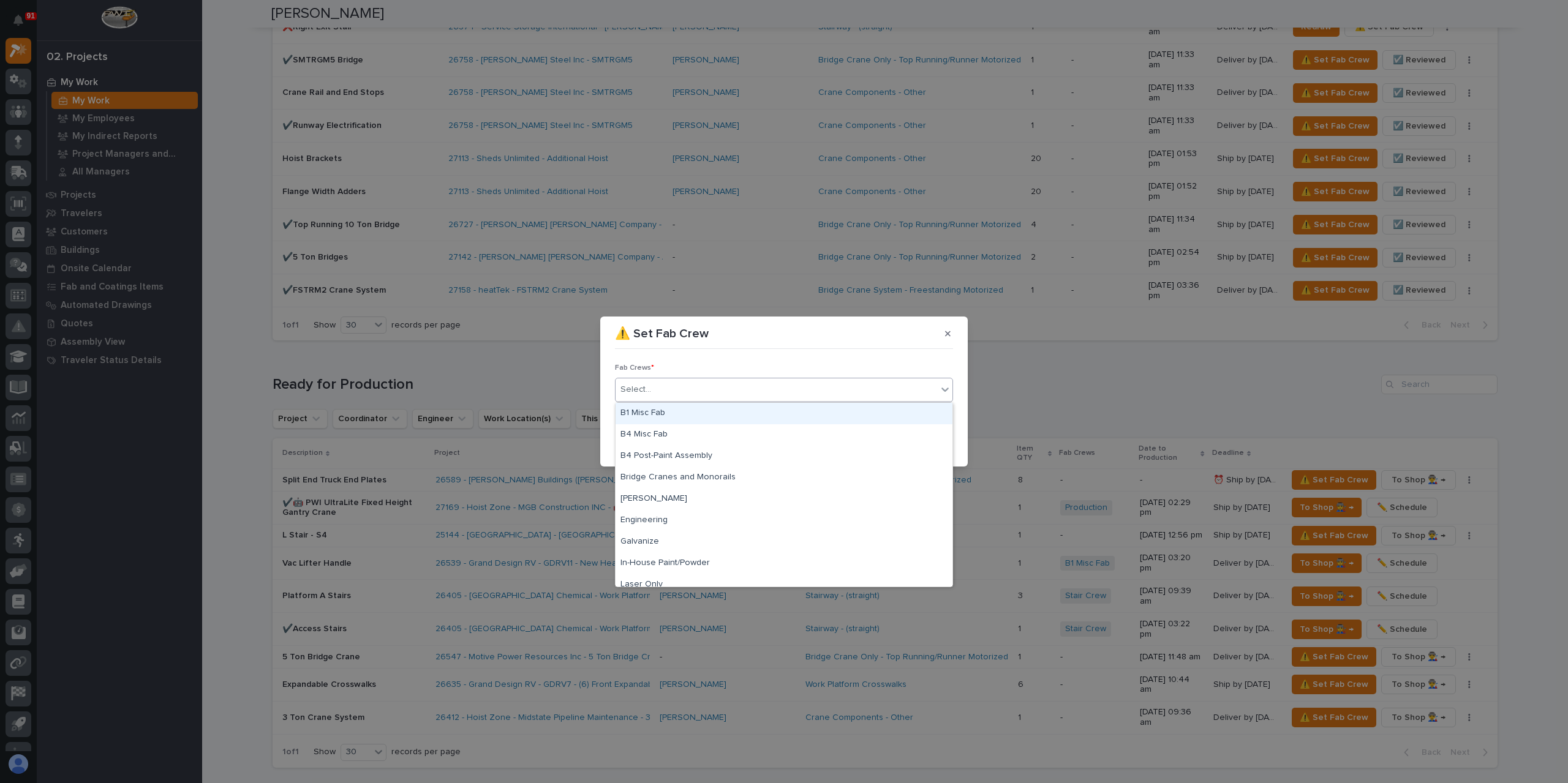
click at [748, 389] on div "Select..." at bounding box center [776, 390] width 321 height 20
click at [683, 433] on div "B4 Misc Fab" at bounding box center [784, 435] width 337 height 22
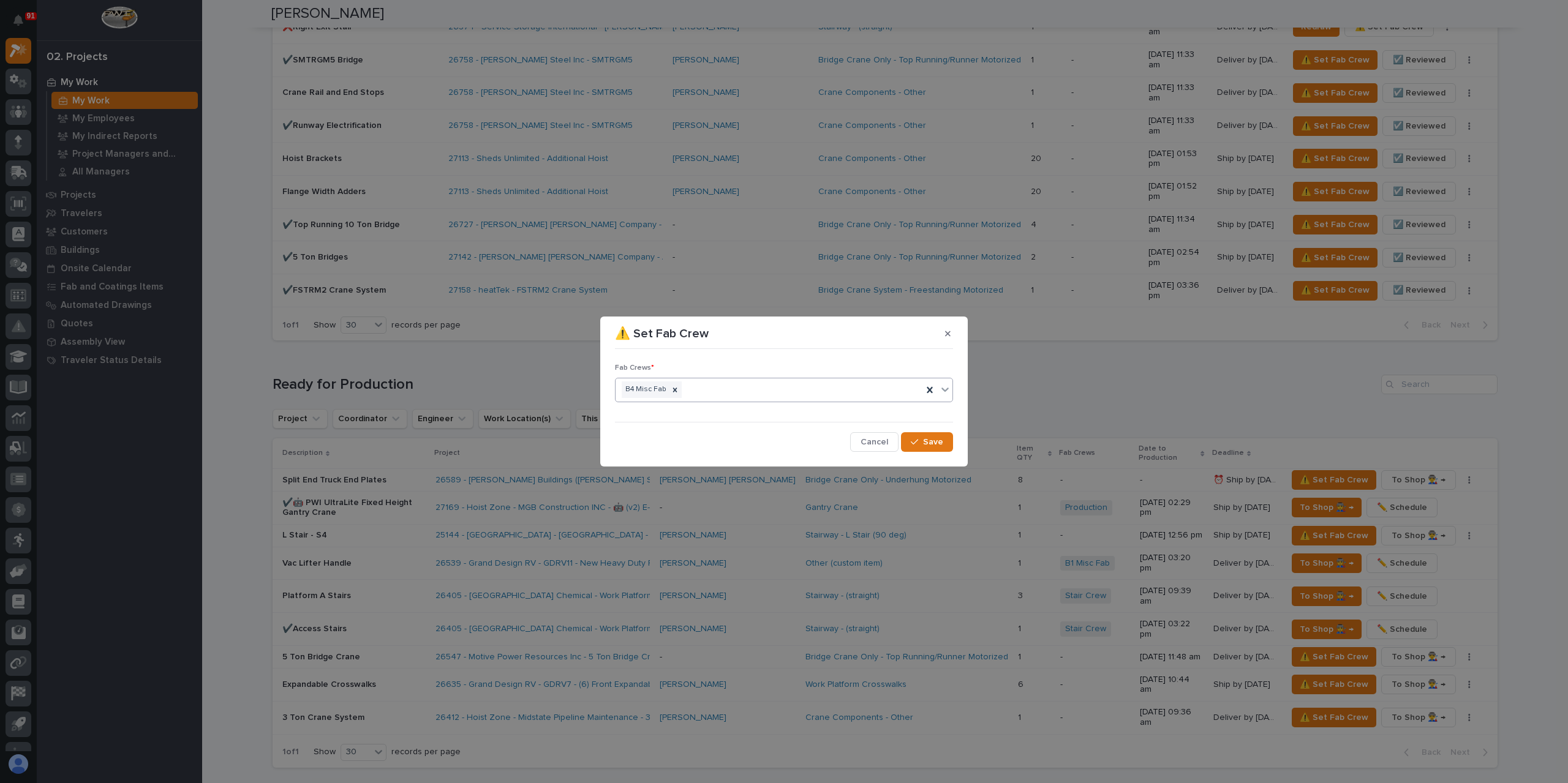
click at [914, 452] on div "Fab Crews * option B4 Misc Fab, selected. 0 results available. Select is focuse…" at bounding box center [784, 403] width 344 height 103
click at [915, 446] on button "Save" at bounding box center [927, 442] width 52 height 20
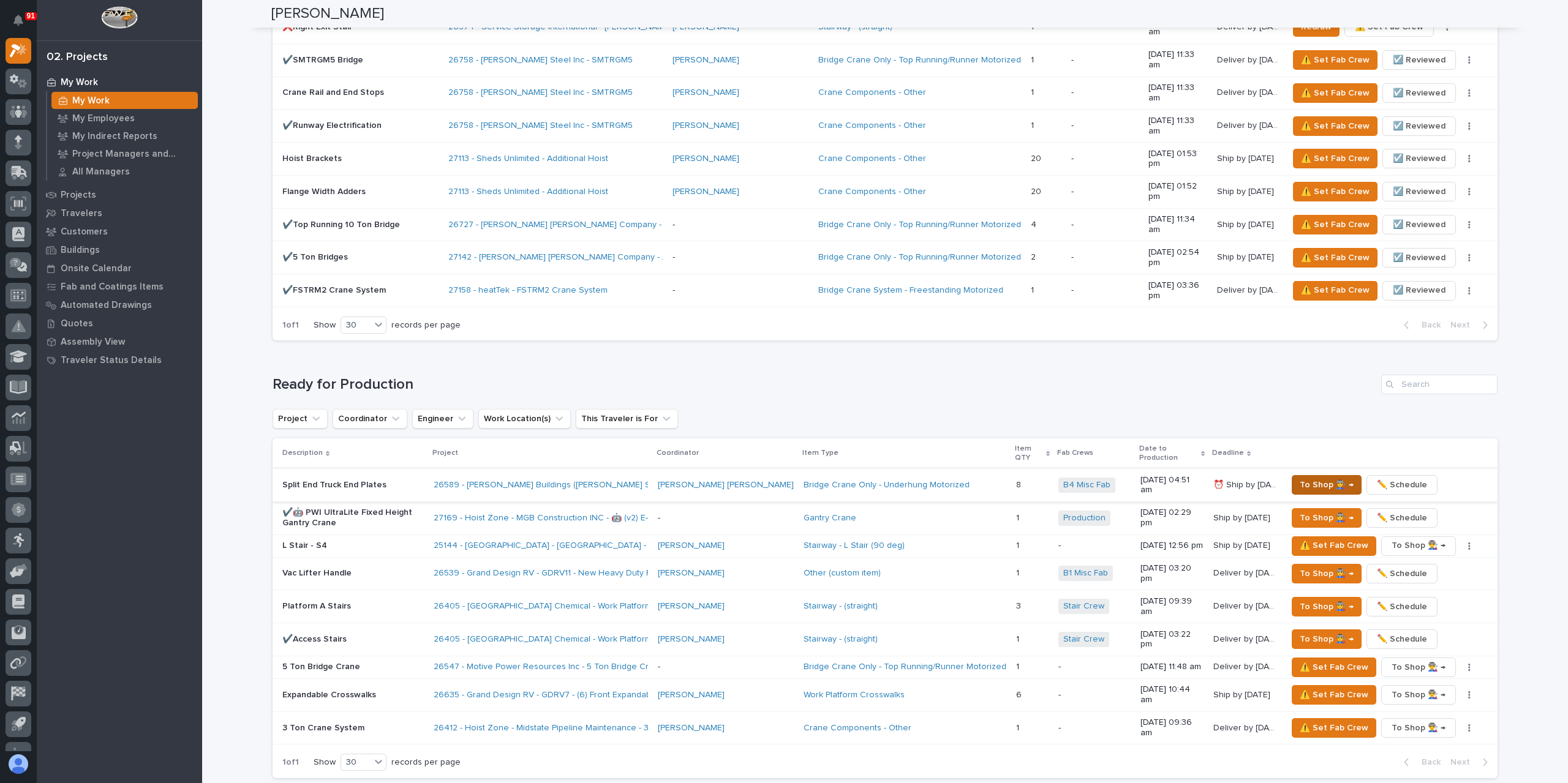
click at [1321, 477] on span "To Shop 👨‍🏭 →" at bounding box center [1326, 485] width 54 height 15
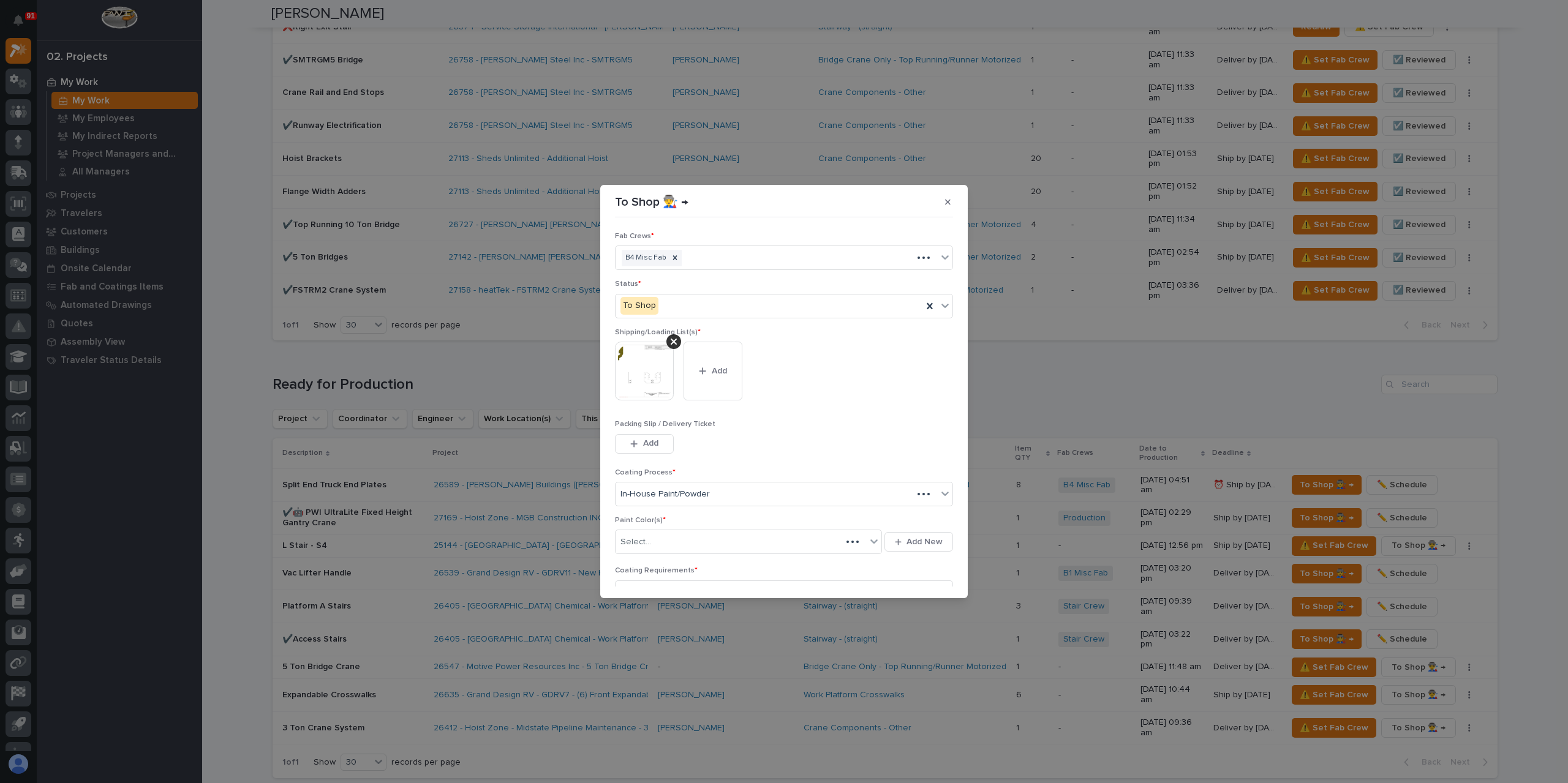
click at [658, 393] on img at bounding box center [644, 371] width 59 height 59
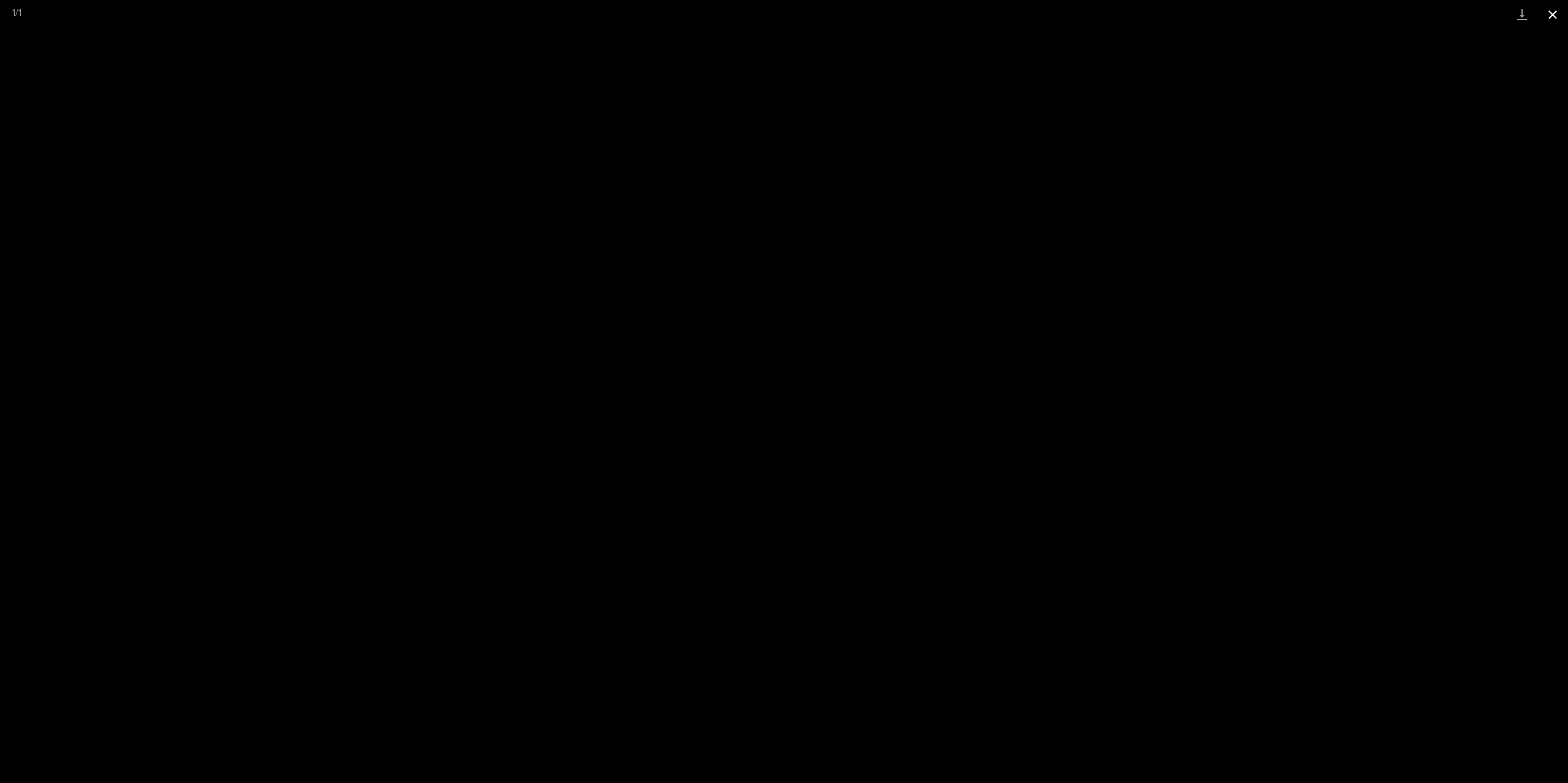
click at [1546, 10] on button "Close gallery" at bounding box center [1552, 14] width 31 height 29
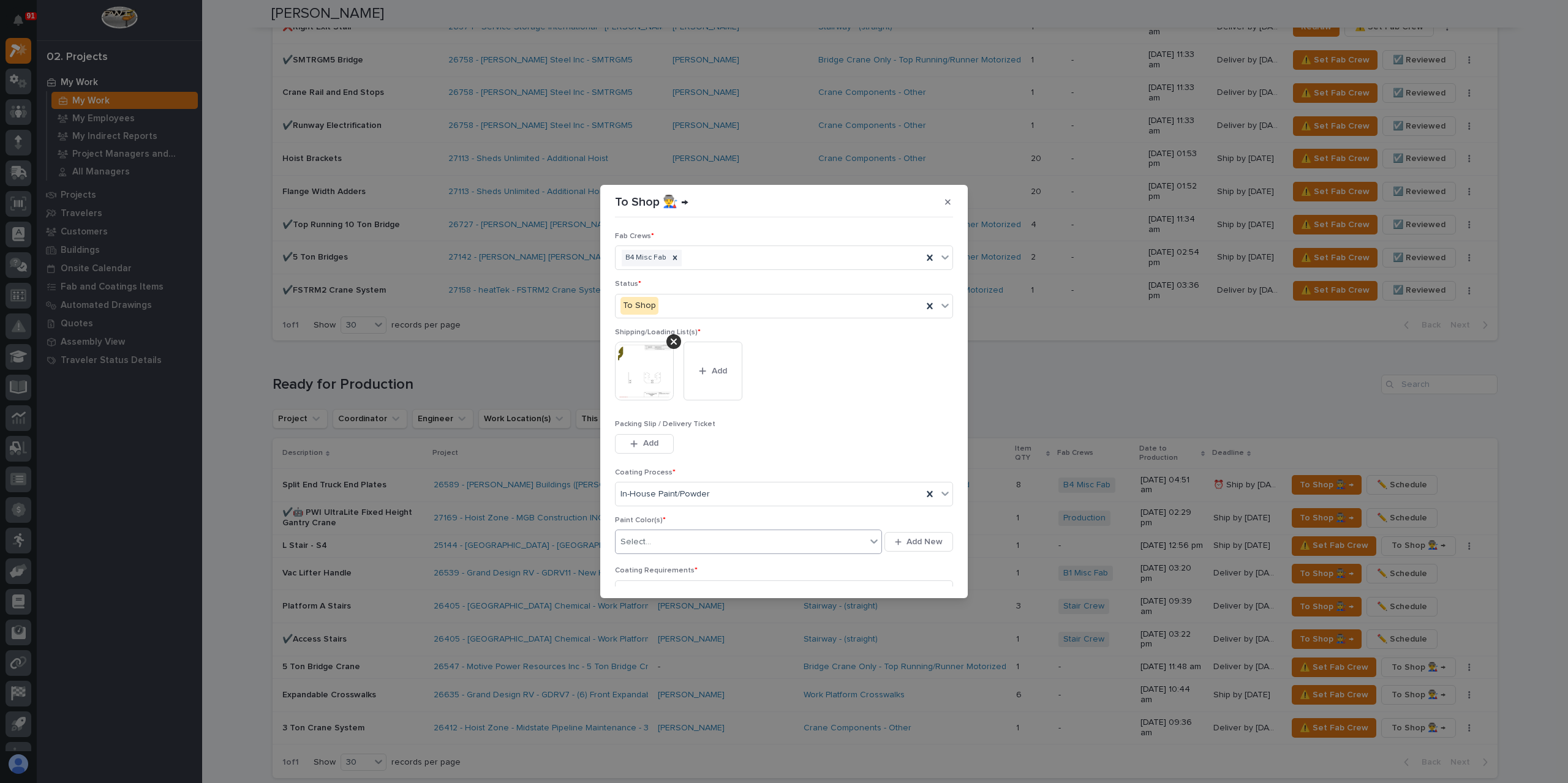
click at [641, 539] on div "Select..." at bounding box center [636, 542] width 31 height 13
click at [916, 571] on button "Save" at bounding box center [927, 579] width 52 height 20
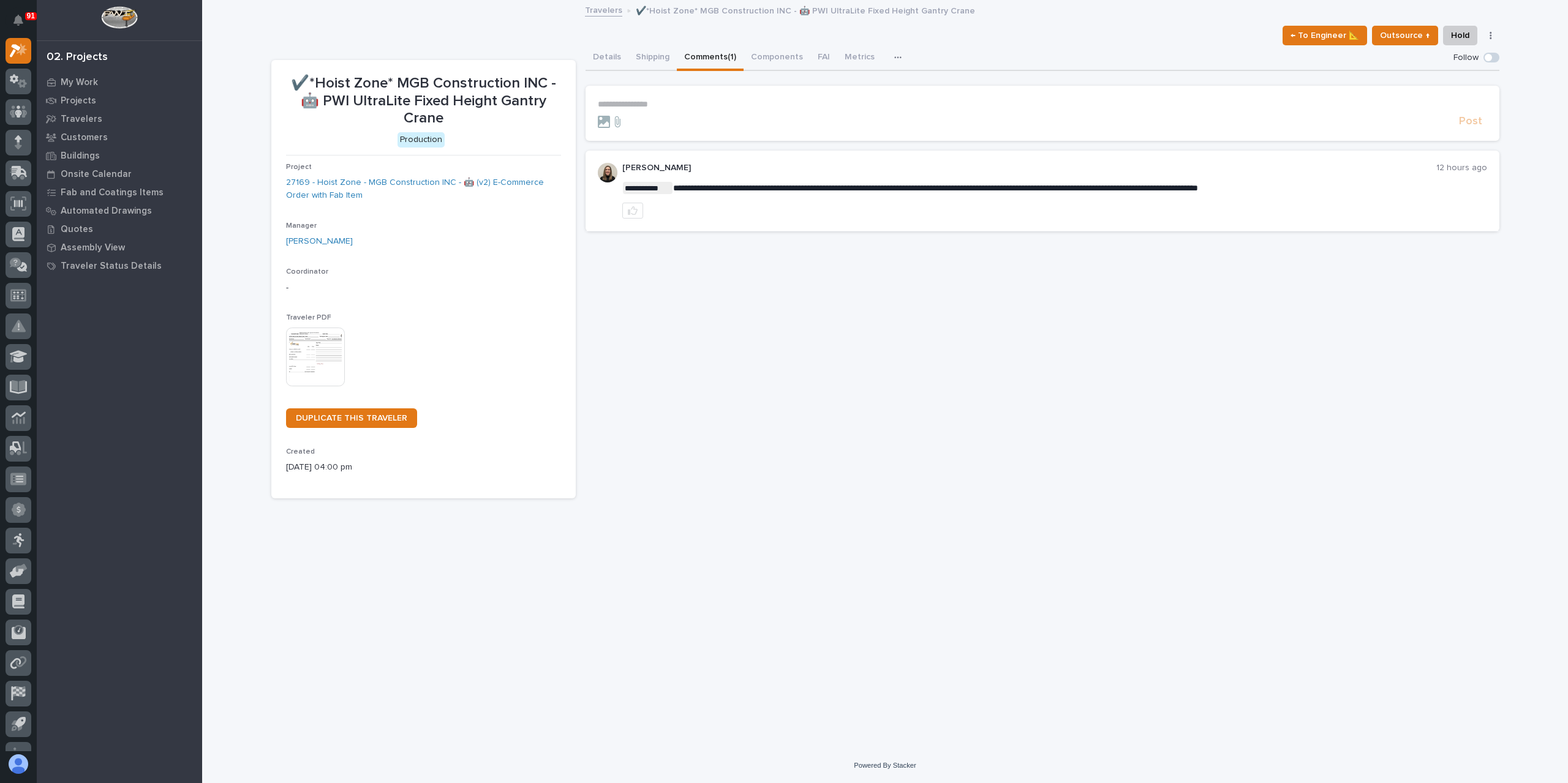
click at [646, 97] on section "**********" at bounding box center [1042, 113] width 913 height 55
click at [653, 103] on p "**********" at bounding box center [1042, 104] width 889 height 10
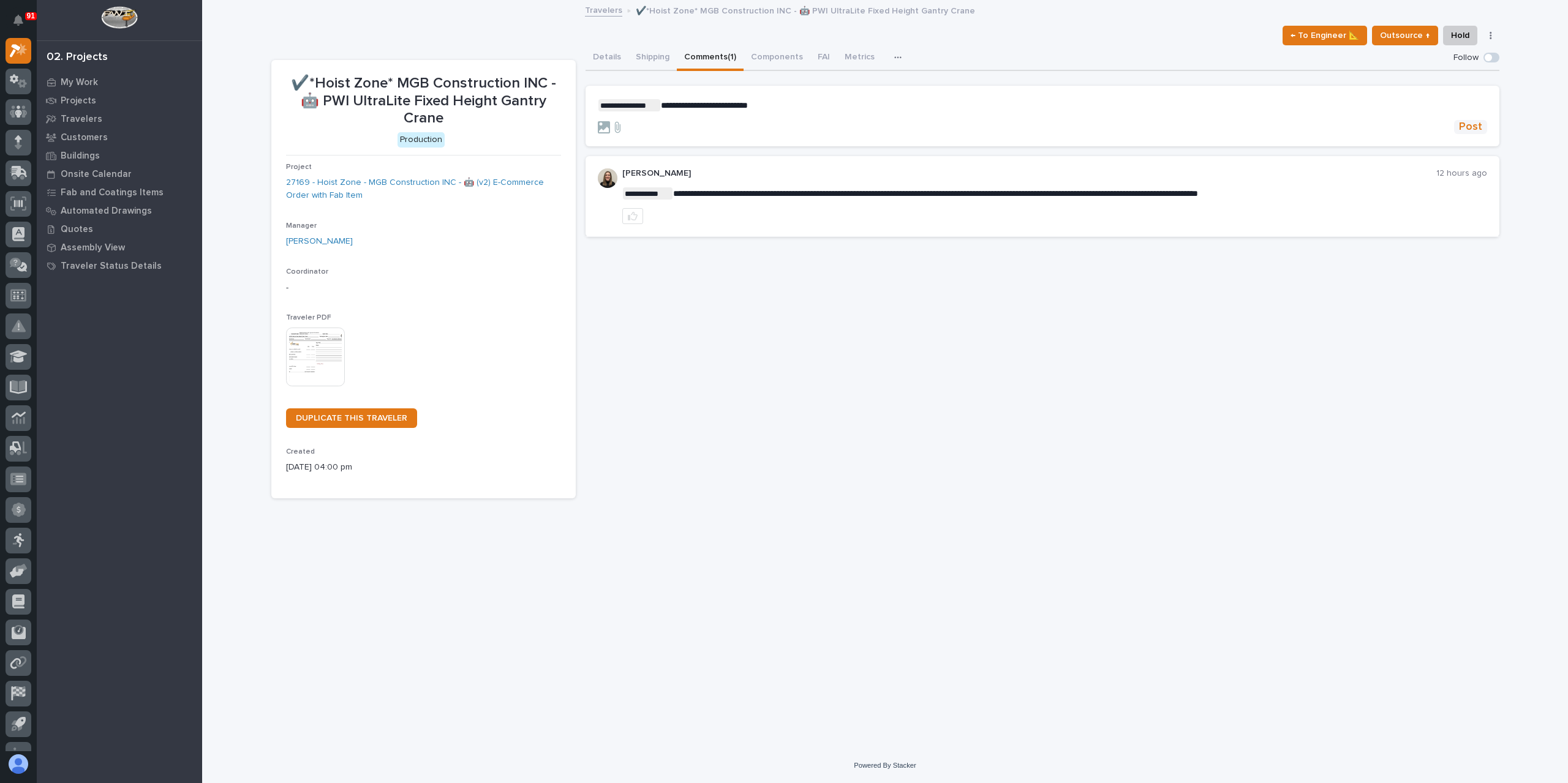
click at [1461, 128] on span "Post" at bounding box center [1470, 127] width 23 height 14
